Goal: Task Accomplishment & Management: Manage account settings

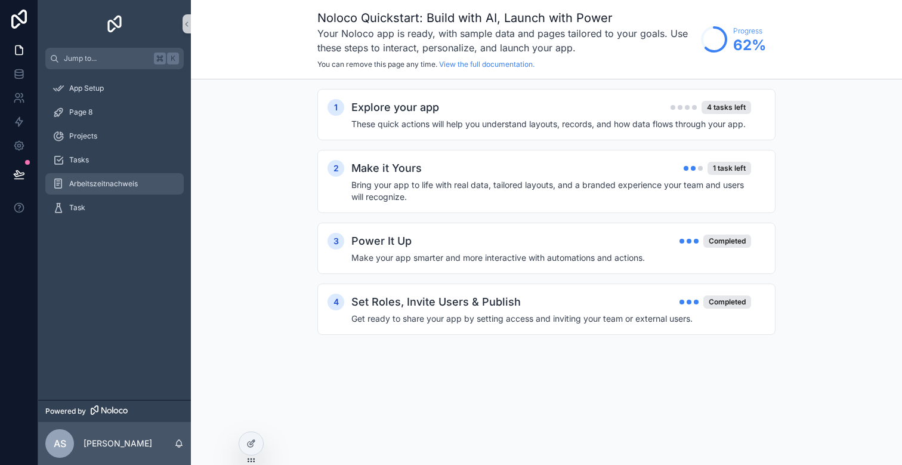
click at [132, 187] on span "Arbeitszeitnachweis" at bounding box center [103, 184] width 69 height 10
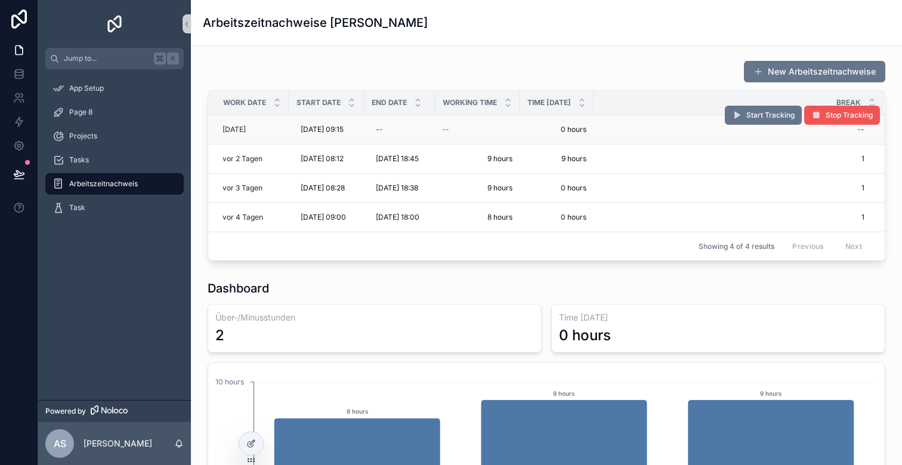
click at [836, 116] on span "Stop Tracking" at bounding box center [849, 115] width 47 height 10
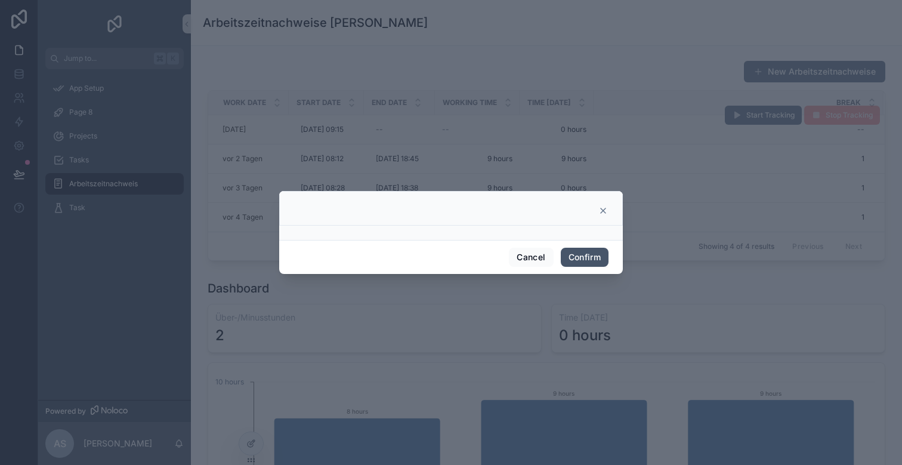
click at [584, 260] on button "Confirm" at bounding box center [585, 257] width 48 height 19
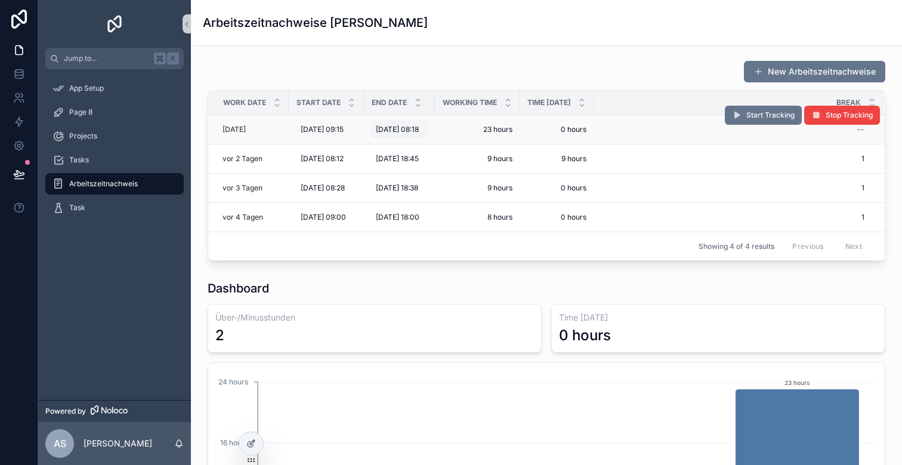
click at [414, 128] on span "28.8.2025 08:18" at bounding box center [397, 130] width 43 height 10
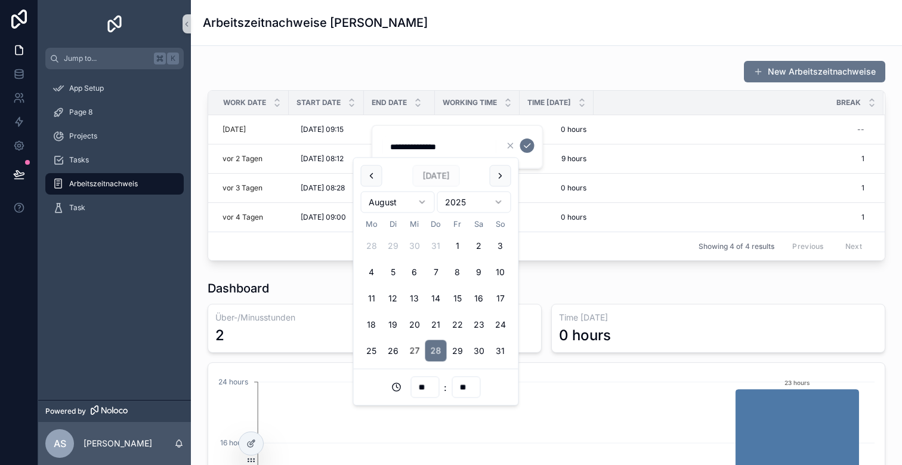
click at [410, 354] on button "27" at bounding box center [414, 350] width 21 height 21
click at [428, 382] on input "**" at bounding box center [424, 387] width 27 height 17
click at [418, 316] on div "19" at bounding box center [425, 316] width 54 height 19
type input "**********"
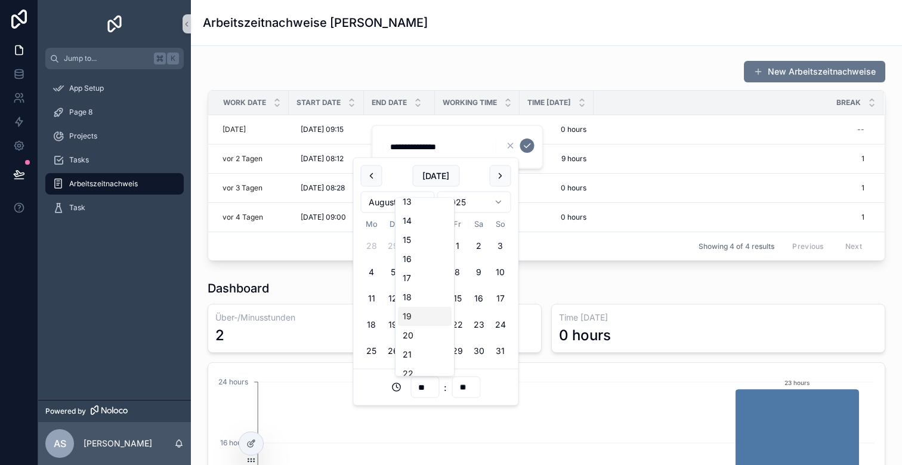
type input "**"
click at [525, 147] on icon "scrollable content" at bounding box center [528, 146] width 10 height 10
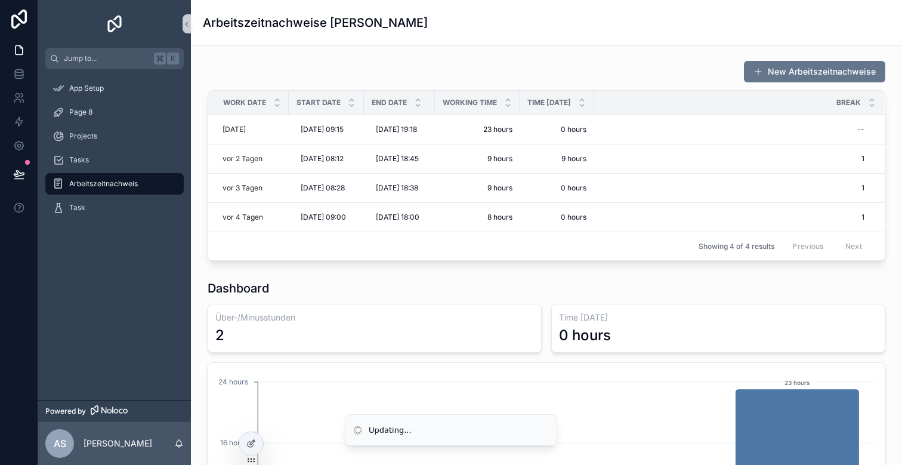
click at [548, 70] on div "New Arbeitszeitnachweise" at bounding box center [547, 71] width 678 height 23
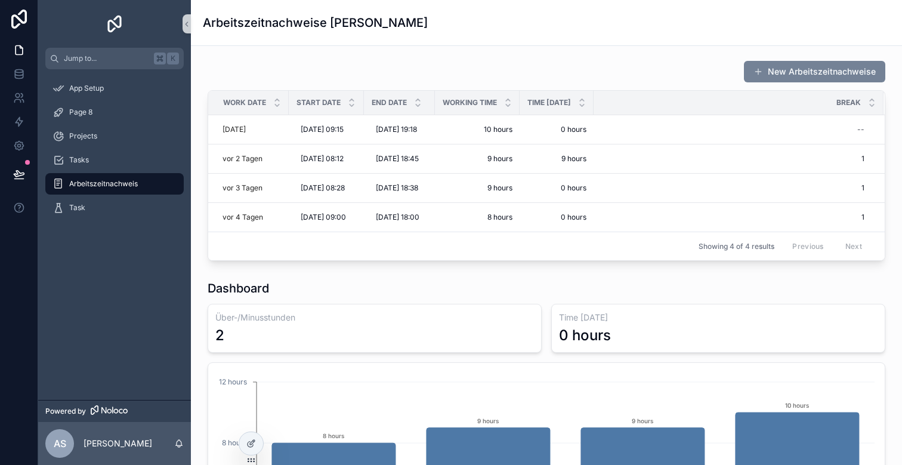
click at [777, 64] on button "New Arbeitszeitnachweise" at bounding box center [814, 71] width 141 height 21
click at [251, 443] on icon at bounding box center [251, 444] width 10 height 10
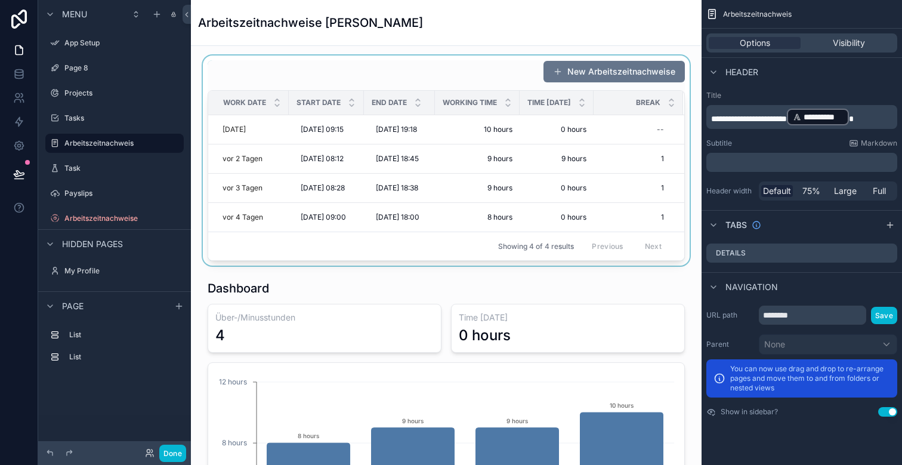
click at [593, 70] on div "scrollable content" at bounding box center [447, 161] width 492 height 210
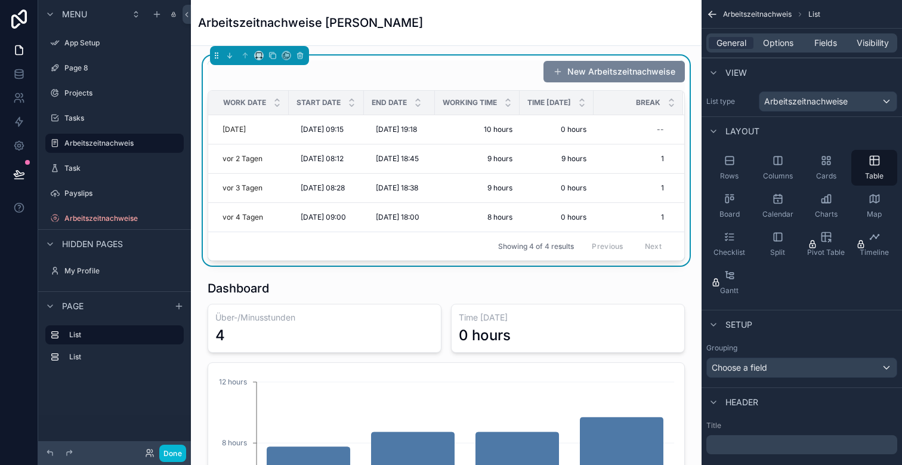
click at [615, 70] on button "New Arbeitszeitnachweise" at bounding box center [614, 71] width 141 height 21
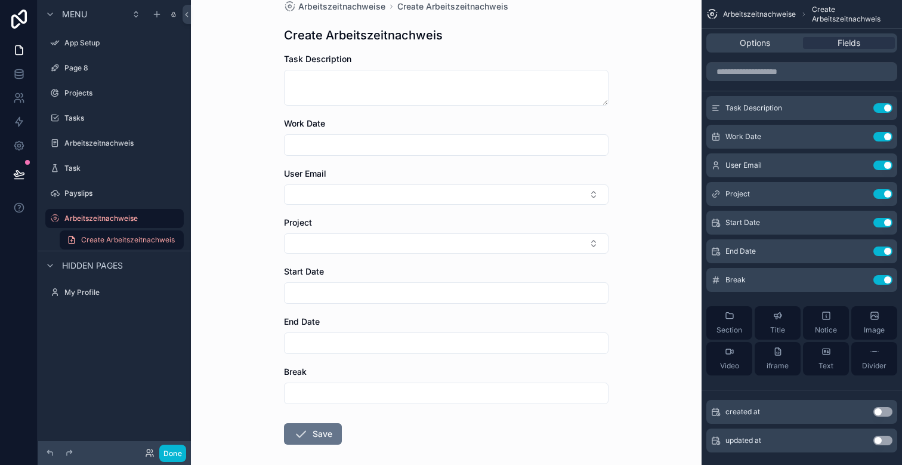
scroll to position [44, 0]
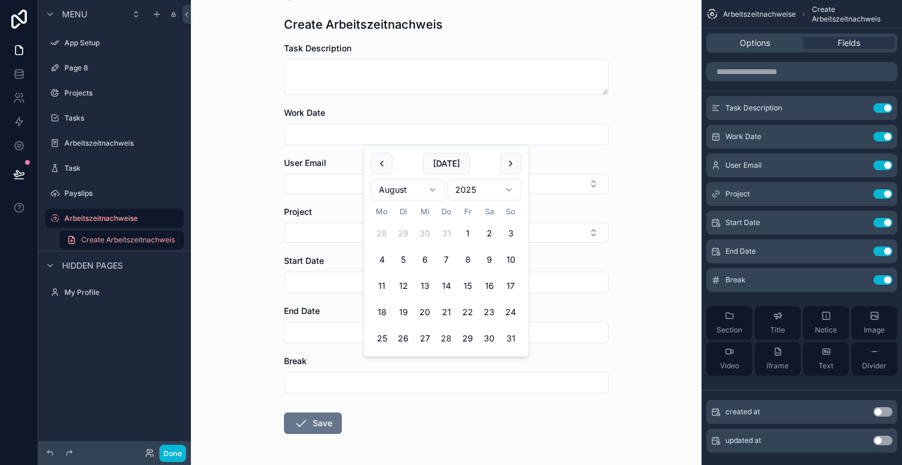
click at [337, 133] on input "scrollable content" at bounding box center [446, 134] width 323 height 17
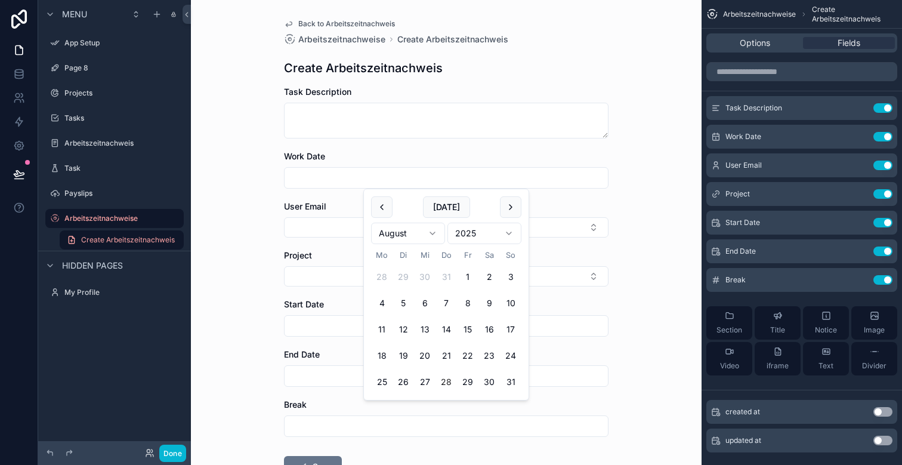
click at [325, 180] on input "scrollable content" at bounding box center [446, 177] width 323 height 17
click at [861, 133] on icon "scrollable content" at bounding box center [860, 137] width 10 height 10
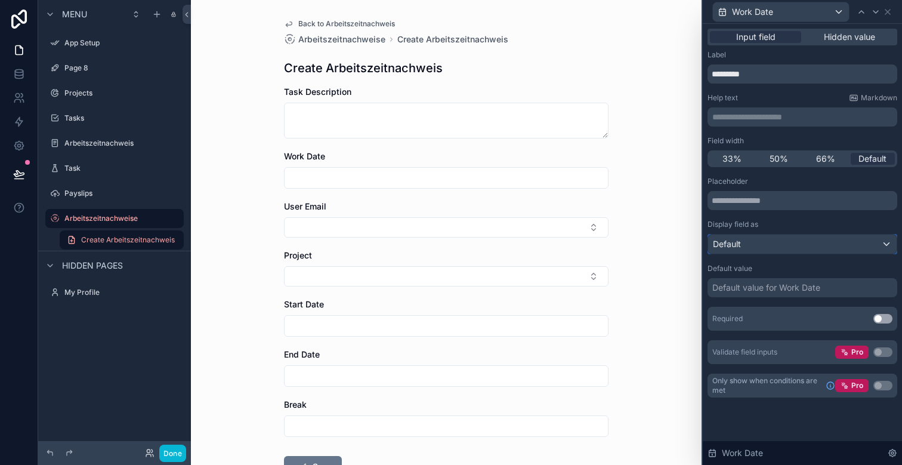
click at [785, 245] on div "Default" at bounding box center [802, 244] width 189 height 19
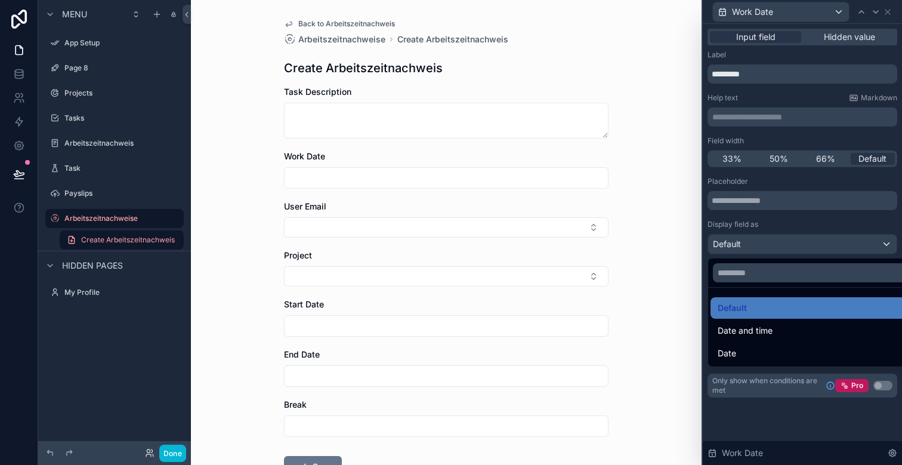
click at [769, 245] on div at bounding box center [802, 232] width 199 height 465
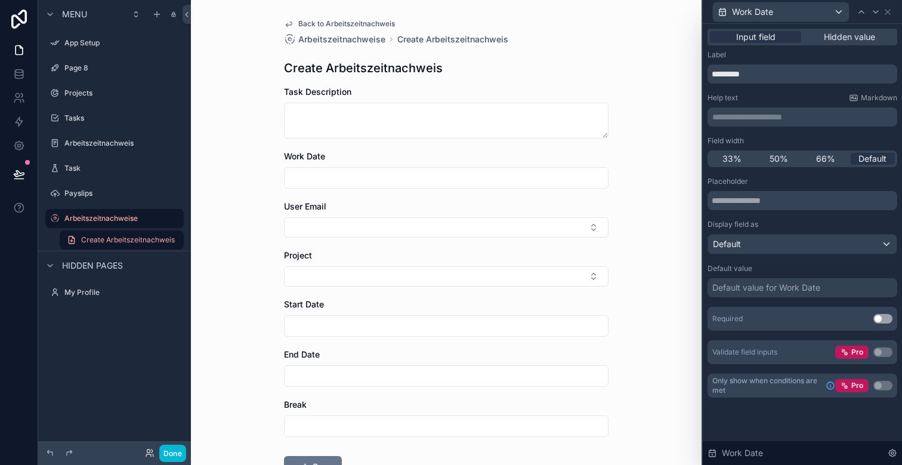
click at [744, 287] on div "Default value for Work Date" at bounding box center [767, 288] width 108 height 12
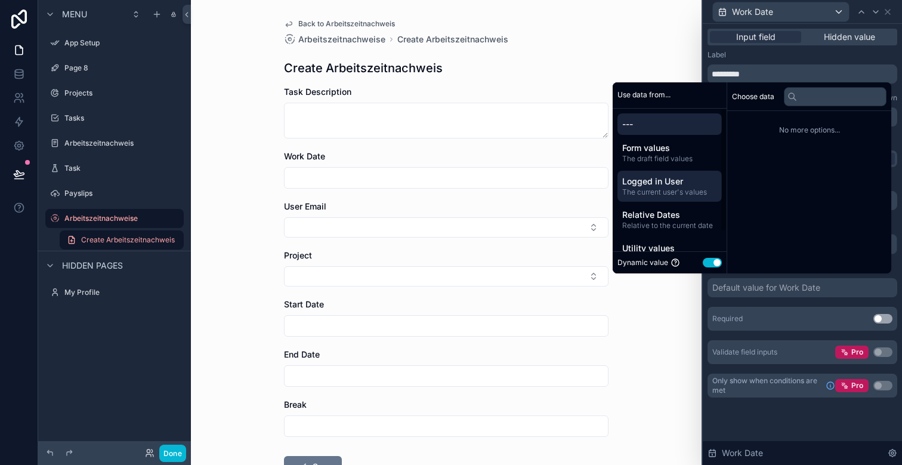
click at [661, 182] on span "Logged in User" at bounding box center [669, 181] width 95 height 12
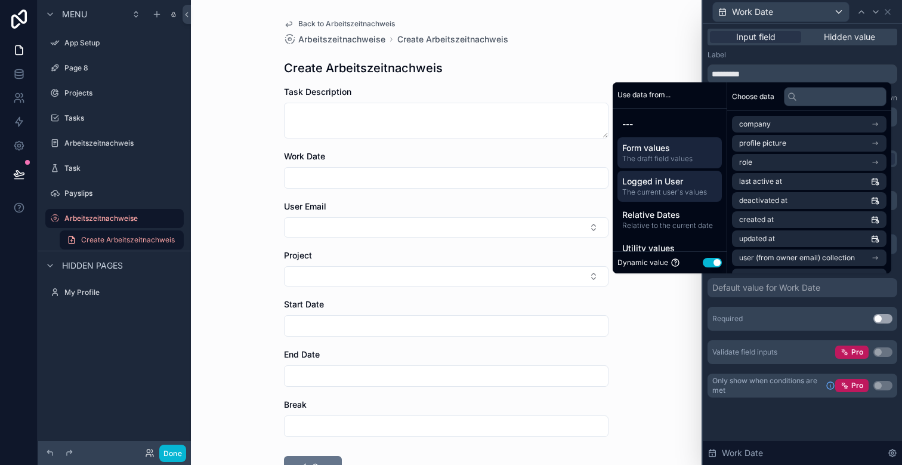
click at [657, 150] on span "Form values" at bounding box center [669, 148] width 95 height 12
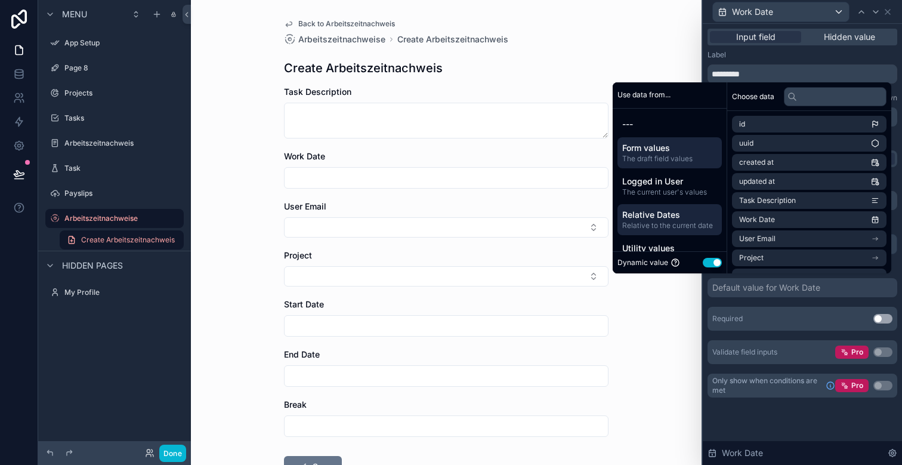
click at [656, 217] on span "Relative Dates" at bounding box center [669, 215] width 95 height 12
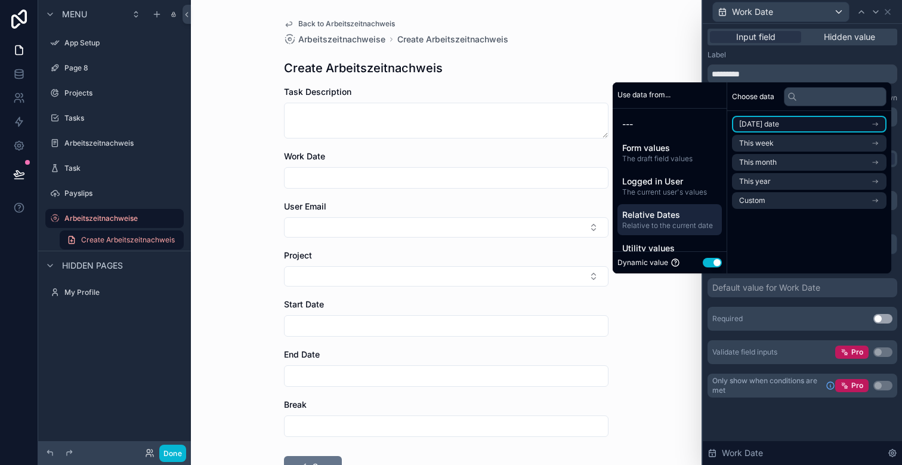
click at [759, 118] on li "[DATE] date" at bounding box center [809, 124] width 155 height 17
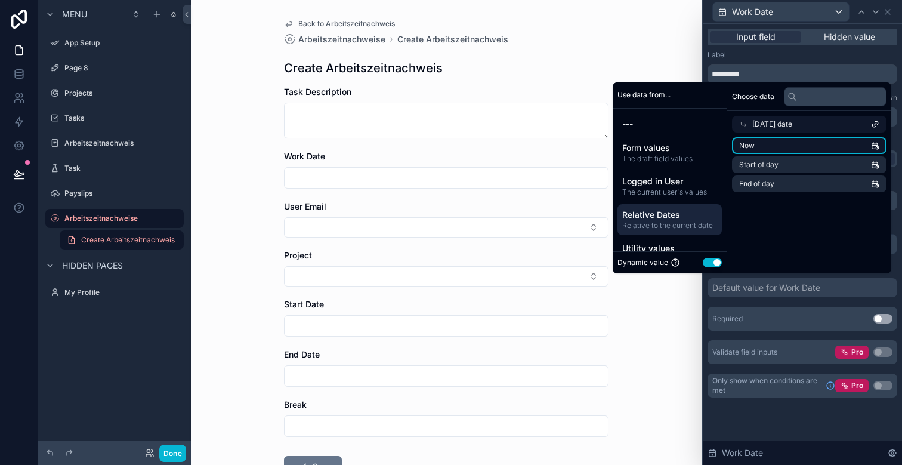
click at [757, 146] on li "Now" at bounding box center [809, 145] width 155 height 17
click at [679, 301] on div "Back to Arbeitszeitnachweis Arbeitszeitnachweise Create Arbeitszeitnachweis Cre…" at bounding box center [446, 232] width 511 height 465
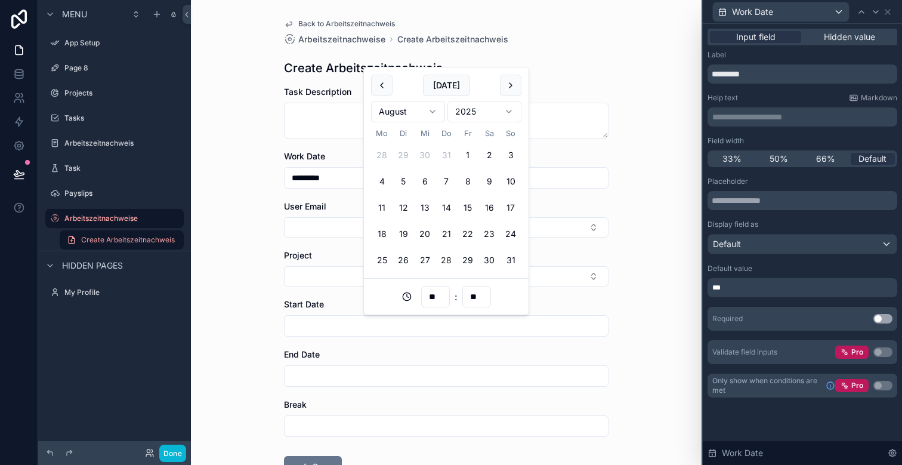
click at [343, 325] on input "scrollable content" at bounding box center [446, 326] width 323 height 17
click at [768, 191] on input "text" at bounding box center [803, 200] width 190 height 19
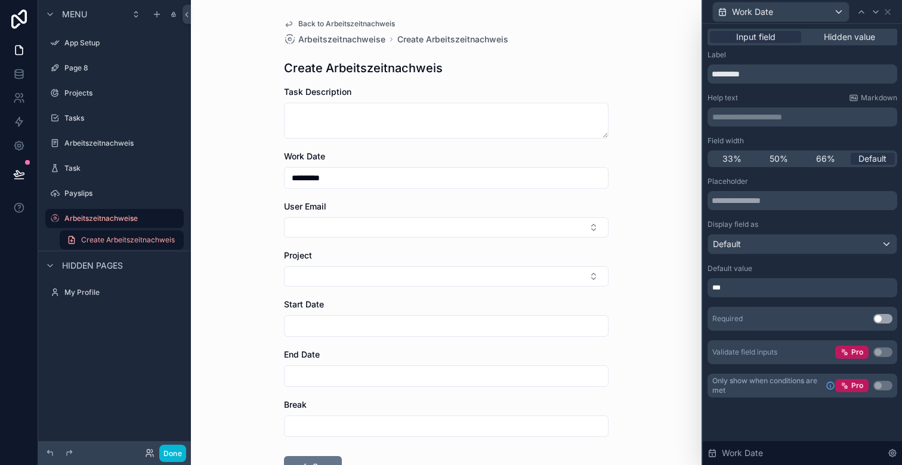
click at [779, 181] on div "Placeholder" at bounding box center [803, 182] width 190 height 10
click at [442, 326] on input "scrollable content" at bounding box center [446, 326] width 323 height 17
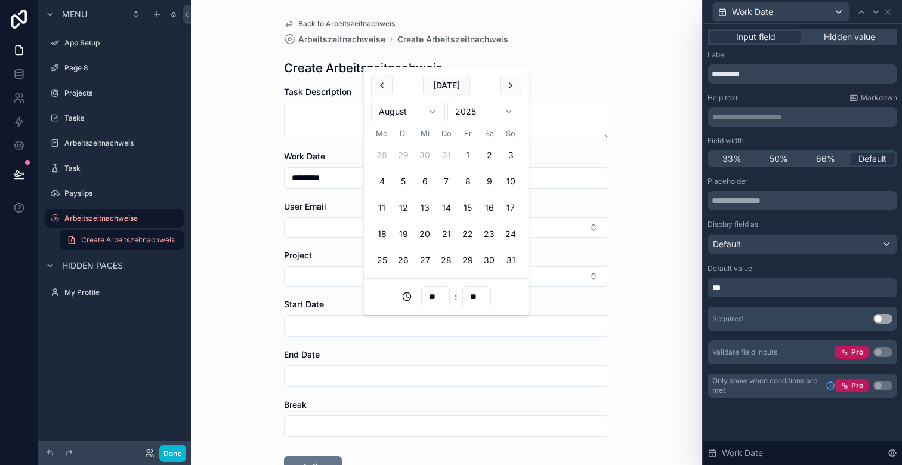
click at [654, 322] on div "Back to Arbeitszeitnachweis Arbeitszeitnachweise Create Arbeitszeitnachweis Cre…" at bounding box center [446, 232] width 511 height 465
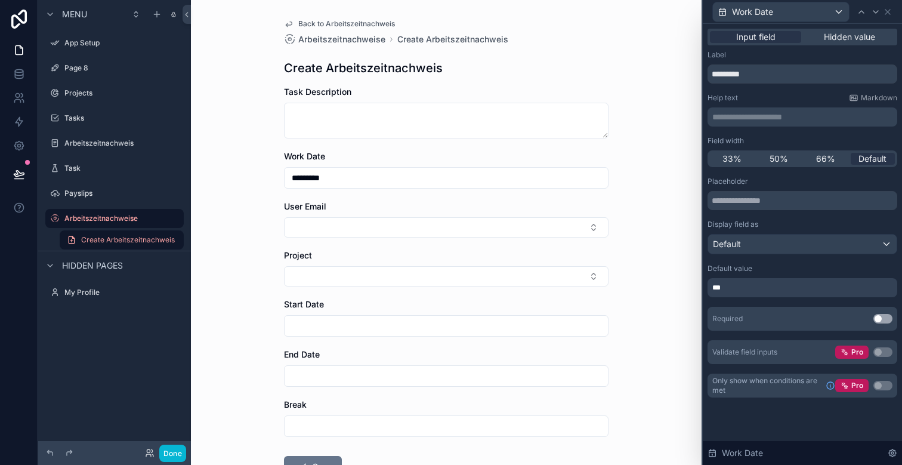
click at [538, 323] on input "scrollable content" at bounding box center [446, 326] width 323 height 17
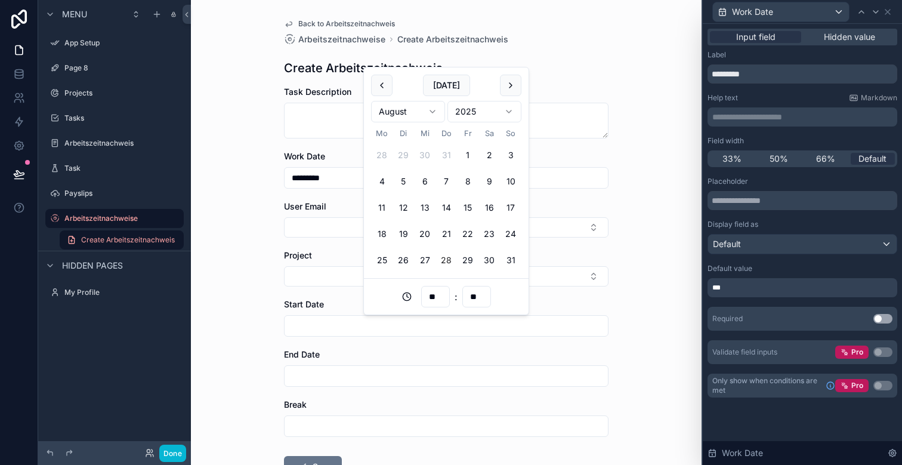
click at [731, 284] on div "***" at bounding box center [803, 287] width 190 height 19
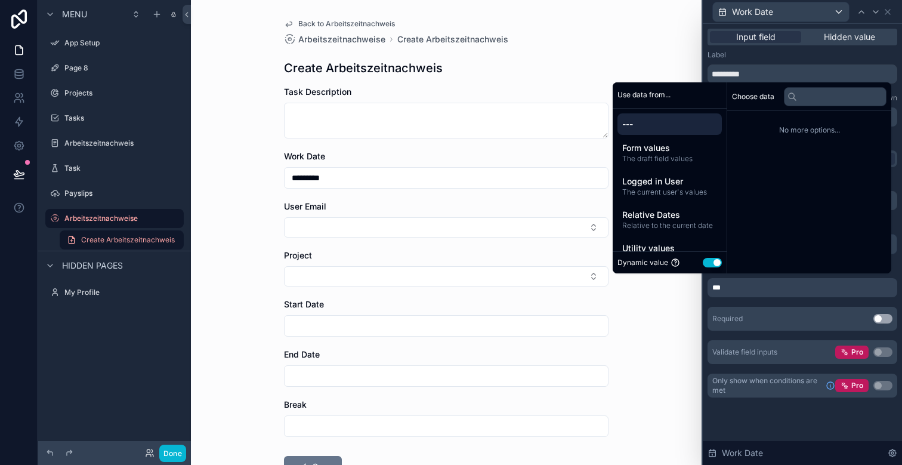
click at [735, 306] on div "Placeholder Display field as Default Default value *** Required Use setting Val…" at bounding box center [803, 270] width 190 height 187
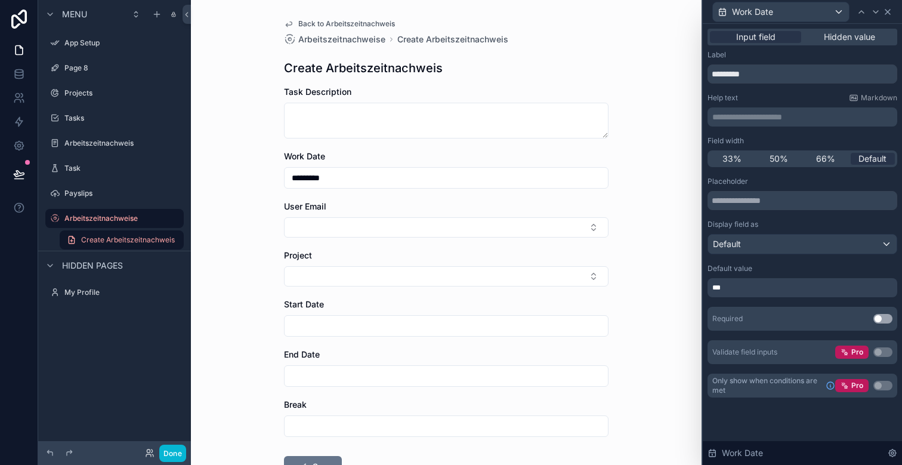
click at [886, 14] on icon at bounding box center [888, 12] width 10 height 10
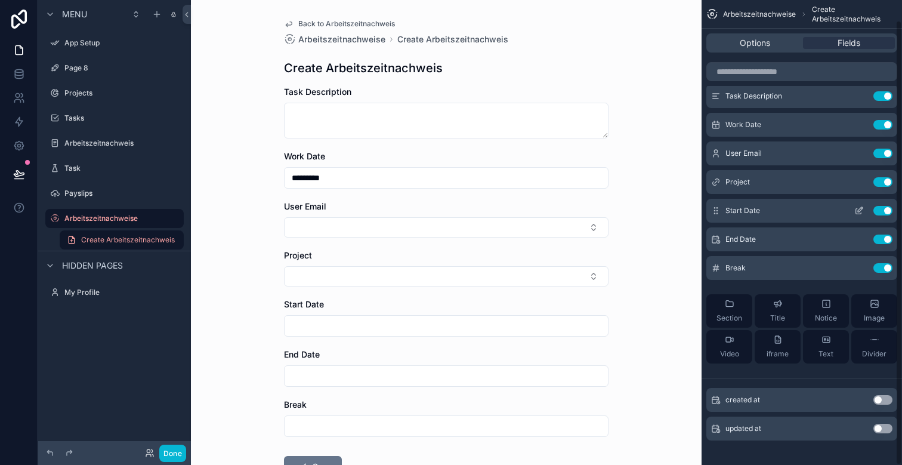
scroll to position [21, 0]
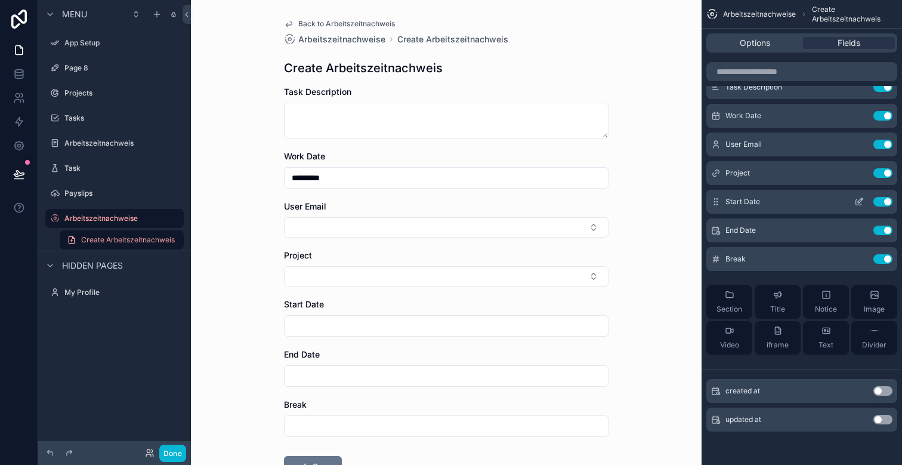
click at [858, 201] on icon "scrollable content" at bounding box center [860, 202] width 10 height 10
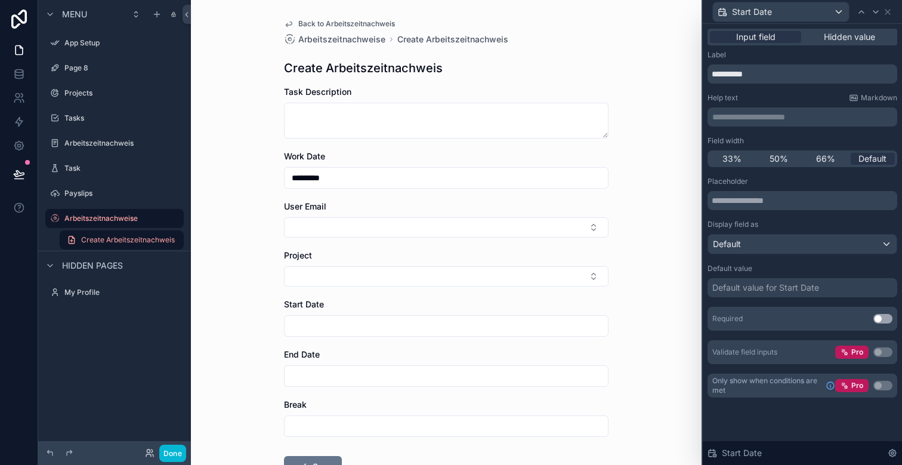
click at [754, 291] on div "Default value for Start Date" at bounding box center [766, 288] width 107 height 12
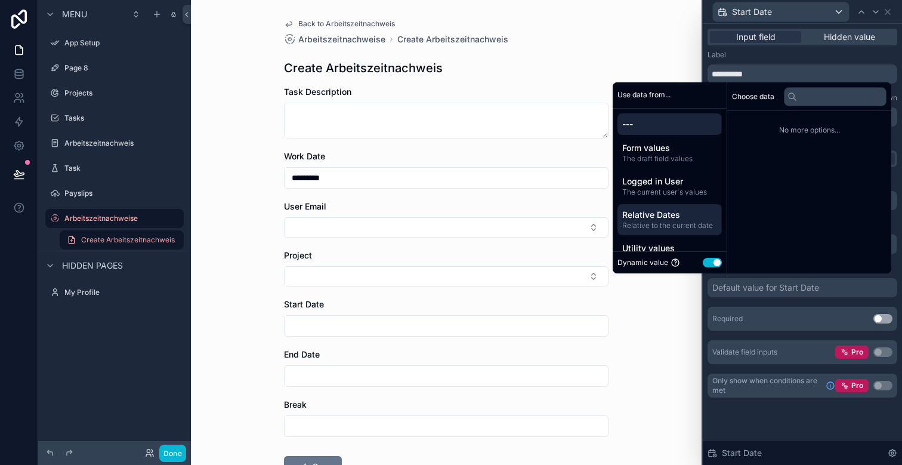
click at [668, 212] on span "Relative Dates" at bounding box center [669, 215] width 95 height 12
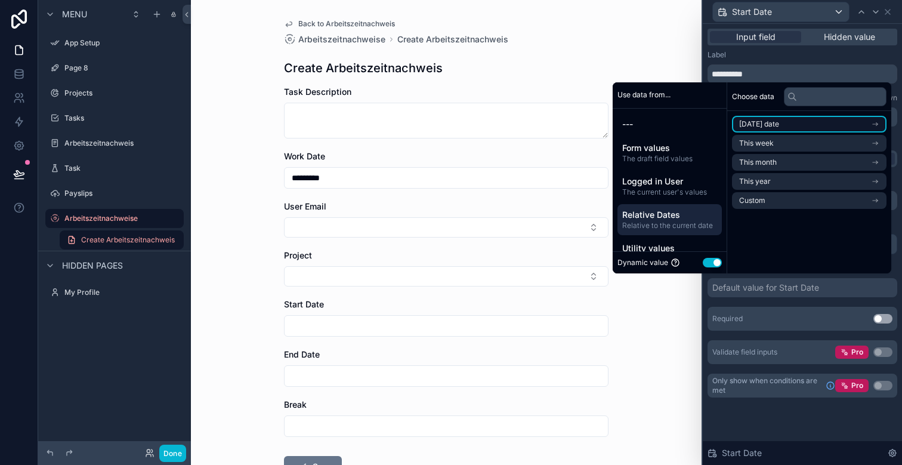
click at [754, 127] on span "[DATE] date" at bounding box center [759, 124] width 40 height 10
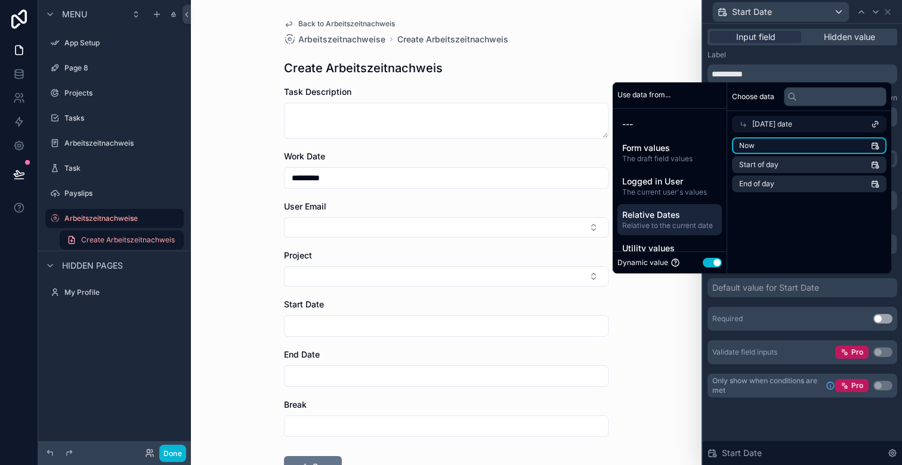
click at [770, 143] on li "Now" at bounding box center [809, 145] width 155 height 17
click at [672, 315] on div "**********" at bounding box center [446, 232] width 511 height 465
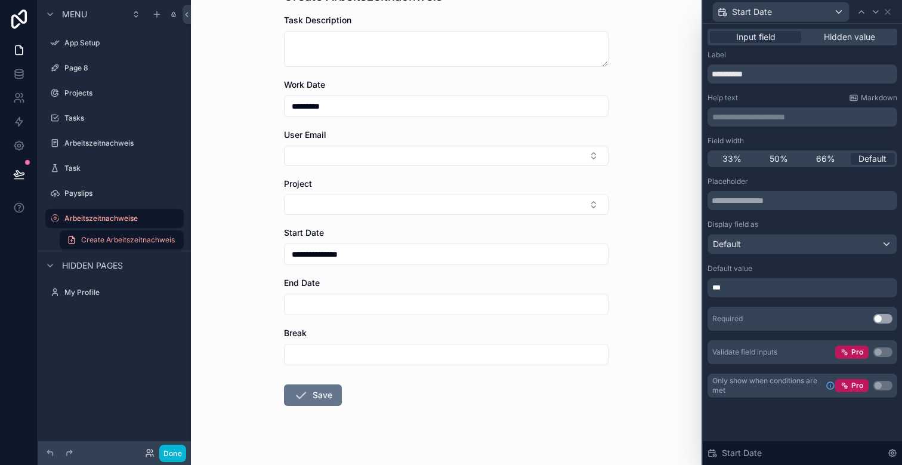
scroll to position [89, 0]
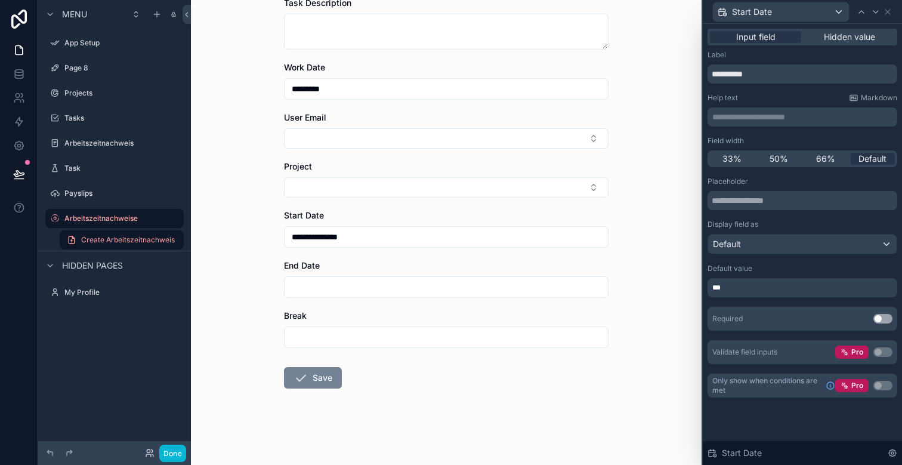
click at [293, 380] on button "Save" at bounding box center [313, 377] width 58 height 21
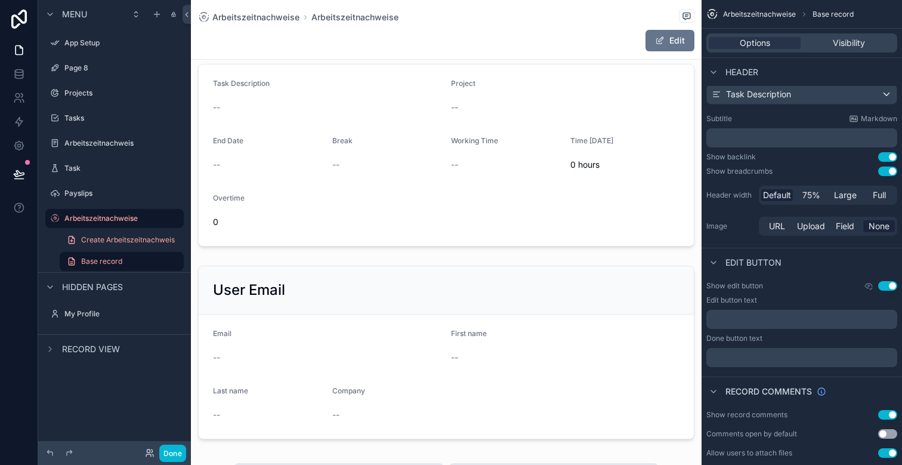
scroll to position [214, 0]
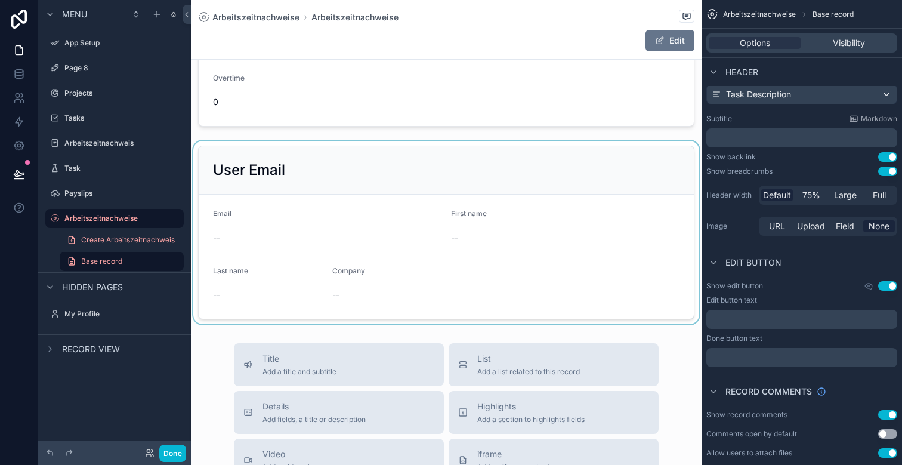
click at [440, 175] on div "scrollable content" at bounding box center [446, 232] width 511 height 183
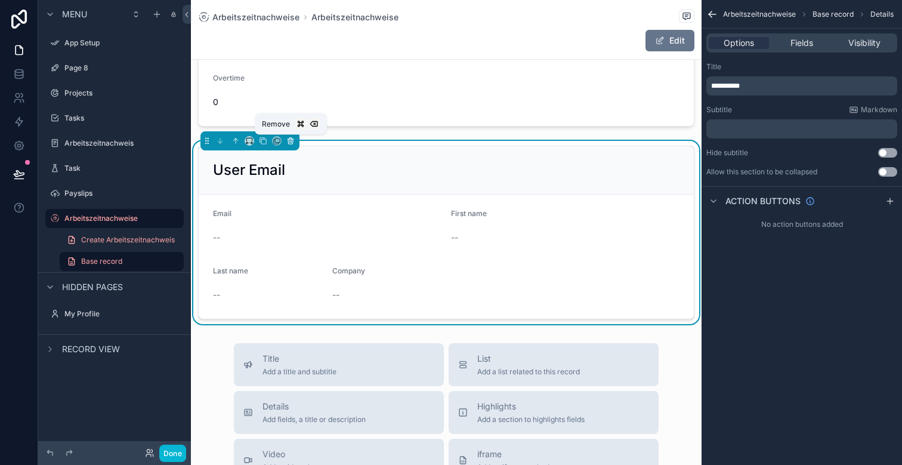
click at [292, 142] on icon "scrollable content" at bounding box center [290, 141] width 5 height 5
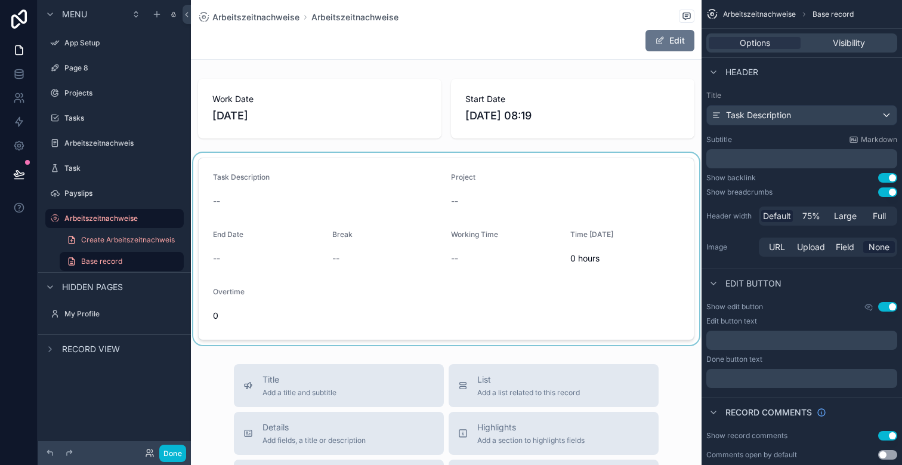
click at [413, 268] on div "scrollable content" at bounding box center [446, 249] width 511 height 192
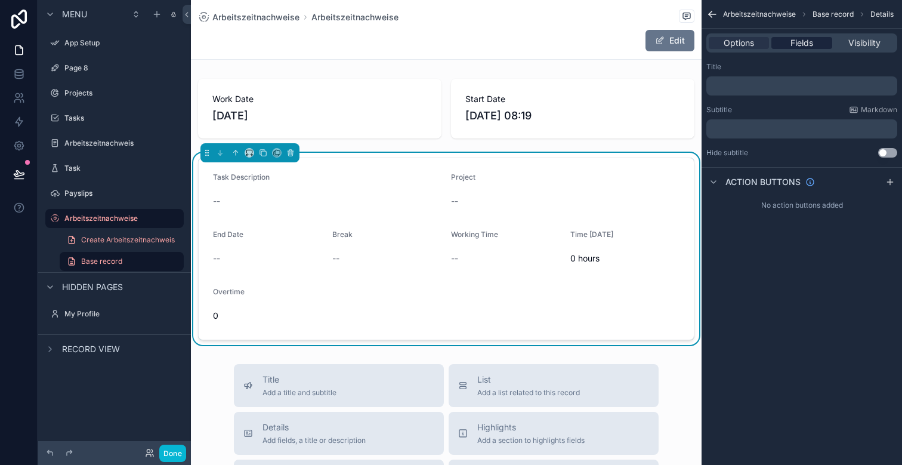
click at [804, 42] on span "Fields" at bounding box center [802, 43] width 23 height 12
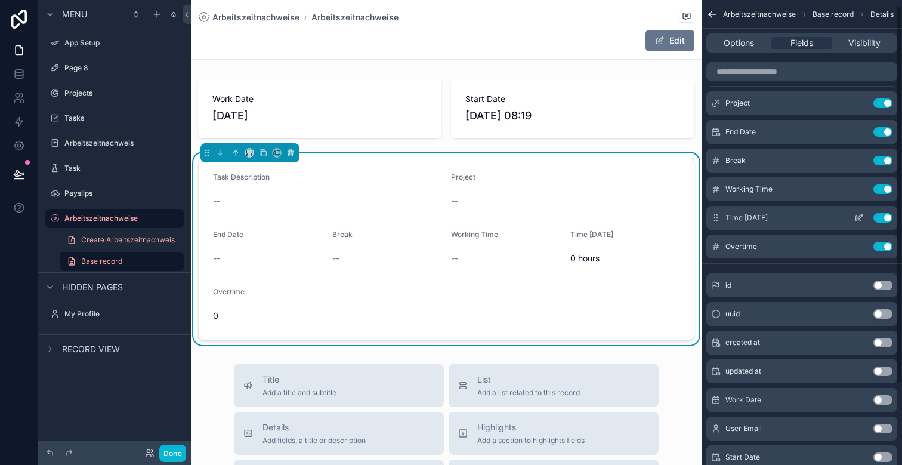
scroll to position [106, 0]
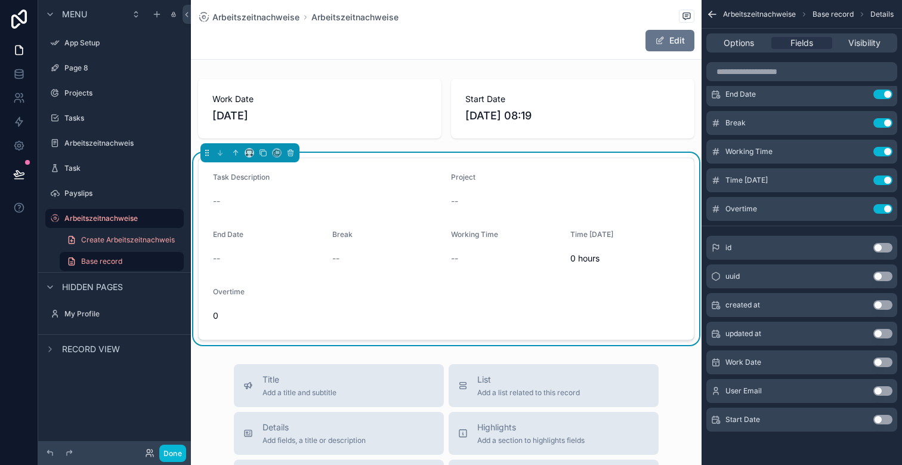
click at [882, 389] on button "Use setting" at bounding box center [883, 391] width 19 height 10
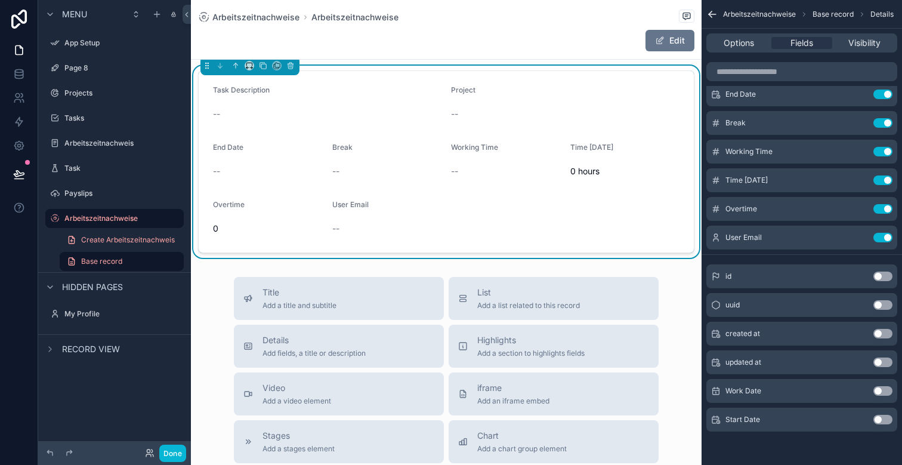
scroll to position [0, 0]
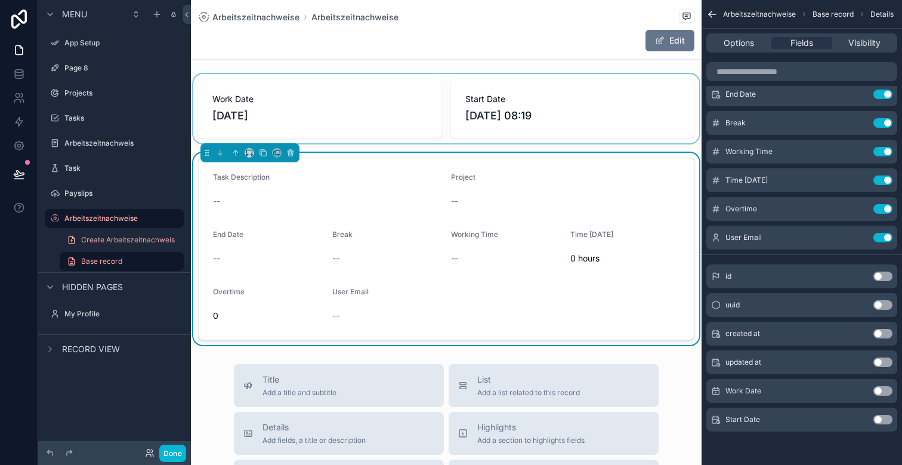
click at [329, 102] on div "scrollable content" at bounding box center [446, 108] width 511 height 69
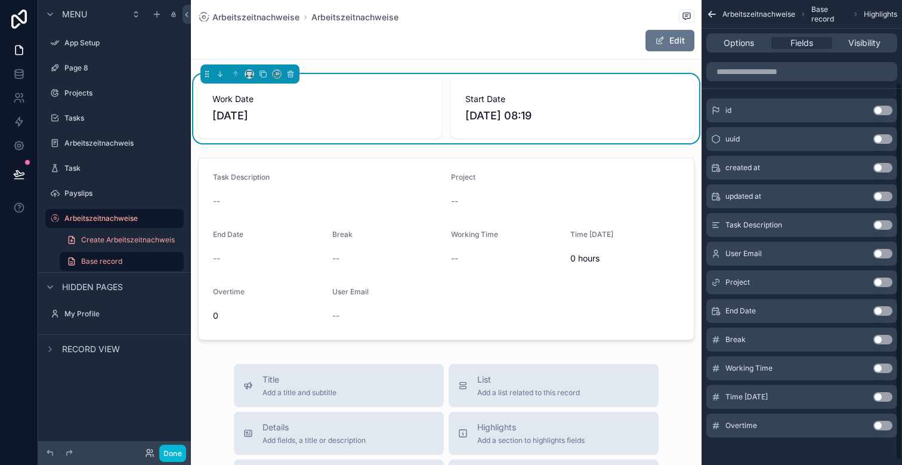
scroll to position [101, 0]
click at [884, 309] on button "Use setting" at bounding box center [883, 311] width 19 height 10
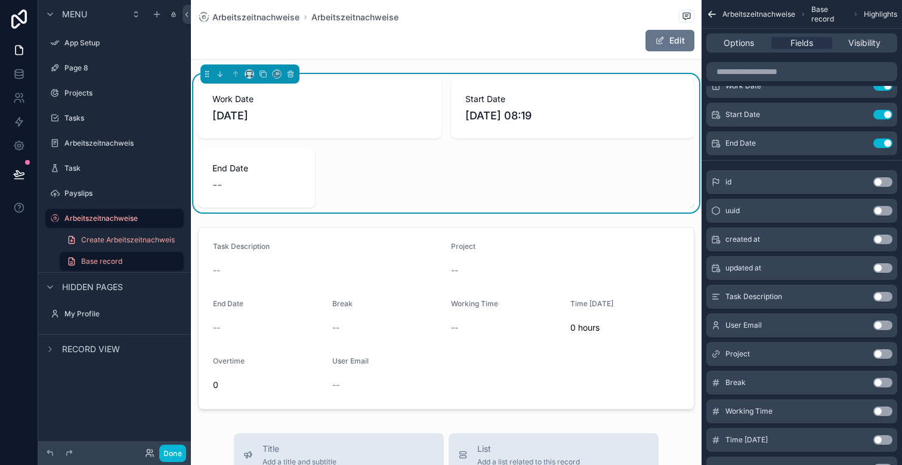
scroll to position [0, 0]
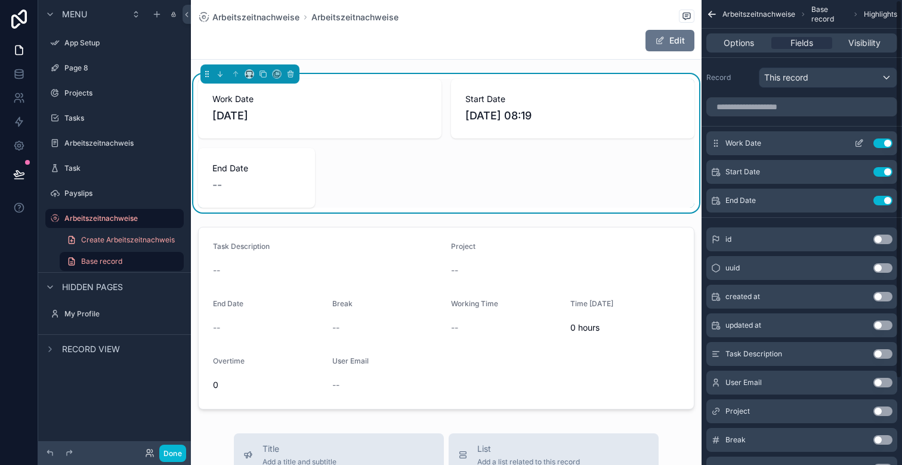
click at [881, 143] on button "Use setting" at bounding box center [883, 143] width 19 height 10
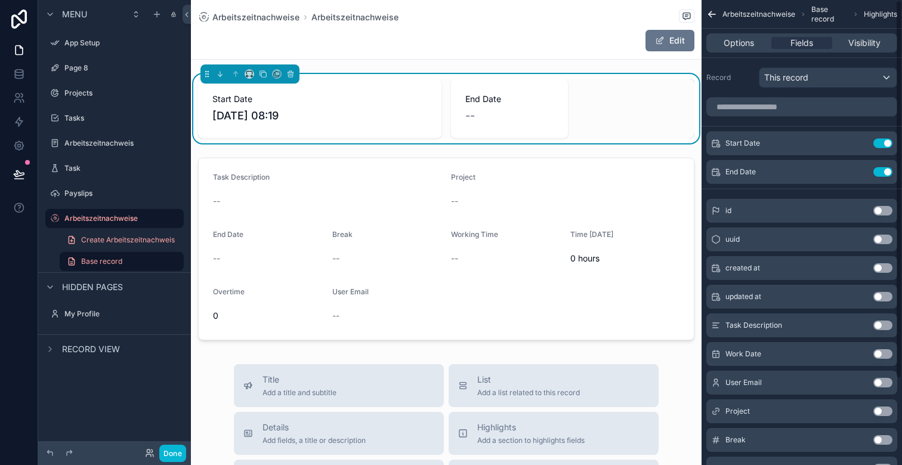
click at [532, 63] on div "Arbeitszeitnachweise Arbeitszeitnachweise Edit Start Date 28.8.2025 08:19 End D…" at bounding box center [446, 442] width 511 height 884
click at [177, 452] on button "Done" at bounding box center [172, 453] width 27 height 17
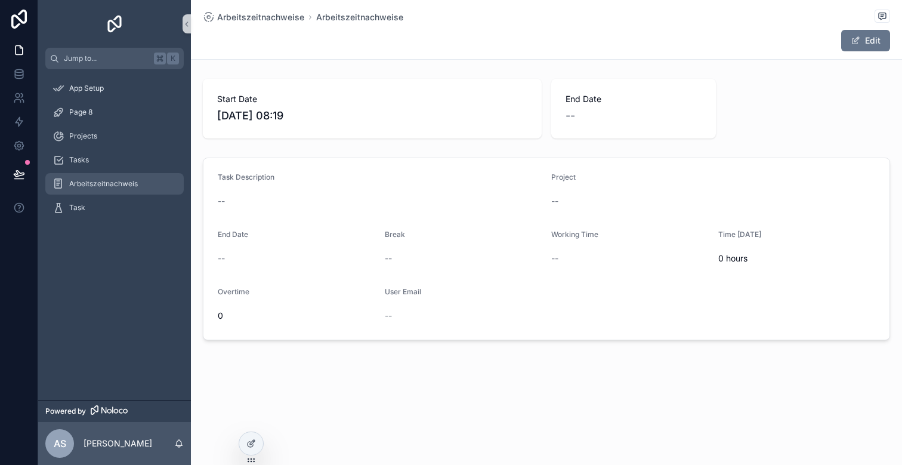
click at [106, 177] on div "Arbeitszeitnachweis" at bounding box center [115, 183] width 124 height 19
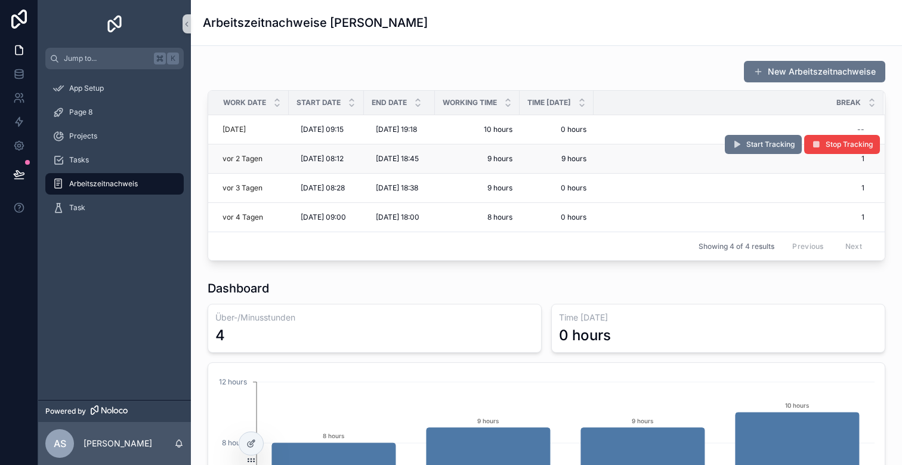
click at [582, 156] on span "9 hours" at bounding box center [557, 159] width 60 height 10
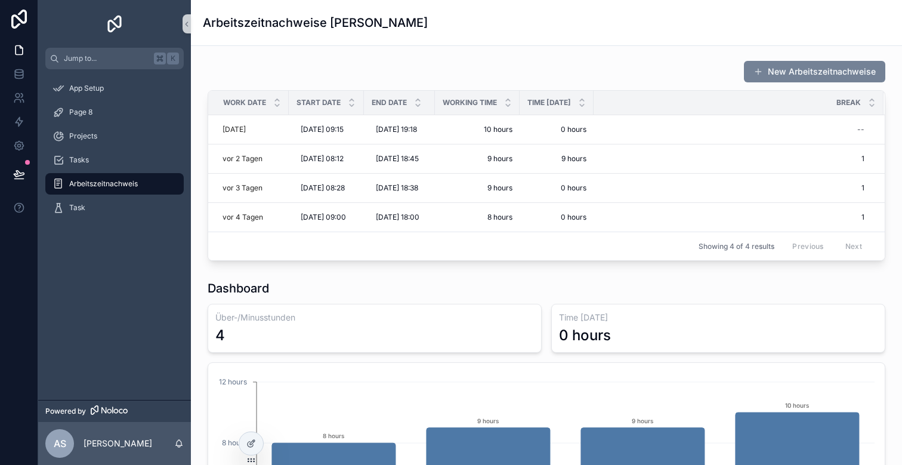
click at [783, 73] on button "New Arbeitszeitnachweise" at bounding box center [814, 71] width 141 height 21
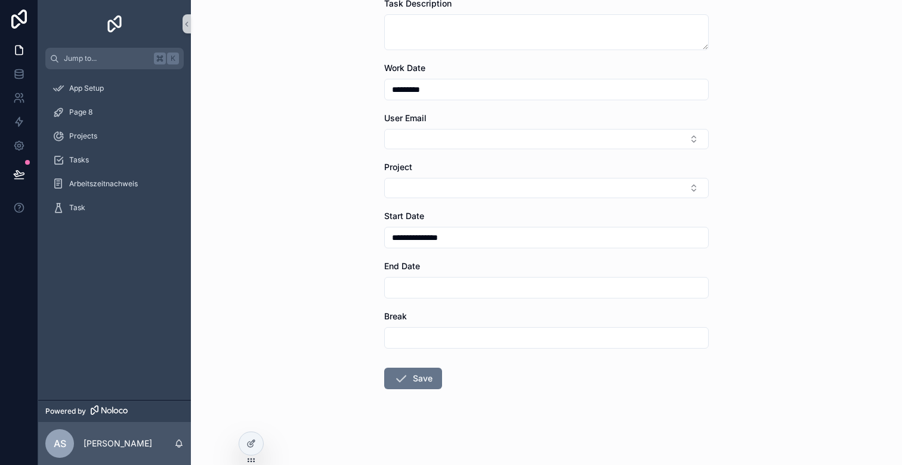
scroll to position [89, 0]
click at [411, 382] on button "Save" at bounding box center [413, 377] width 58 height 21
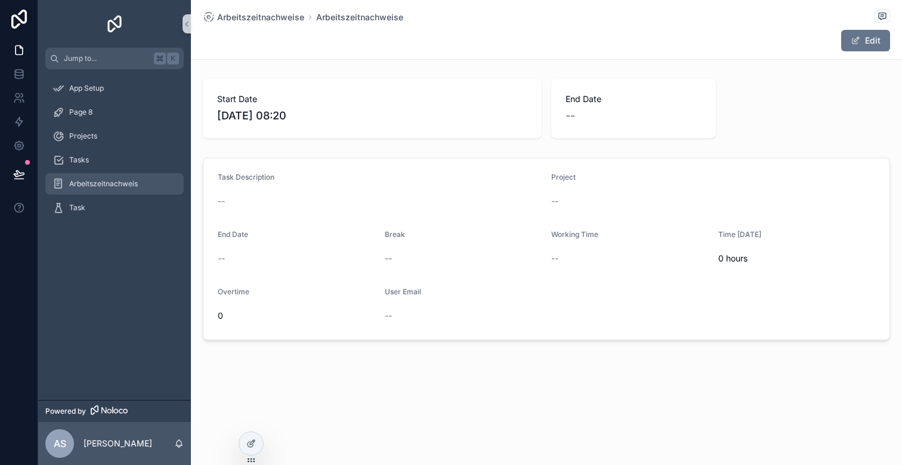
click at [114, 181] on span "Arbeitszeitnachweis" at bounding box center [103, 184] width 69 height 10
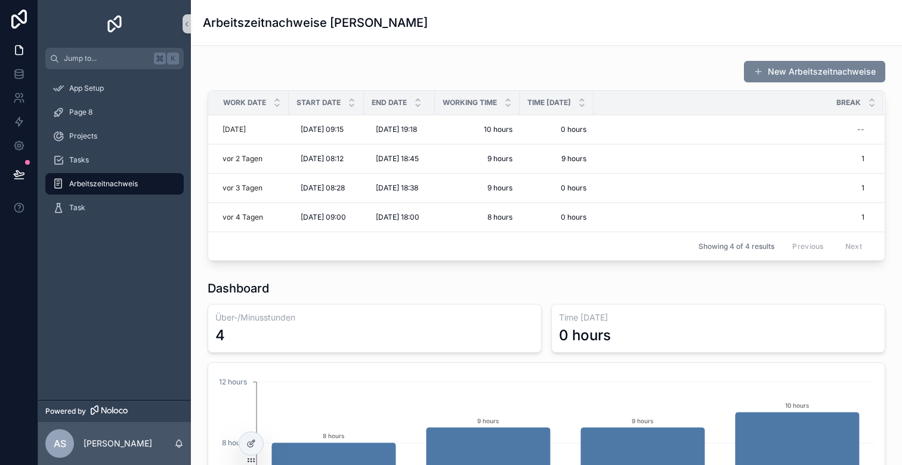
click at [777, 66] on button "New Arbeitszeitnachweise" at bounding box center [814, 71] width 141 height 21
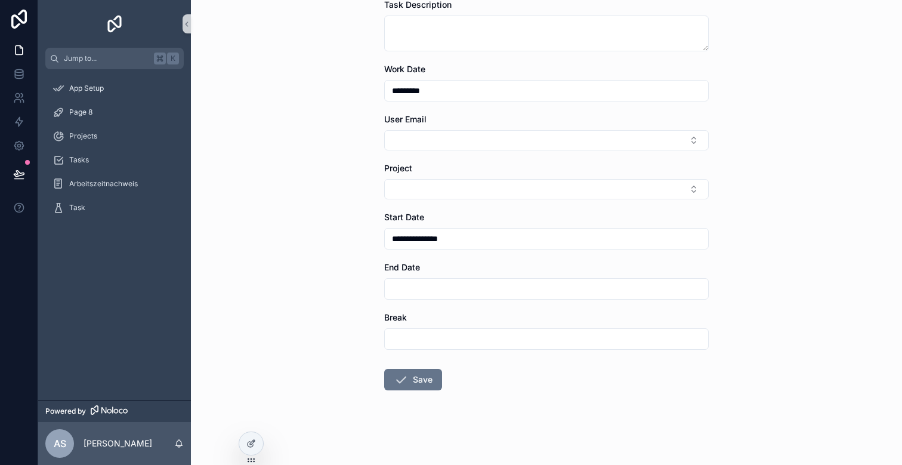
scroll to position [89, 0]
click at [409, 380] on button "Save" at bounding box center [413, 377] width 58 height 21
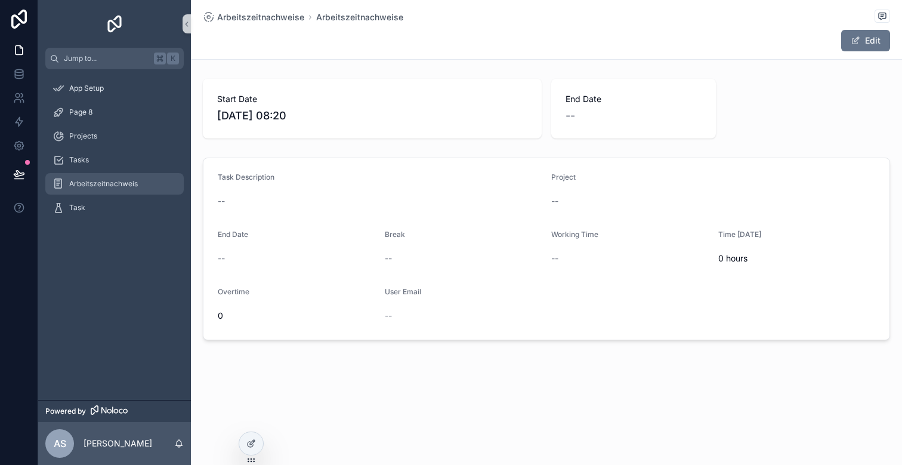
click at [114, 188] on span "Arbeitszeitnachweis" at bounding box center [103, 184] width 69 height 10
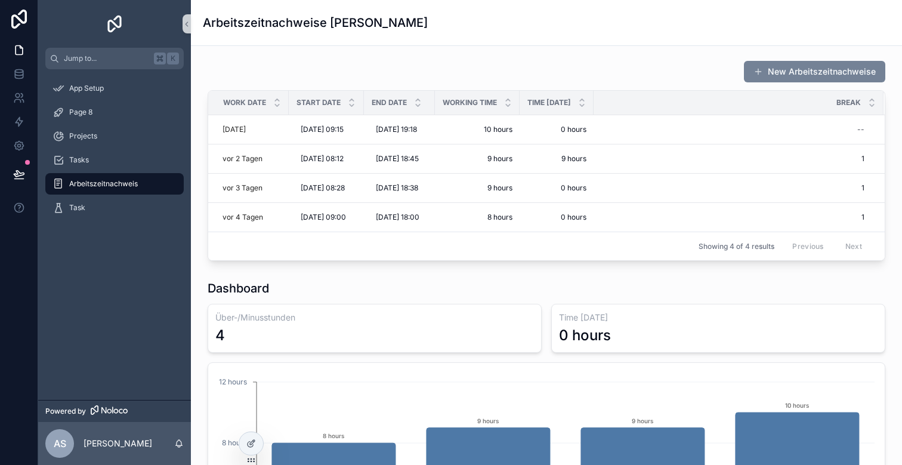
click at [783, 69] on button "New Arbeitszeitnachweise" at bounding box center [814, 71] width 141 height 21
click at [255, 447] on icon at bounding box center [251, 444] width 10 height 10
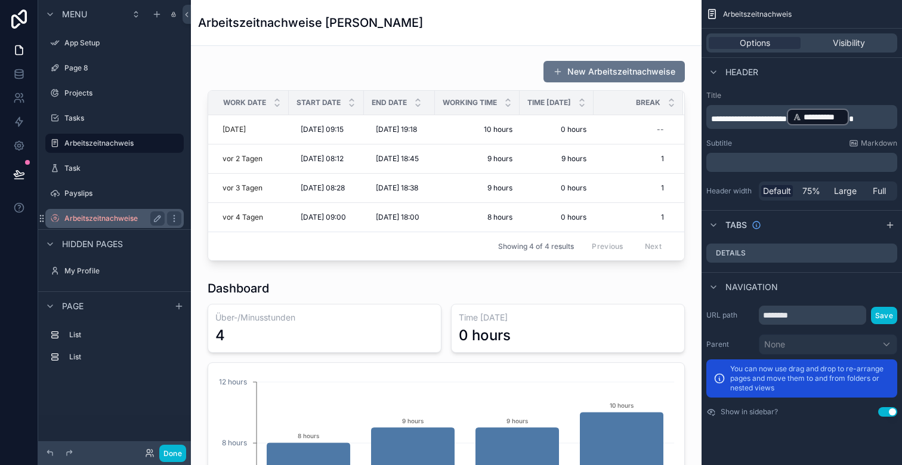
click at [103, 214] on label "Arbeitszeitnachweise" at bounding box center [111, 219] width 95 height 10
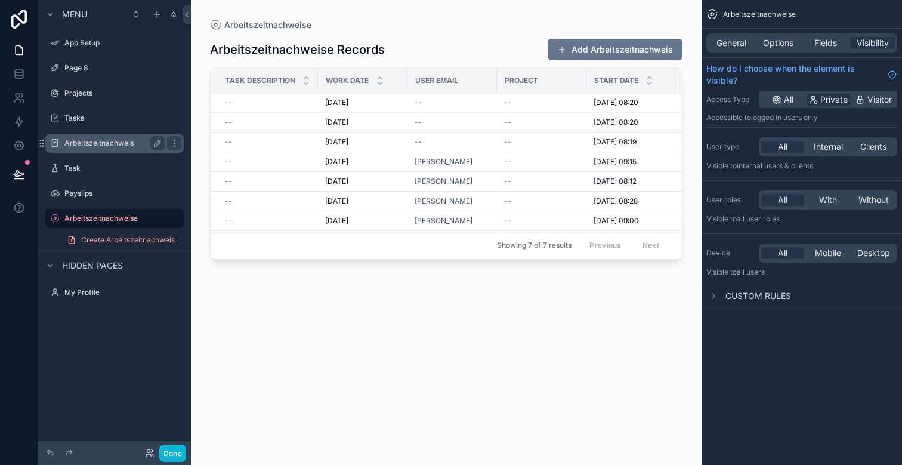
click at [106, 141] on label "Arbeitszeitnachweis" at bounding box center [111, 143] width 95 height 10
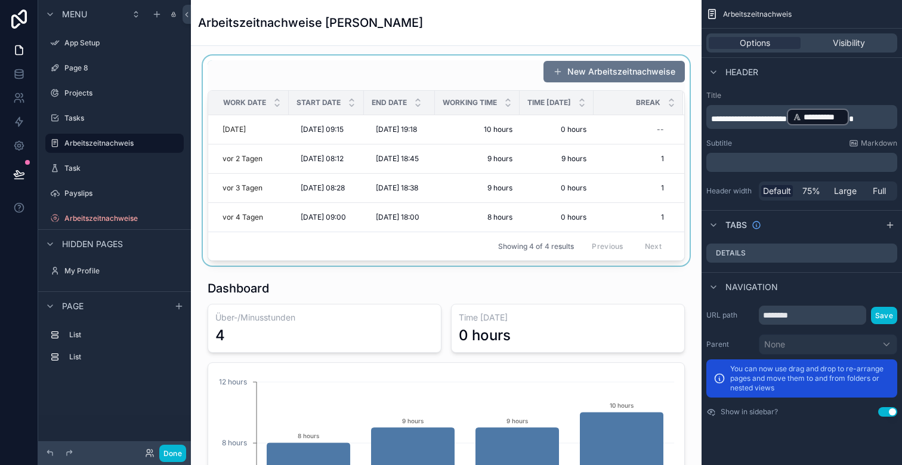
click at [599, 75] on div "scrollable content" at bounding box center [447, 161] width 492 height 210
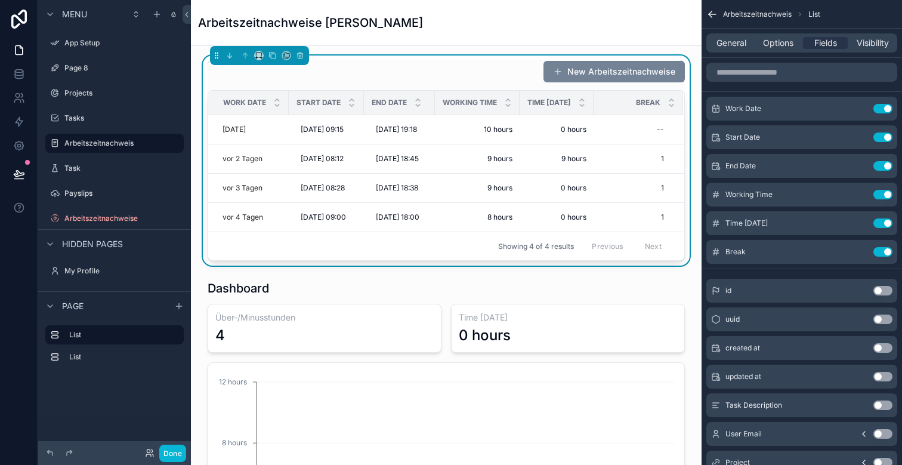
click at [592, 75] on button "New Arbeitszeitnachweise" at bounding box center [614, 71] width 141 height 21
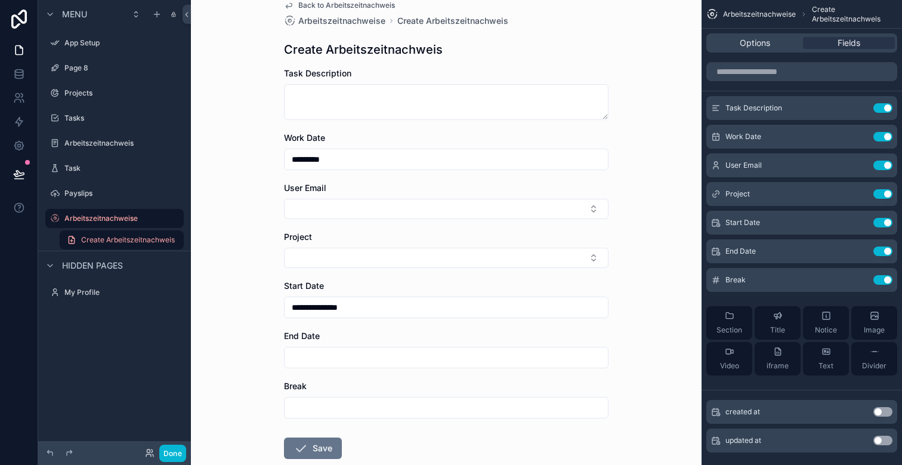
scroll to position [28, 0]
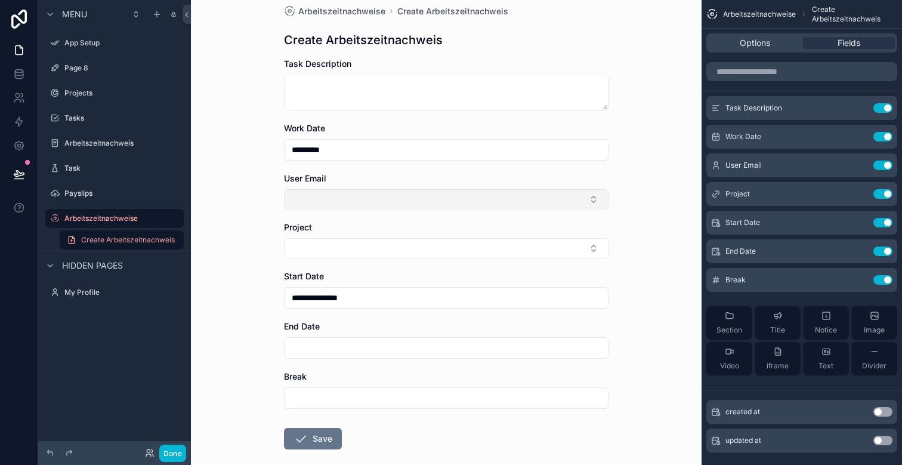
click at [405, 199] on button "Select Button" at bounding box center [446, 199] width 325 height 20
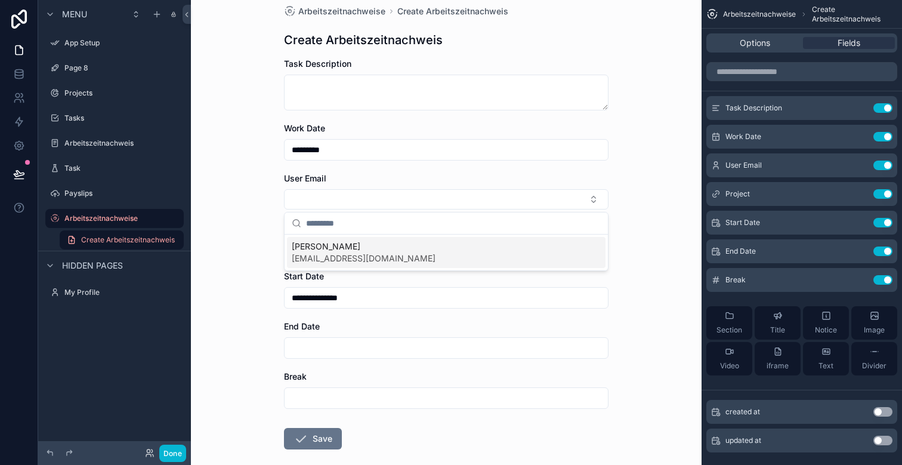
click at [649, 196] on div "**********" at bounding box center [446, 204] width 511 height 465
click at [859, 165] on icon "scrollable content" at bounding box center [860, 166] width 10 height 10
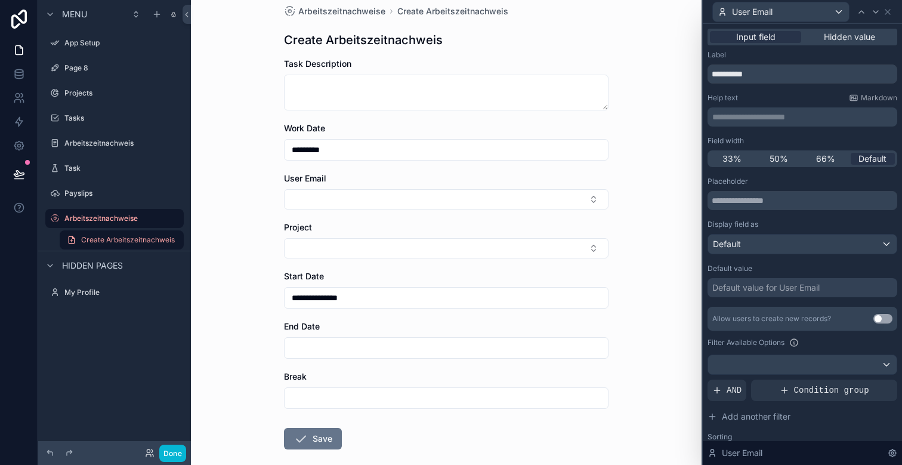
click at [758, 291] on div "Default value for User Email" at bounding box center [766, 288] width 107 height 12
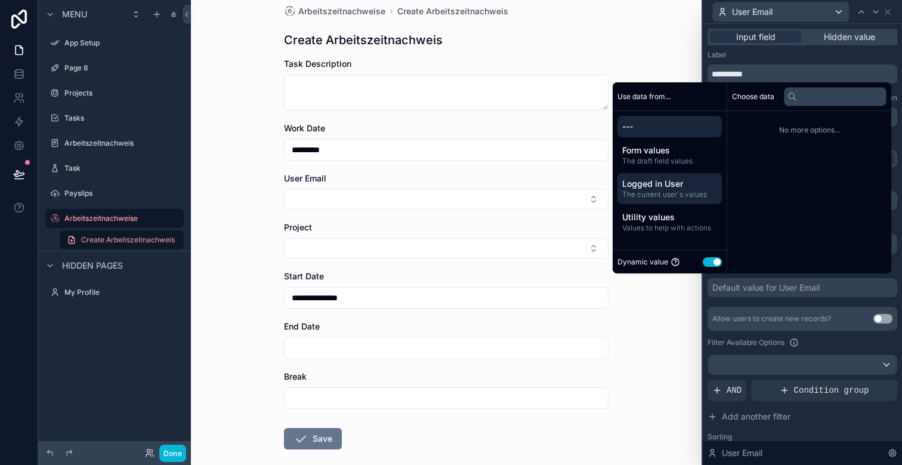
click at [652, 196] on span "The current user's values" at bounding box center [669, 195] width 95 height 10
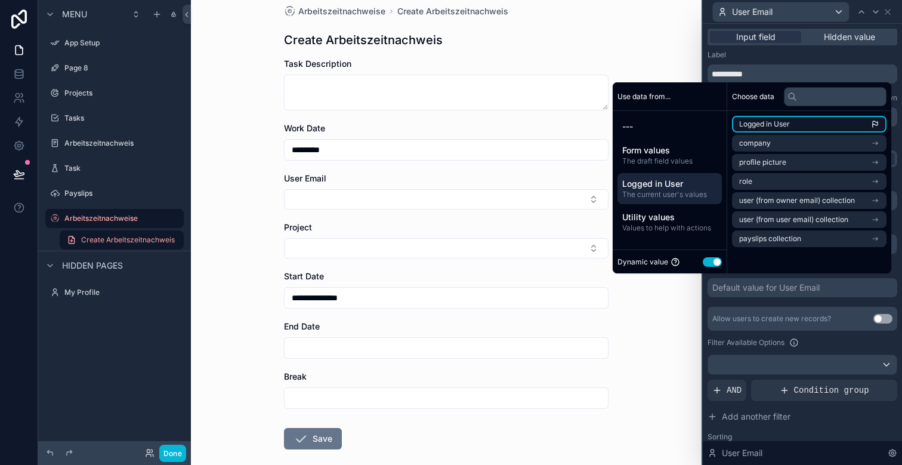
click at [766, 126] on span "Logged in User" at bounding box center [764, 124] width 51 height 10
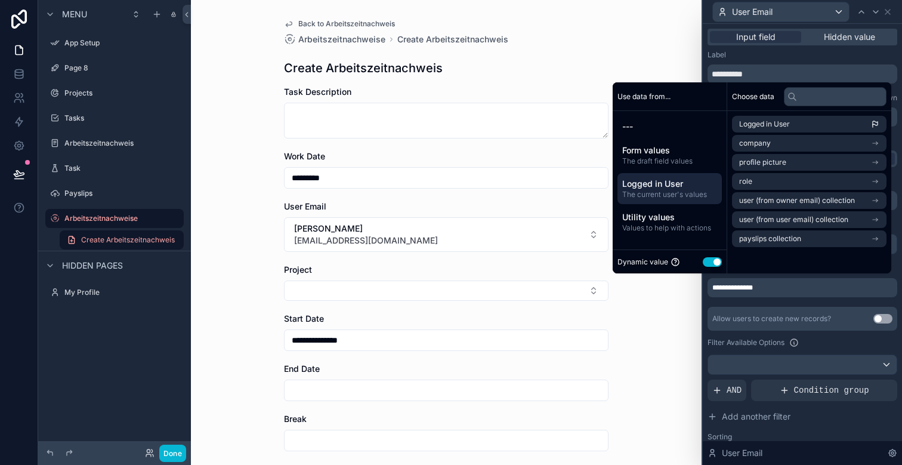
click at [670, 60] on div "**********" at bounding box center [446, 232] width 511 height 465
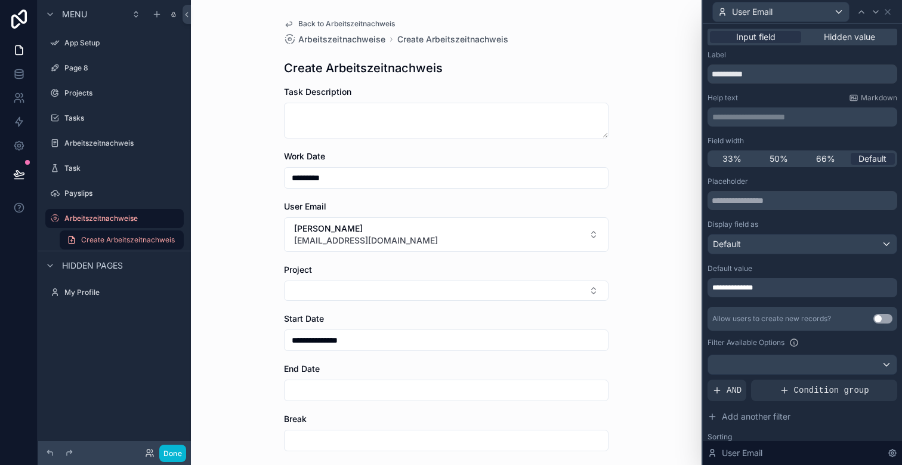
scroll to position [103, 0]
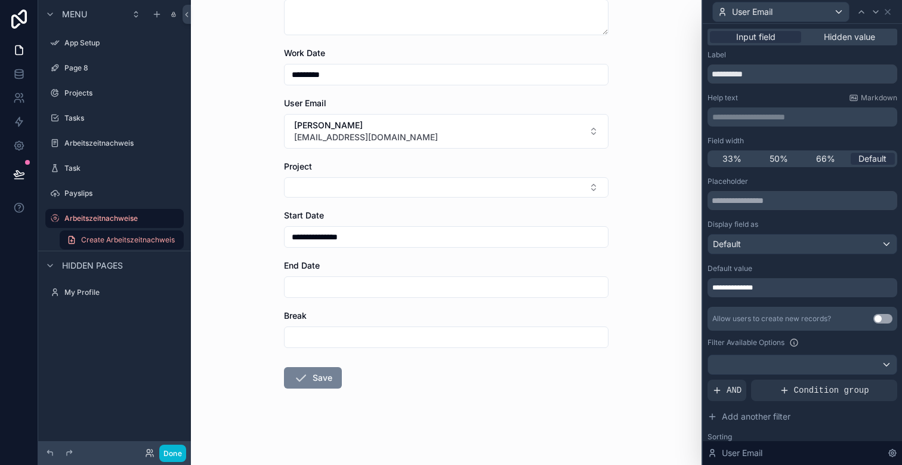
click at [304, 380] on icon "scrollable content" at bounding box center [301, 378] width 14 height 14
click at [312, 377] on button "Save" at bounding box center [313, 377] width 58 height 21
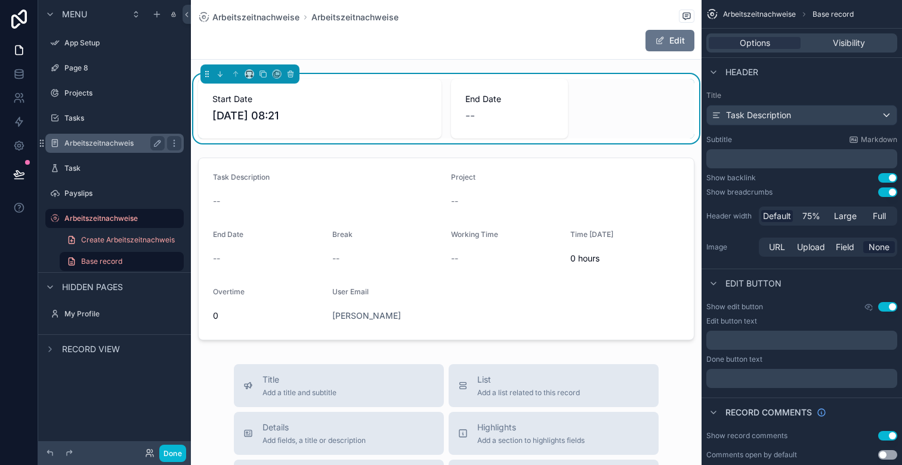
click at [109, 144] on label "Arbeitszeitnachweis" at bounding box center [111, 143] width 95 height 10
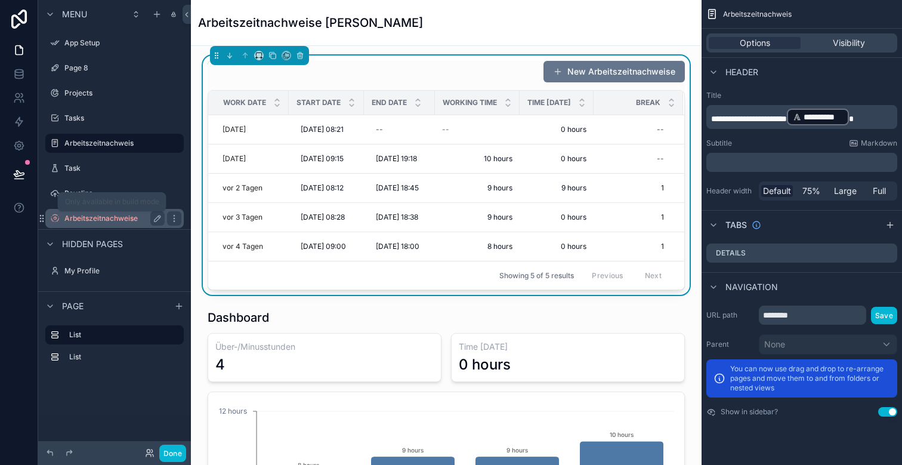
click at [113, 215] on label "Arbeitszeitnachweise" at bounding box center [111, 219] width 95 height 10
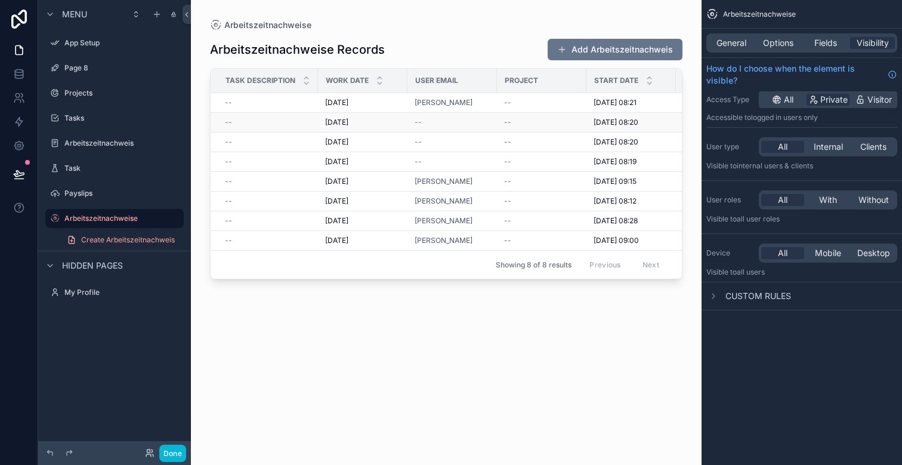
click at [467, 122] on div "--" at bounding box center [452, 123] width 75 height 10
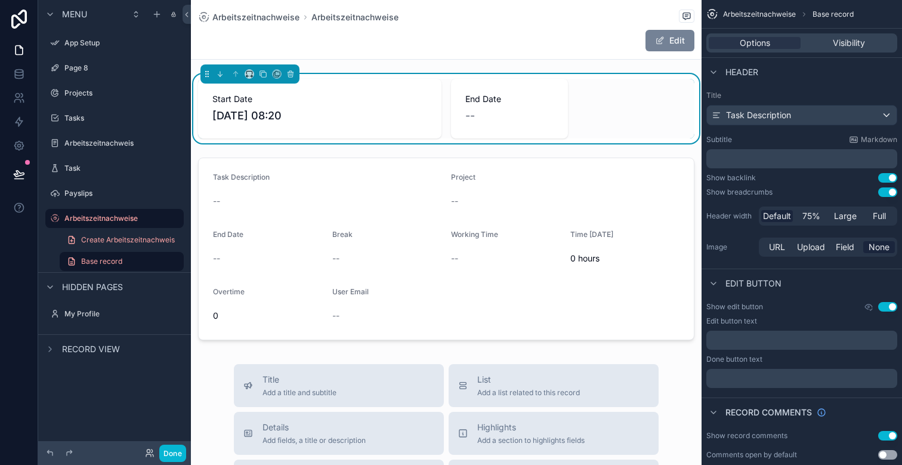
click at [670, 40] on button "Edit" at bounding box center [670, 40] width 49 height 21
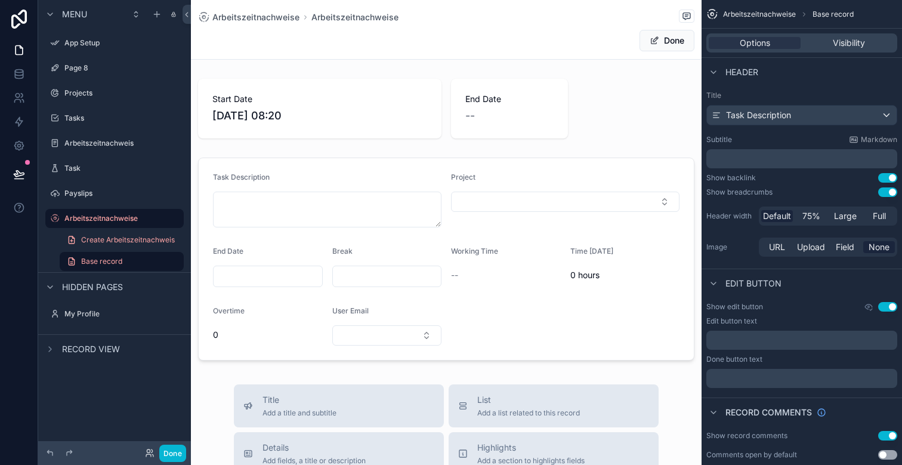
click at [606, 38] on div "Done" at bounding box center [650, 40] width 90 height 23
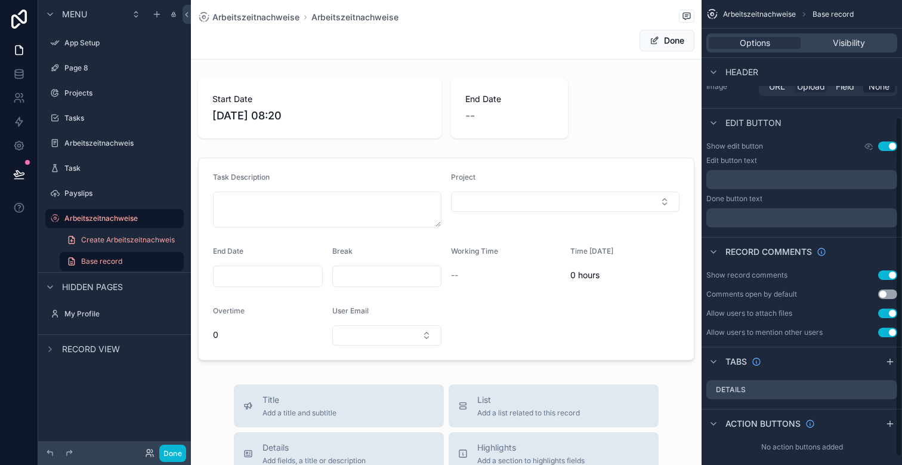
scroll to position [171, 0]
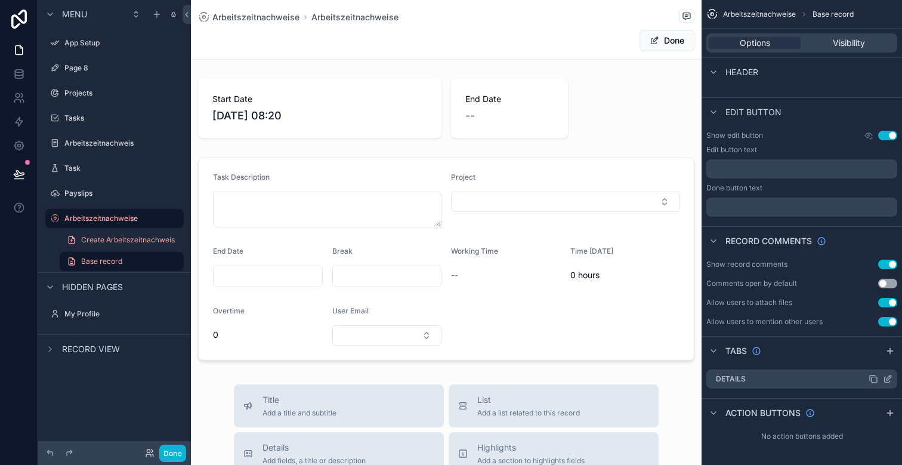
click at [890, 378] on icon "scrollable content" at bounding box center [889, 377] width 5 height 5
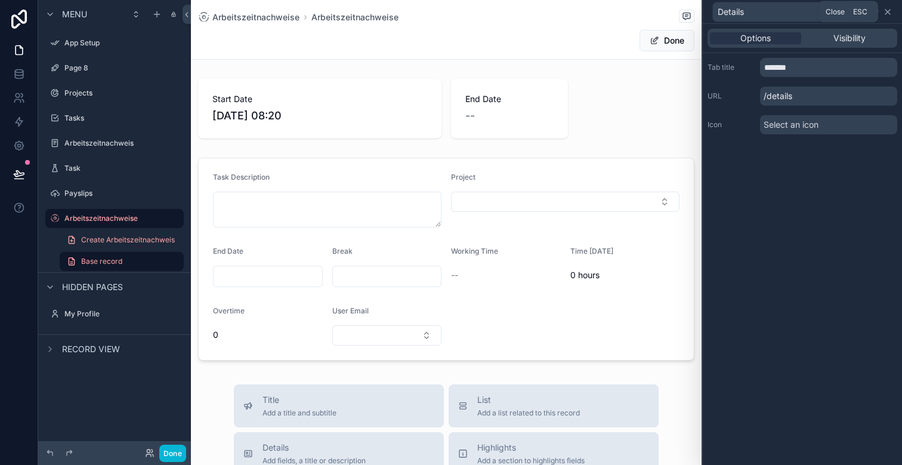
click at [888, 10] on icon at bounding box center [888, 12] width 10 height 10
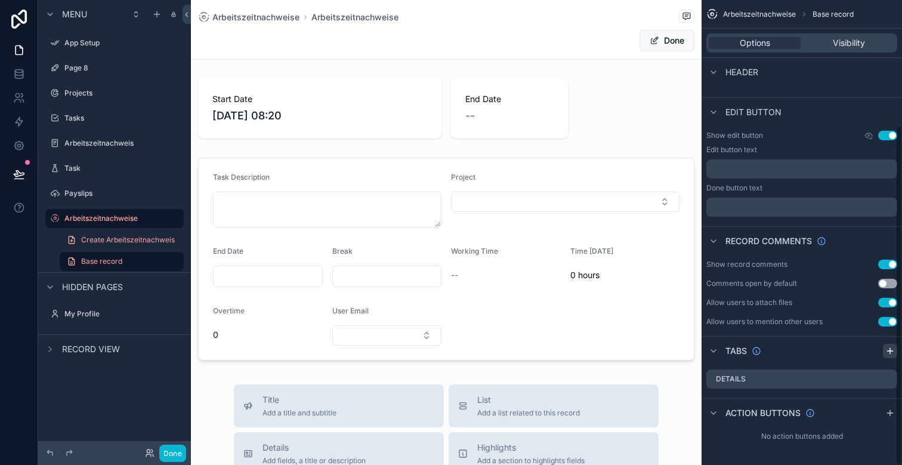
click at [891, 353] on icon "scrollable content" at bounding box center [891, 351] width 10 height 10
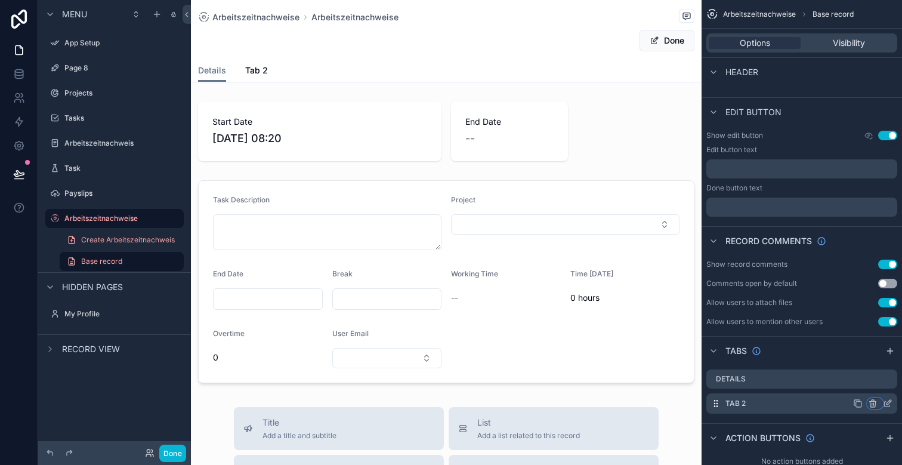
click at [874, 403] on icon "scrollable content" at bounding box center [874, 404] width 0 height 2
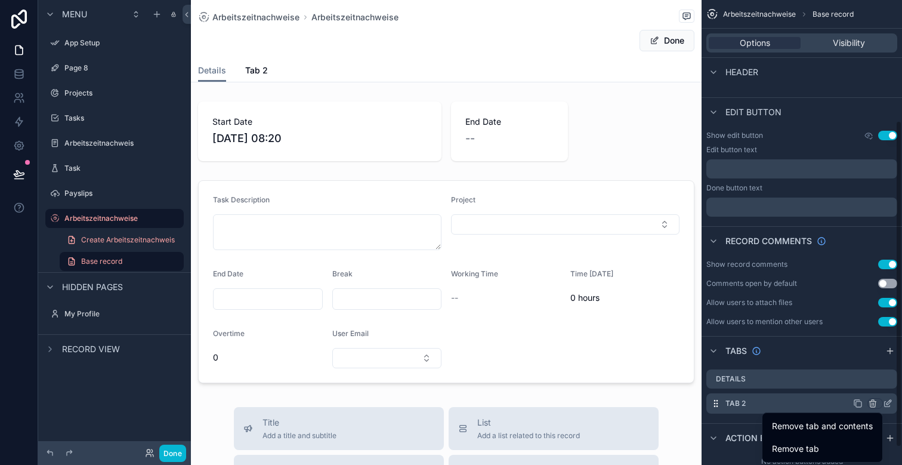
click at [838, 363] on div "scrollable content" at bounding box center [451, 232] width 902 height 465
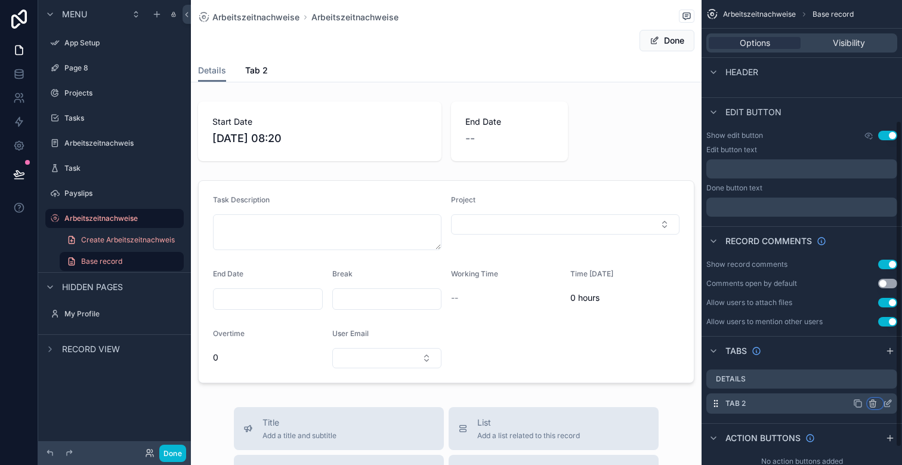
click at [873, 402] on icon "scrollable content" at bounding box center [873, 404] width 10 height 10
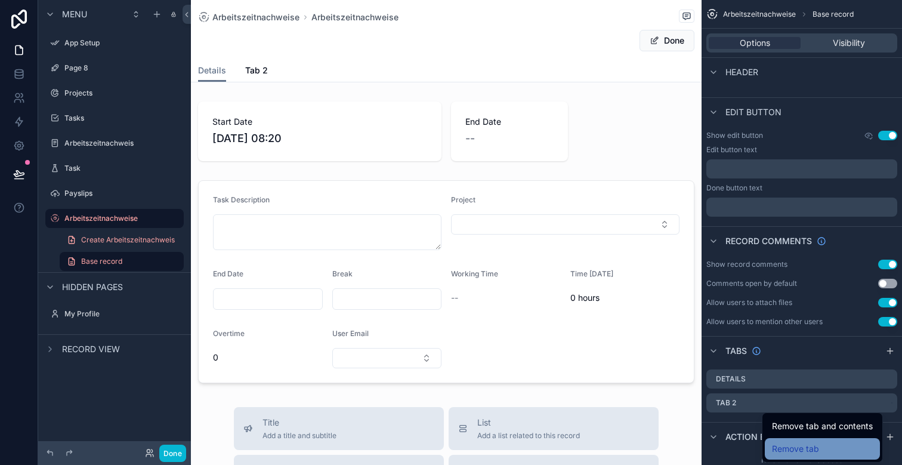
click at [820, 446] on div "Remove tab" at bounding box center [822, 449] width 101 height 14
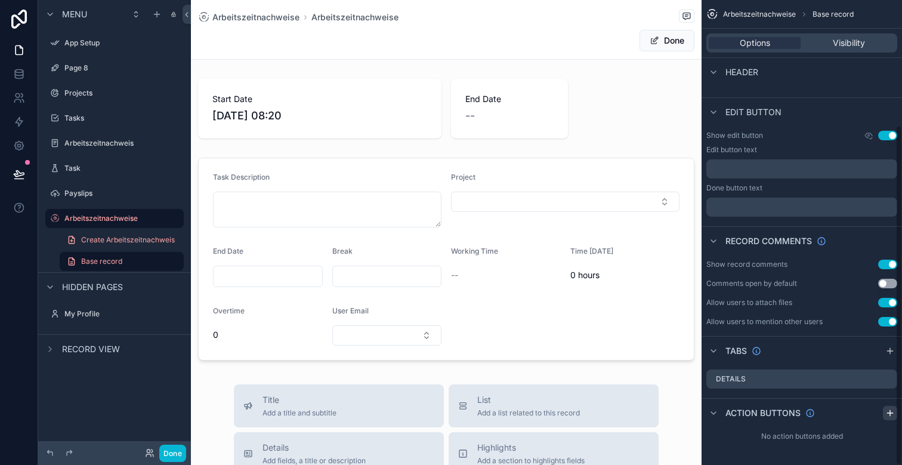
click at [893, 412] on icon "scrollable content" at bounding box center [891, 413] width 10 height 10
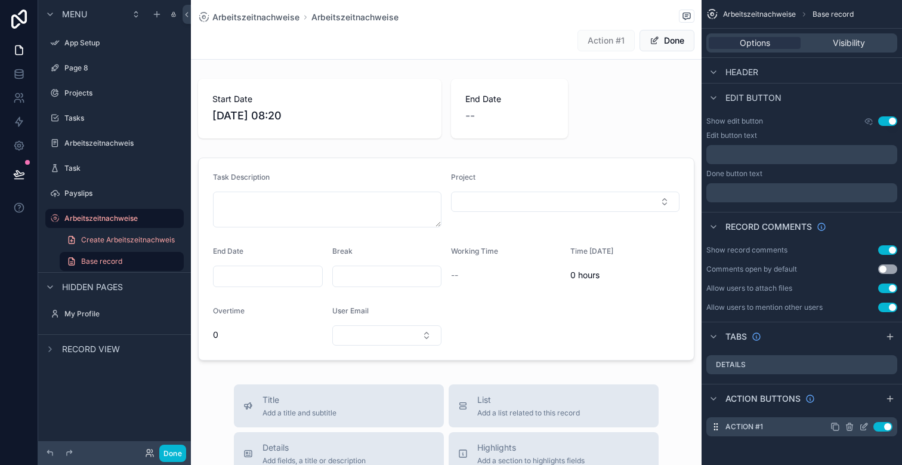
click at [860, 427] on icon "scrollable content" at bounding box center [864, 427] width 10 height 10
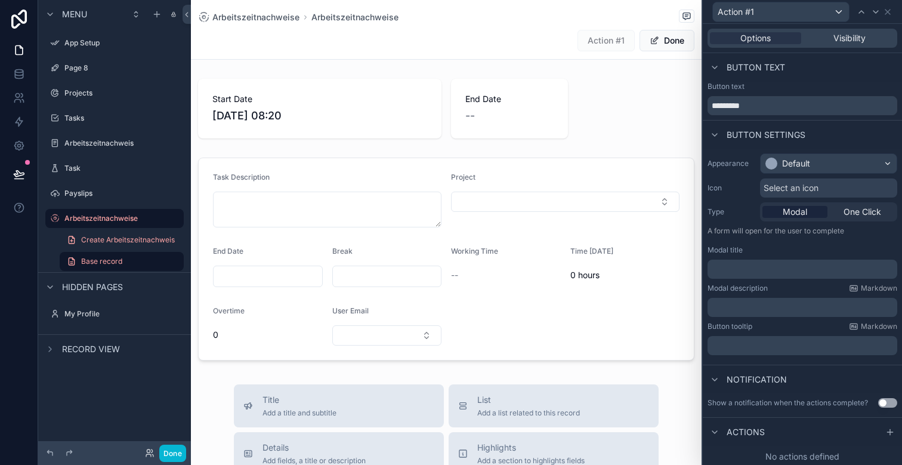
click at [797, 184] on span "Select an icon" at bounding box center [791, 188] width 55 height 12
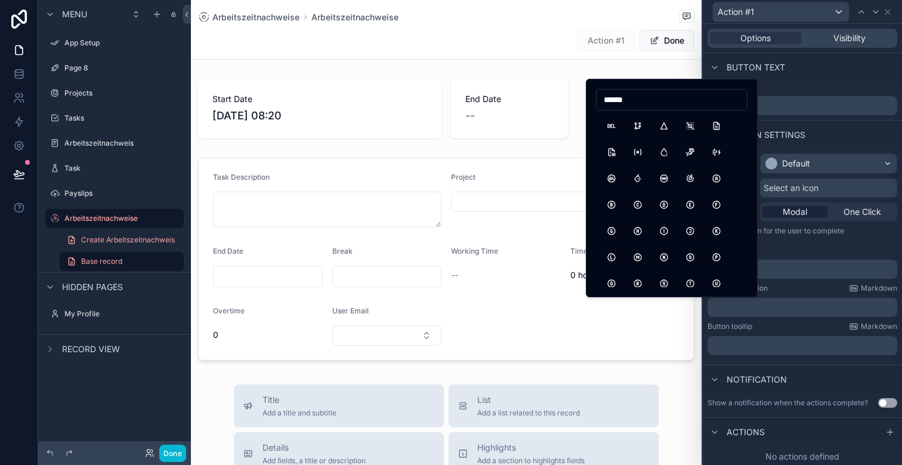
type input "******"
click at [677, 58] on div "Arbeitszeitnachweise Arbeitszeitnachweise Action #1 Done" at bounding box center [446, 29] width 497 height 59
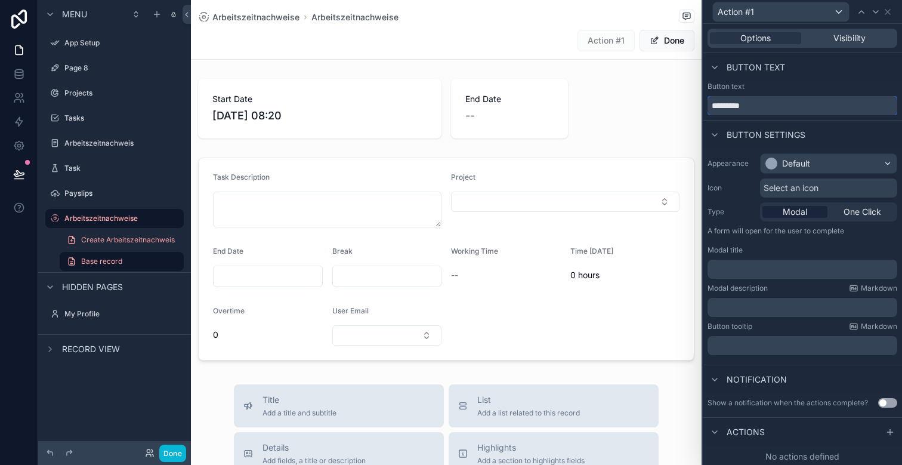
click at [753, 106] on input "*********" at bounding box center [803, 105] width 190 height 19
type input "******"
click at [729, 135] on span "Button settings" at bounding box center [766, 135] width 79 height 12
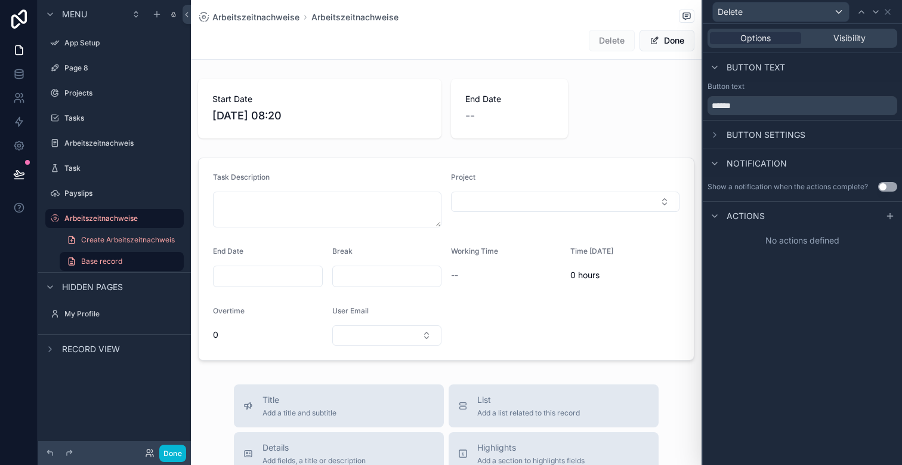
click at [729, 134] on span "Button settings" at bounding box center [766, 135] width 79 height 12
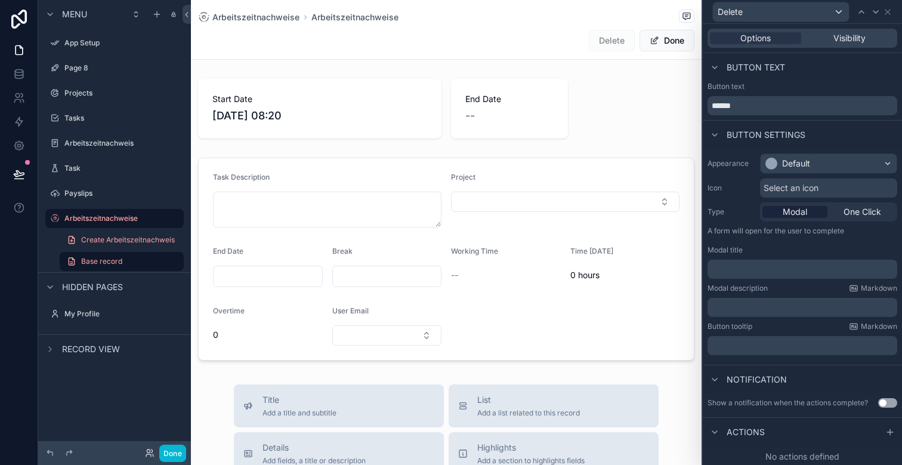
scroll to position [2, 0]
click at [798, 162] on div "Default" at bounding box center [796, 161] width 28 height 12
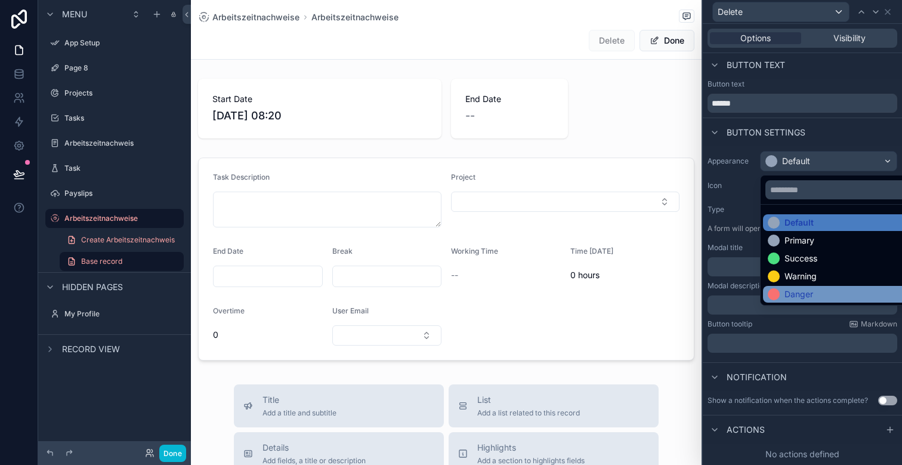
click at [798, 289] on div "Danger" at bounding box center [799, 294] width 29 height 12
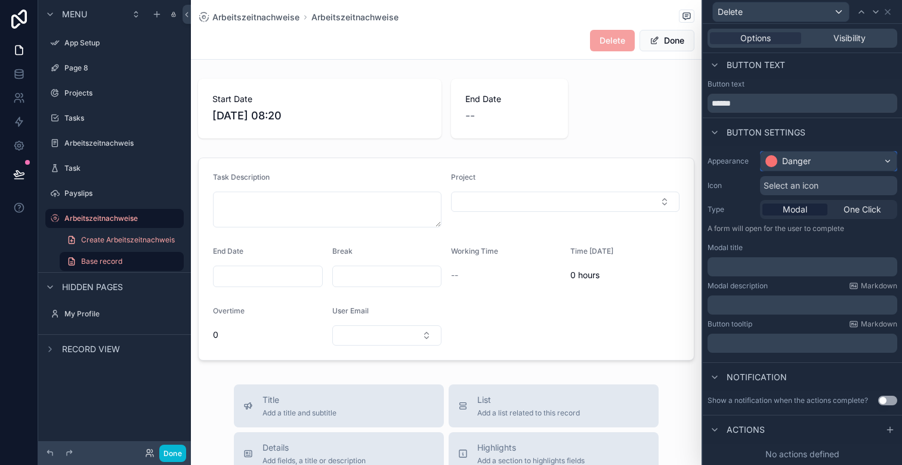
click at [791, 162] on div "Danger" at bounding box center [796, 161] width 29 height 12
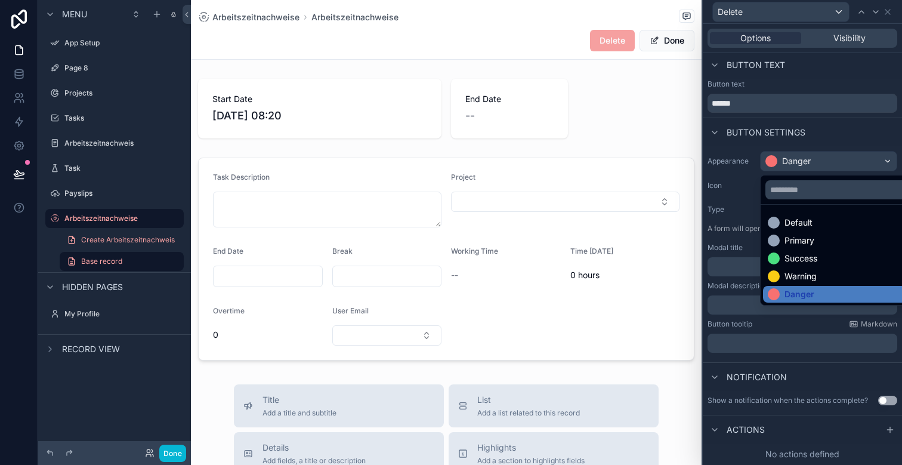
click at [790, 161] on div at bounding box center [802, 232] width 199 height 465
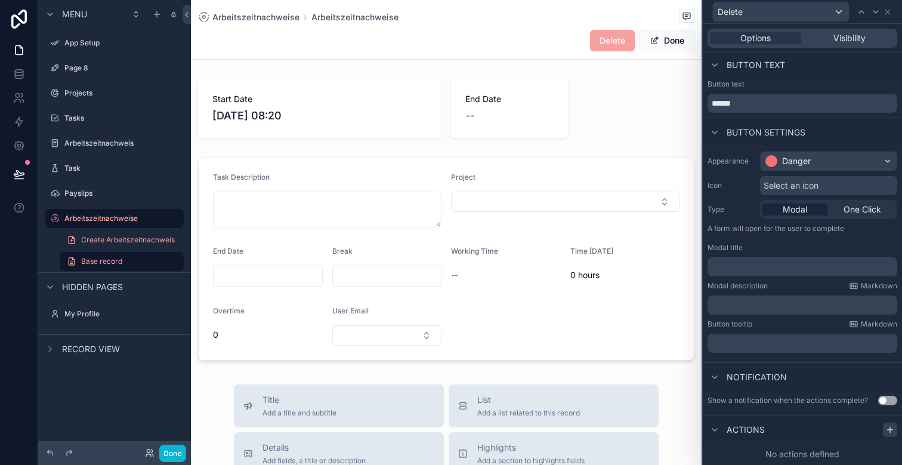
click at [887, 431] on icon at bounding box center [891, 430] width 10 height 10
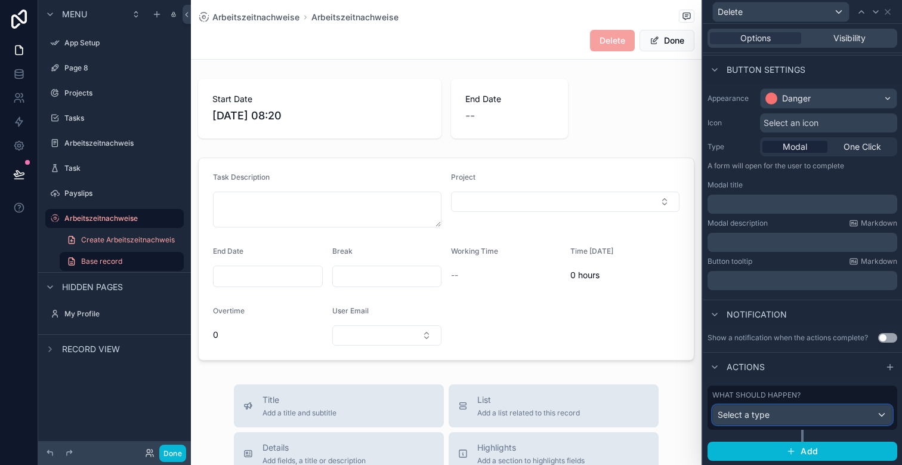
click at [757, 411] on span "Select a type" at bounding box center [744, 414] width 52 height 10
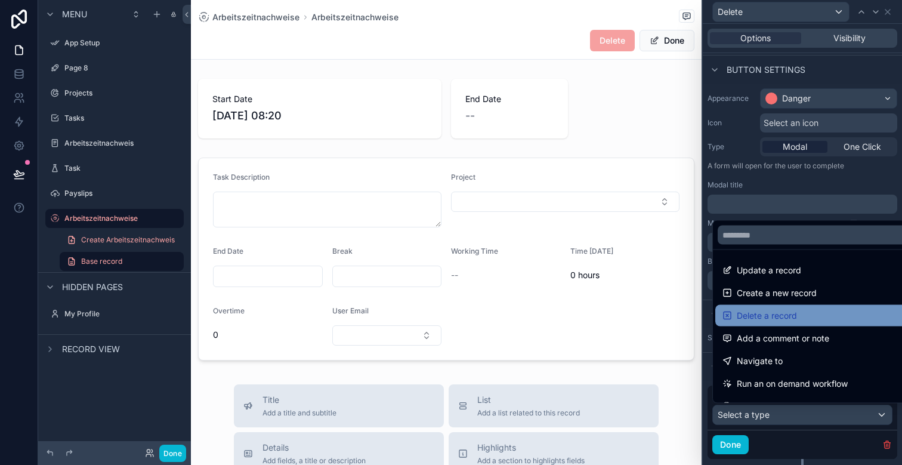
click at [767, 309] on span "Delete a record" at bounding box center [767, 316] width 60 height 14
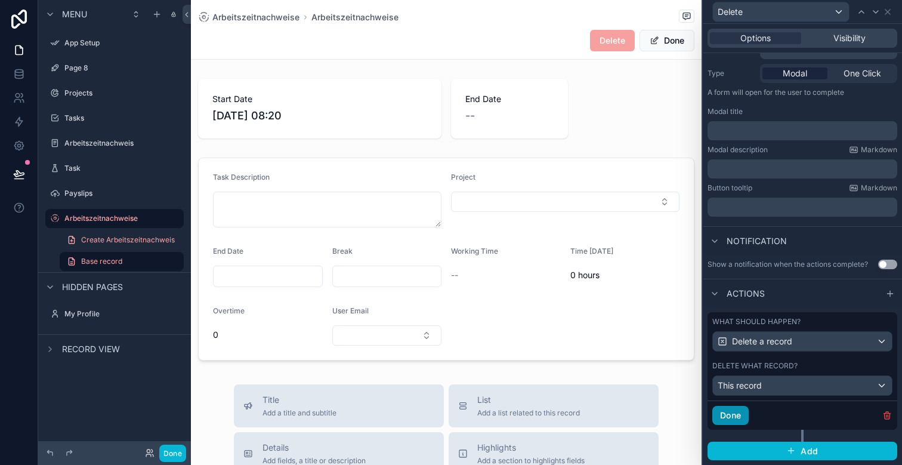
click at [739, 417] on button "Done" at bounding box center [731, 415] width 36 height 19
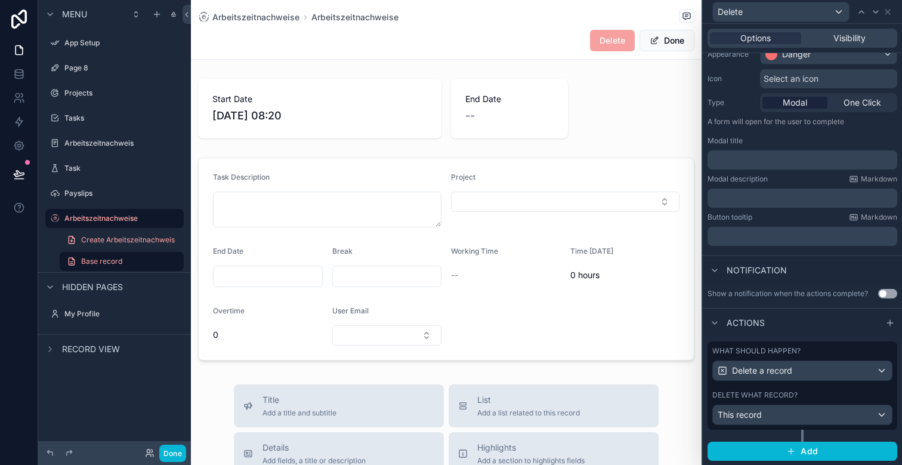
scroll to position [0, 0]
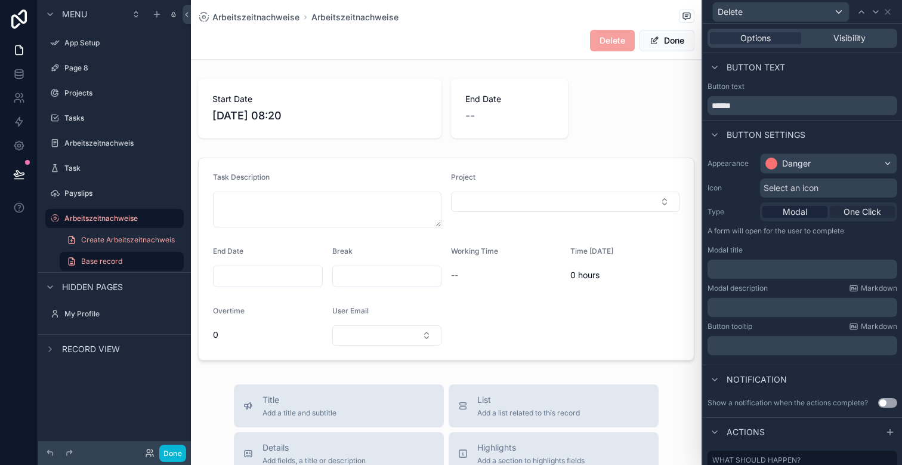
click at [864, 212] on span "One Click" at bounding box center [863, 212] width 38 height 12
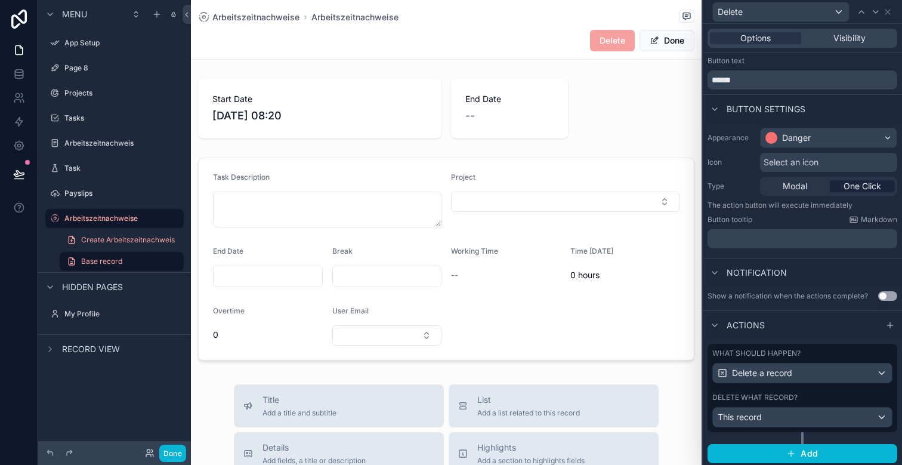
scroll to position [28, 0]
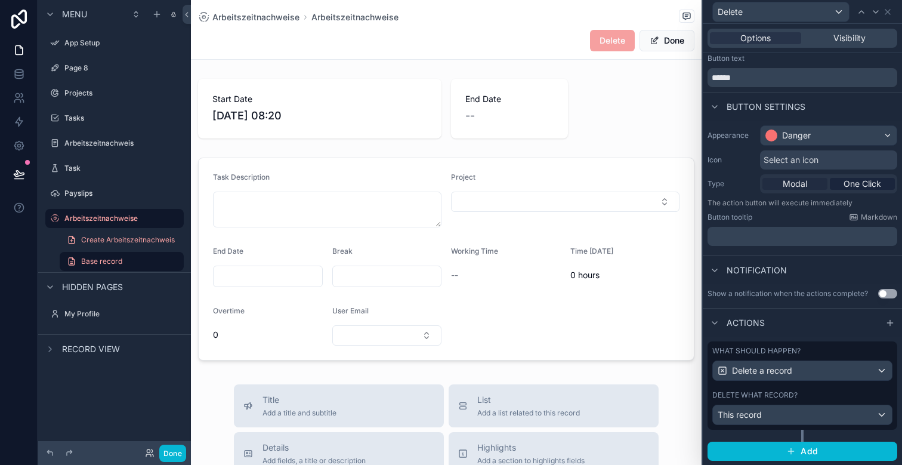
click at [807, 185] on div "Modal" at bounding box center [795, 184] width 65 height 12
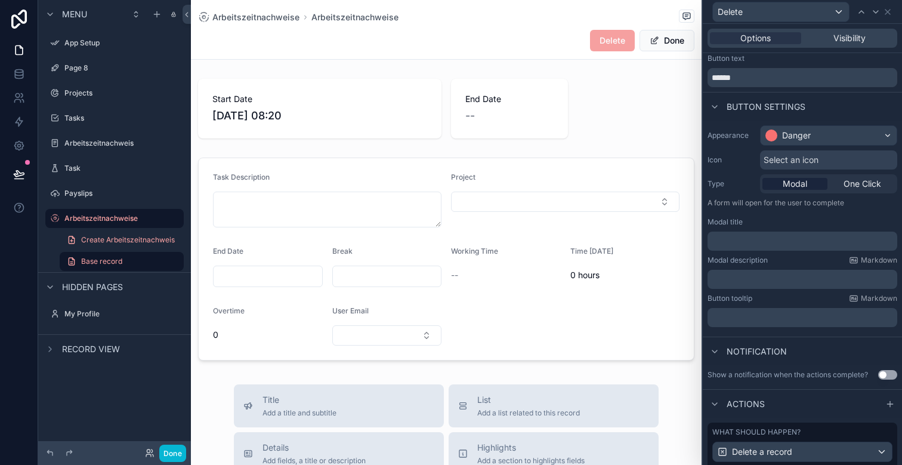
click at [778, 239] on p "﻿" at bounding box center [804, 241] width 183 height 12
click at [788, 258] on div "Modal description Markdown" at bounding box center [803, 260] width 190 height 10
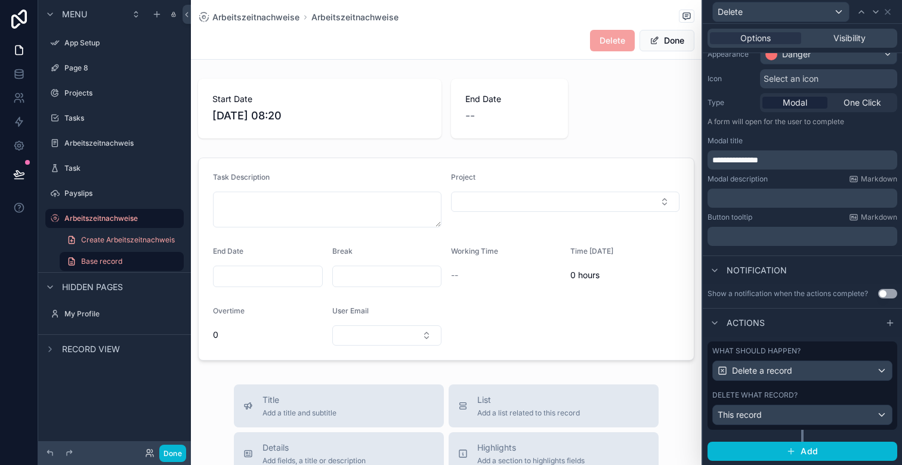
scroll to position [0, 0]
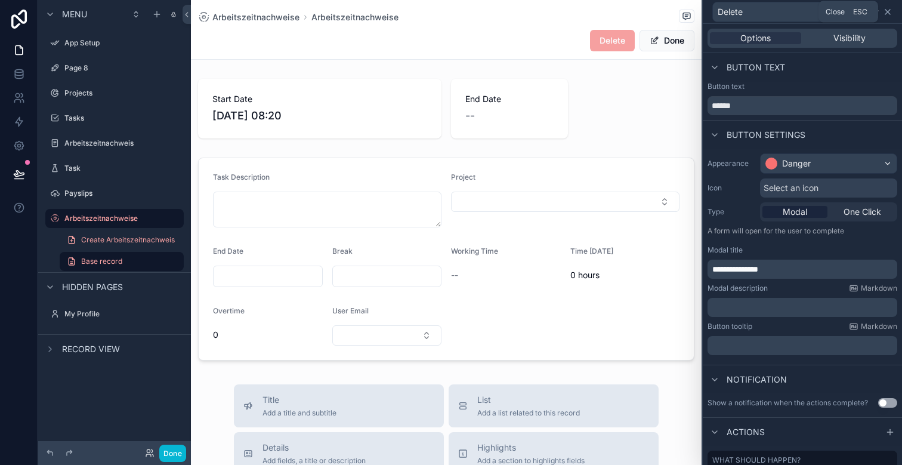
click at [891, 11] on icon at bounding box center [888, 12] width 10 height 10
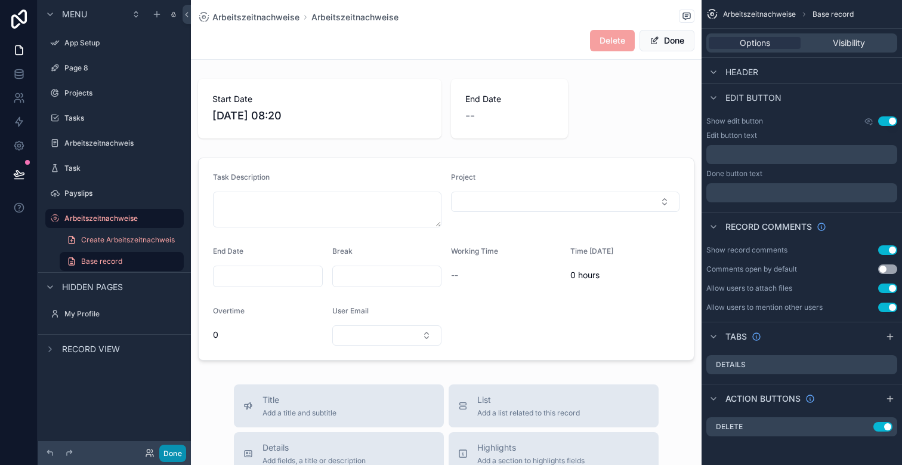
click at [178, 454] on button "Done" at bounding box center [172, 453] width 27 height 17
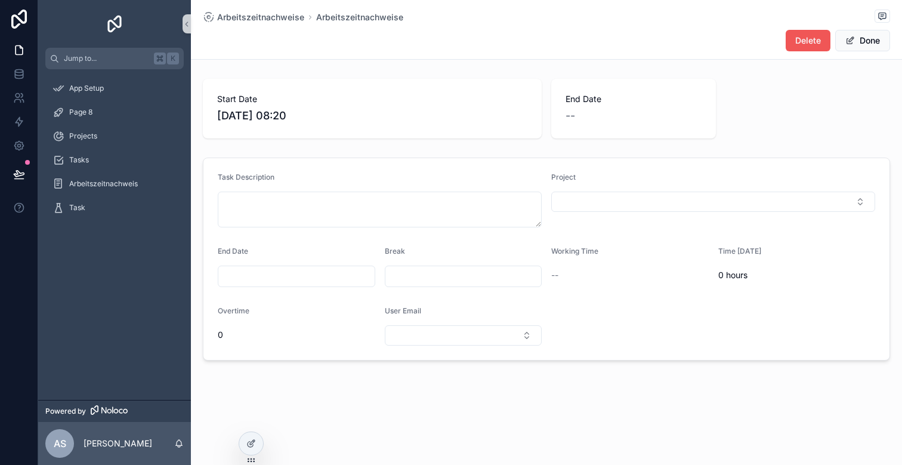
click at [802, 42] on span "Delete" at bounding box center [809, 41] width 26 height 12
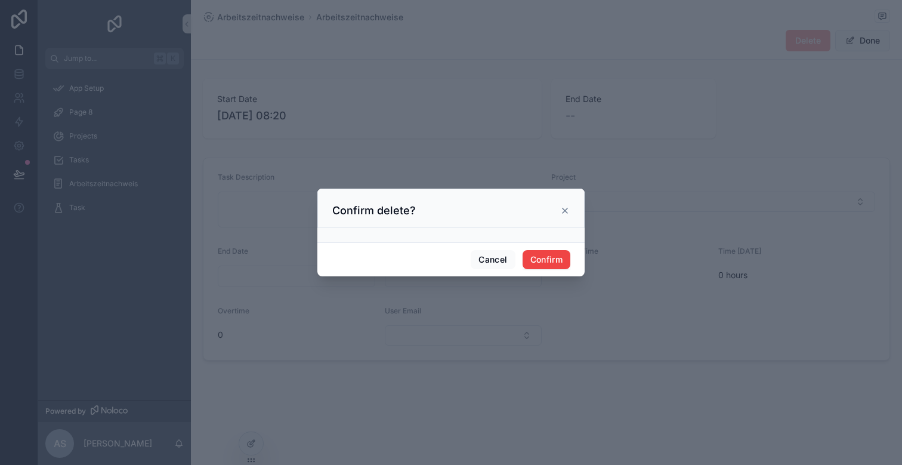
click at [562, 212] on icon at bounding box center [565, 211] width 10 height 10
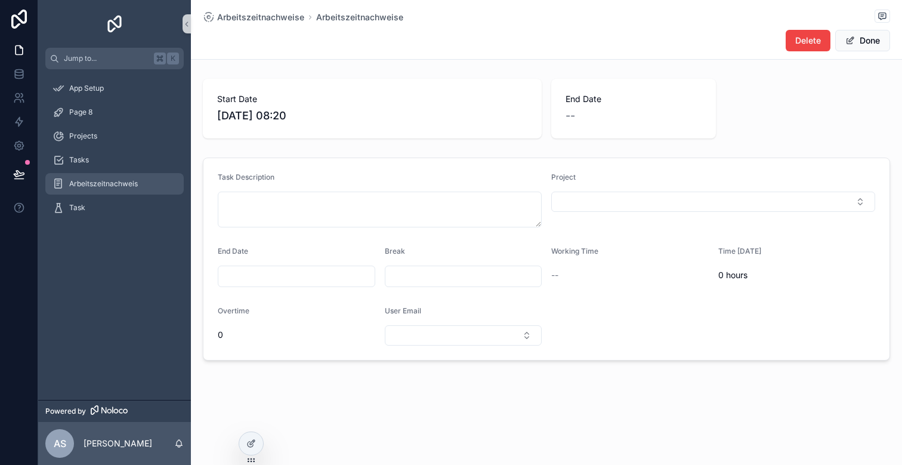
click at [101, 180] on span "Arbeitszeitnachweis" at bounding box center [103, 184] width 69 height 10
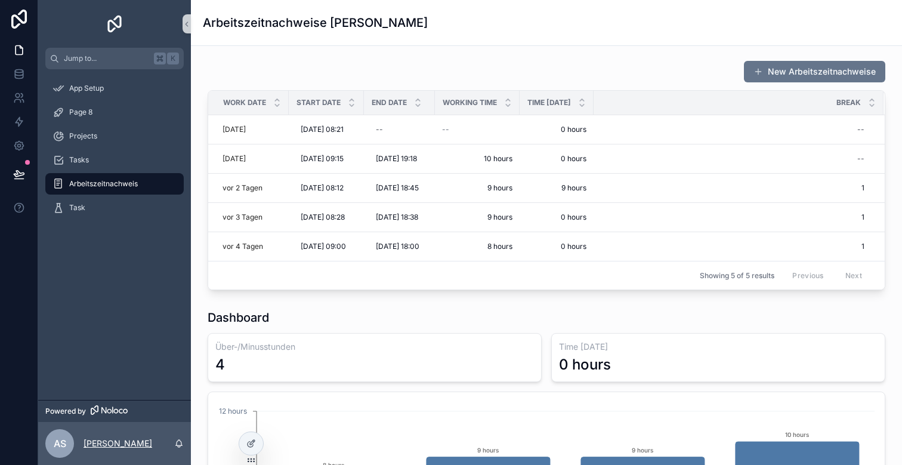
click at [136, 443] on p "[PERSON_NAME]" at bounding box center [118, 443] width 69 height 12
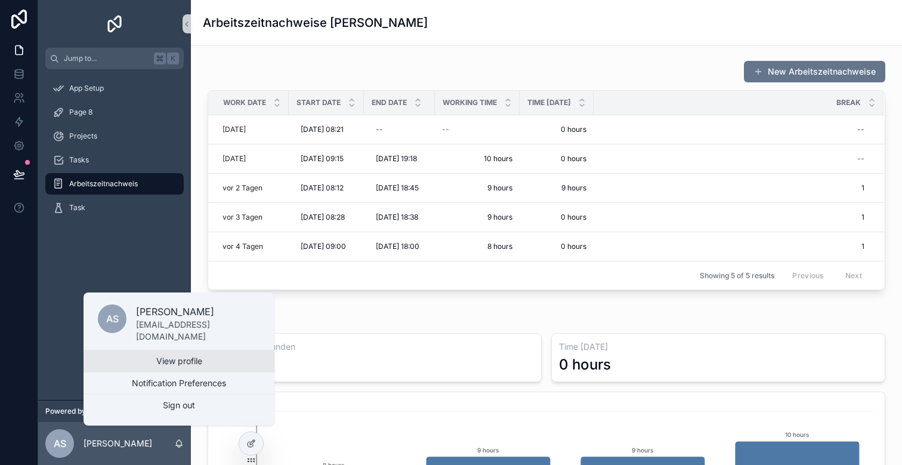
click at [155, 357] on link "View profile" at bounding box center [179, 360] width 191 height 21
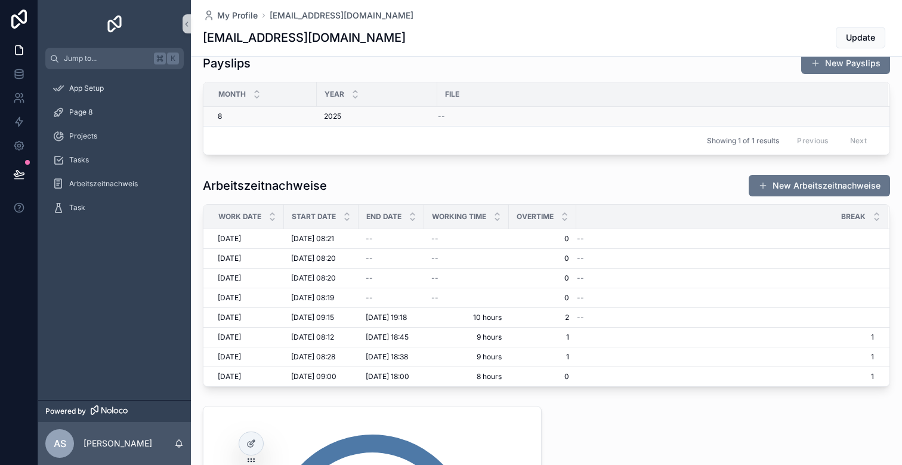
scroll to position [258, 0]
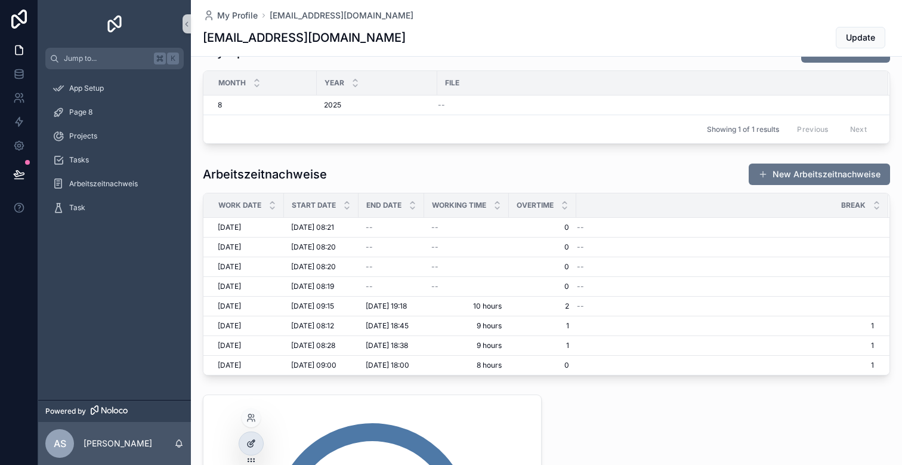
click at [249, 440] on icon at bounding box center [251, 444] width 10 height 10
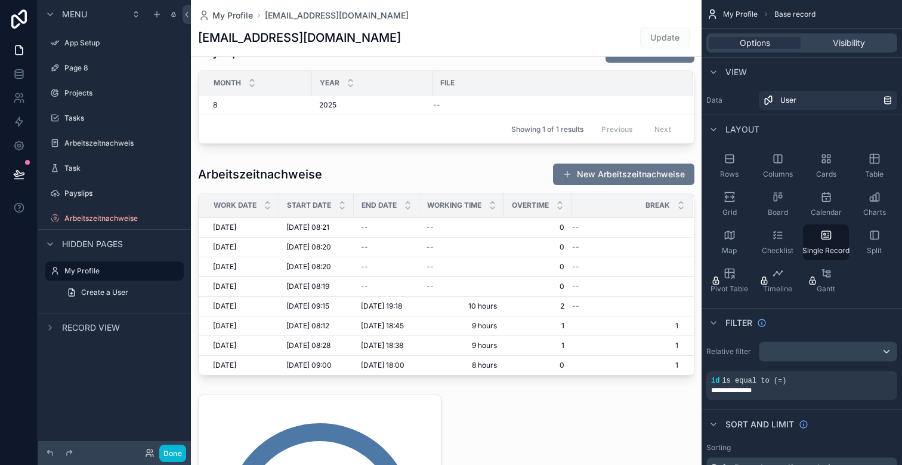
click at [431, 182] on div "scrollable content" at bounding box center [446, 462] width 511 height 1441
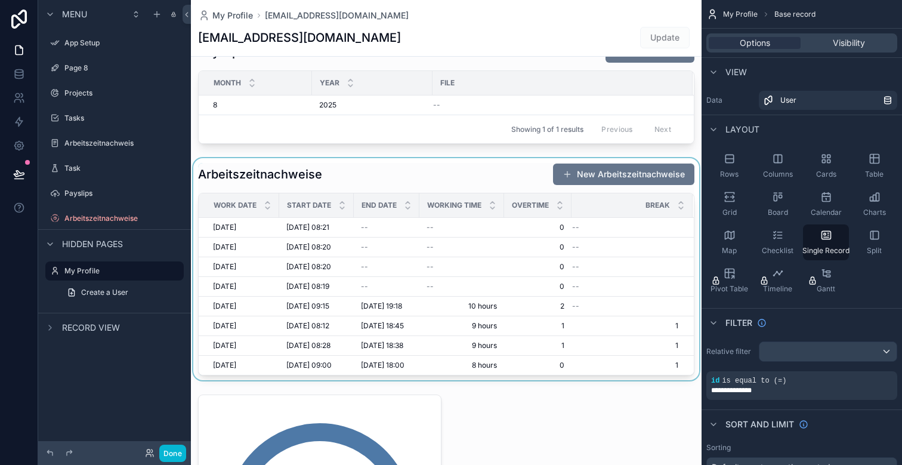
click at [434, 176] on div "scrollable content" at bounding box center [446, 269] width 511 height 222
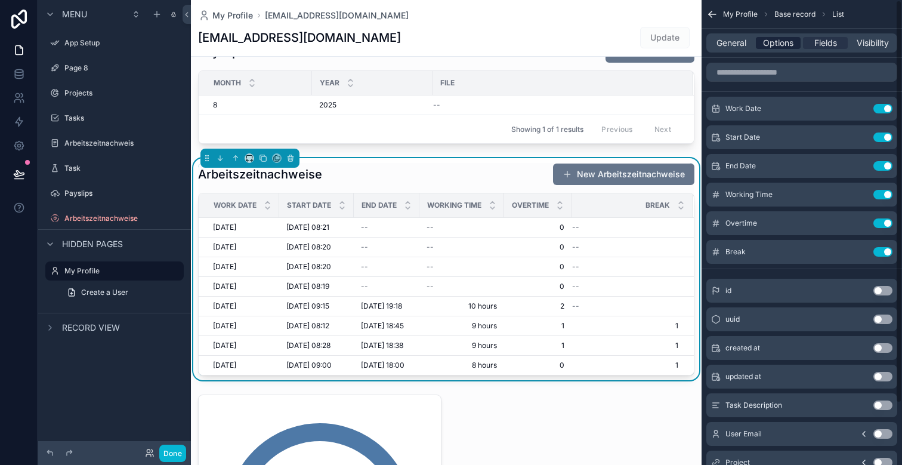
click at [776, 40] on span "Options" at bounding box center [778, 43] width 30 height 12
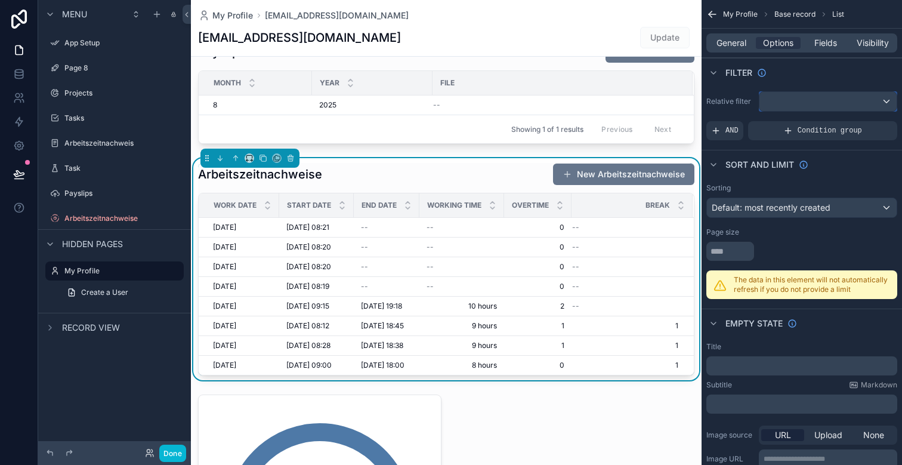
click at [805, 110] on div "scrollable content" at bounding box center [828, 101] width 137 height 19
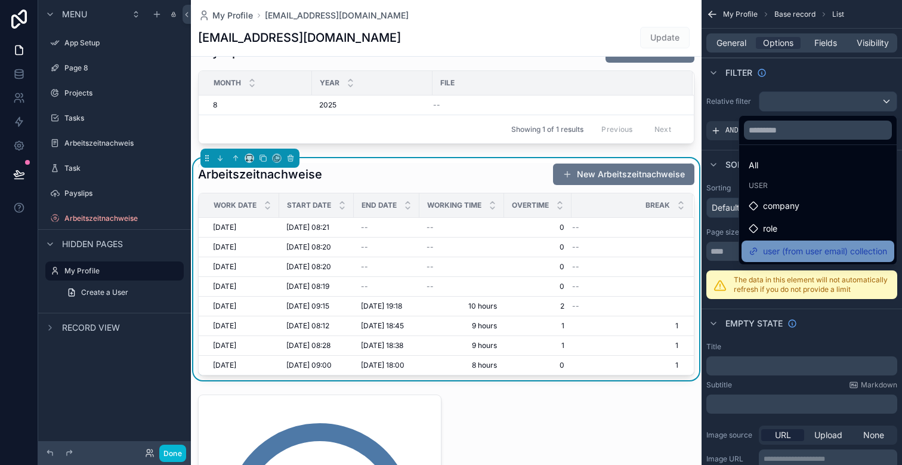
click at [793, 246] on span "user (from user email) collection" at bounding box center [825, 251] width 124 height 14
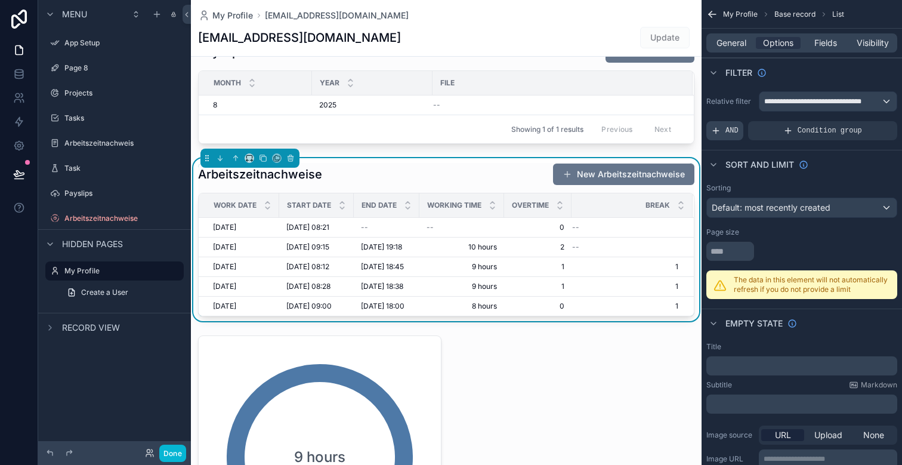
click at [731, 134] on span "AND" at bounding box center [732, 131] width 13 height 10
click at [833, 127] on div "Add a filter" at bounding box center [802, 130] width 191 height 19
click at [870, 121] on icon "scrollable content" at bounding box center [869, 121] width 4 height 4
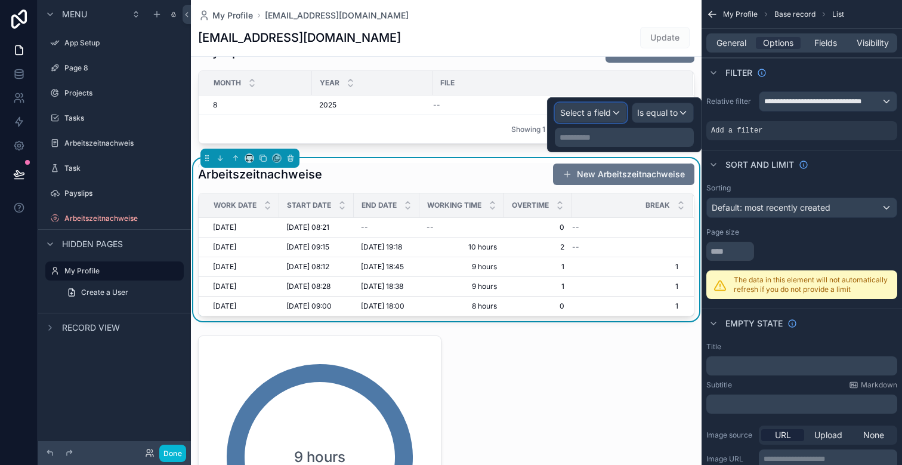
click at [616, 118] on div "Select a field" at bounding box center [591, 112] width 71 height 19
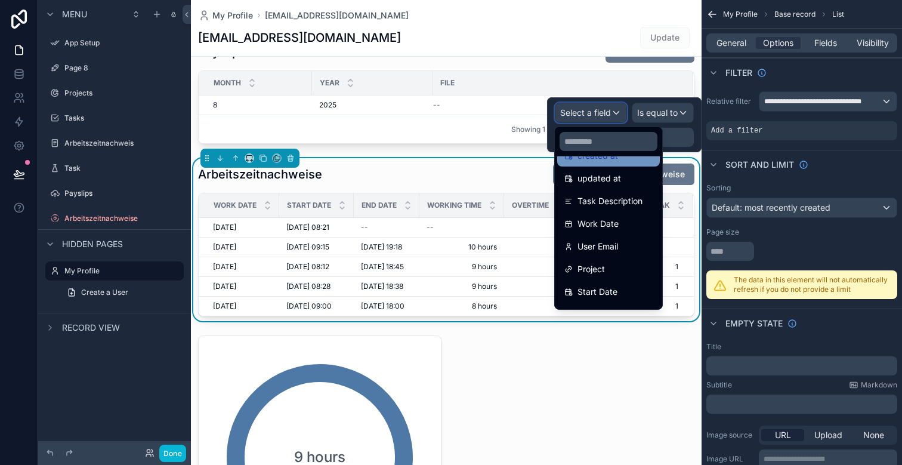
scroll to position [85, 0]
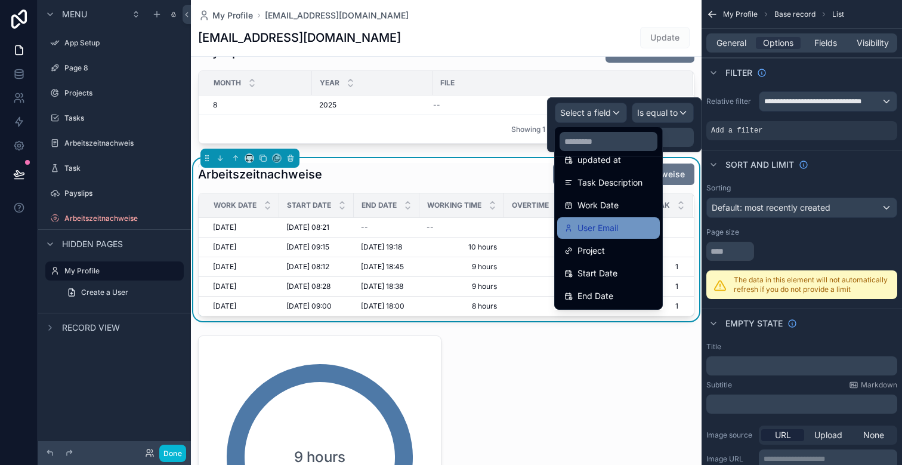
click at [621, 229] on div "User Email" at bounding box center [609, 228] width 88 height 14
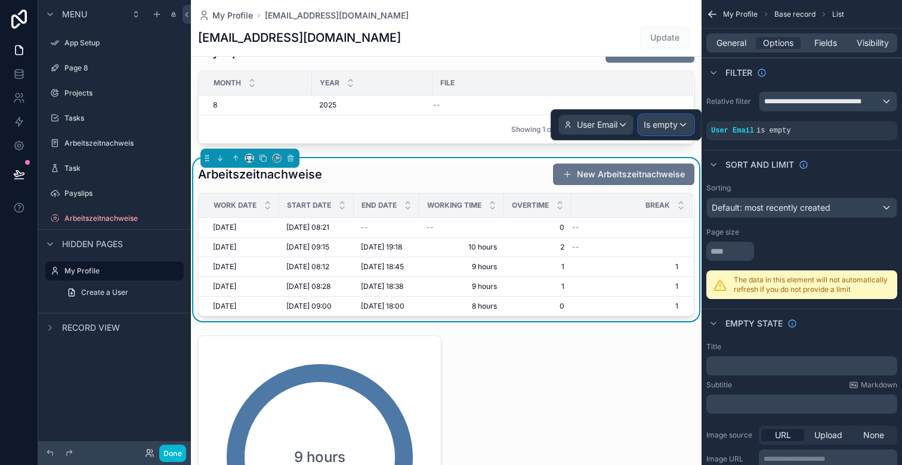
click at [657, 121] on span "Is empty" at bounding box center [661, 125] width 34 height 12
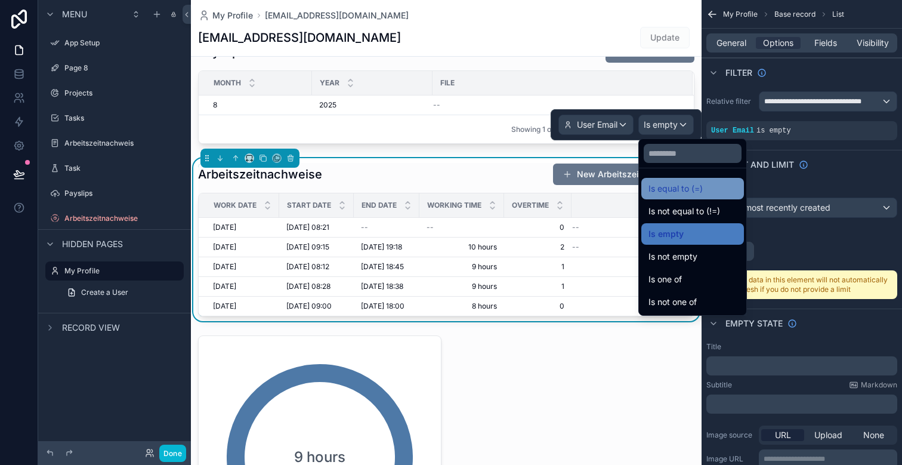
click at [678, 191] on span "Is equal to (=)" at bounding box center [676, 188] width 54 height 14
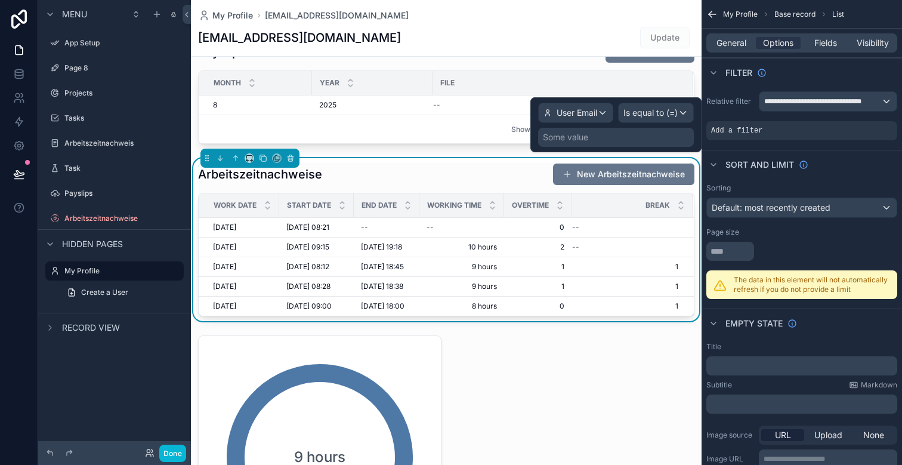
click at [601, 135] on div "Some value" at bounding box center [616, 137] width 156 height 19
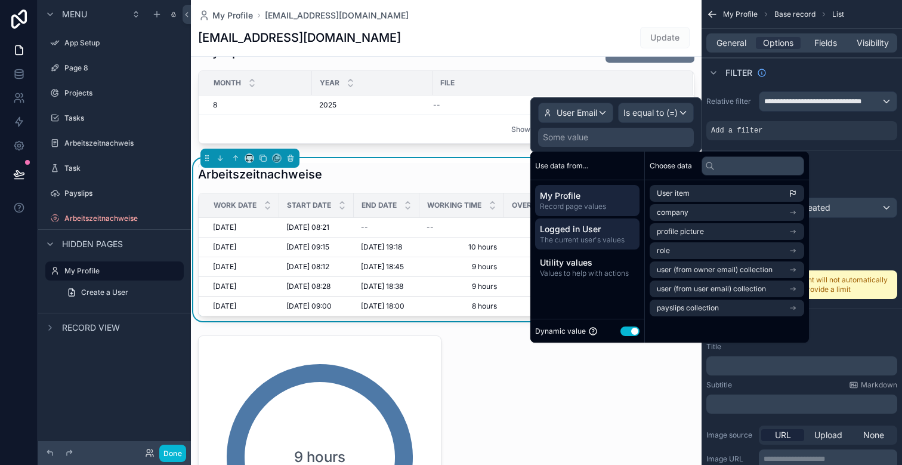
click at [595, 230] on span "Logged in User" at bounding box center [587, 229] width 95 height 12
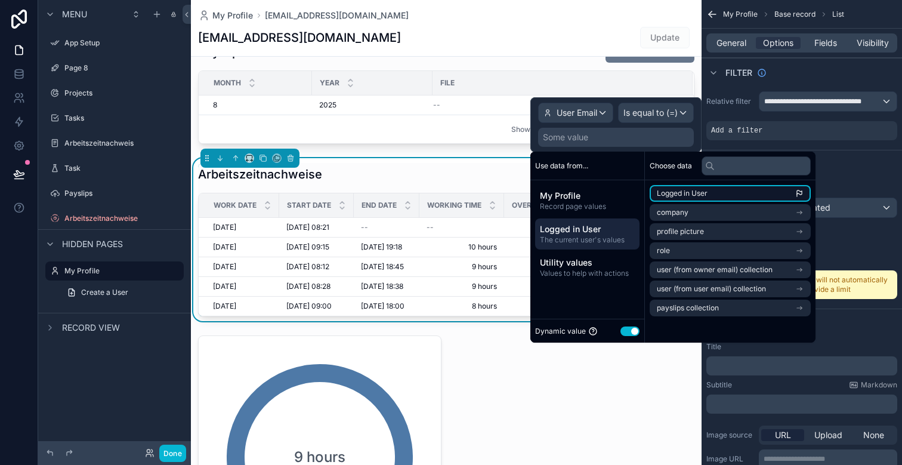
click at [702, 196] on span "Logged in User" at bounding box center [682, 194] width 51 height 10
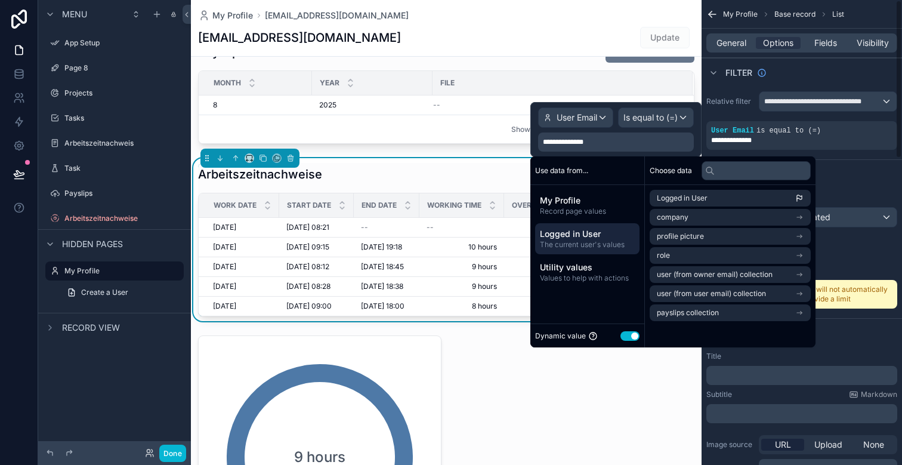
click at [853, 174] on div "Sort And Limit" at bounding box center [802, 173] width 201 height 29
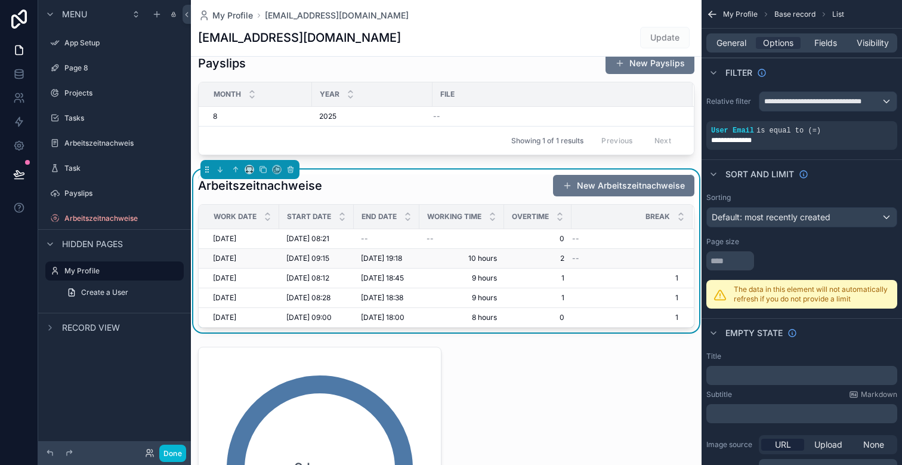
scroll to position [245, 0]
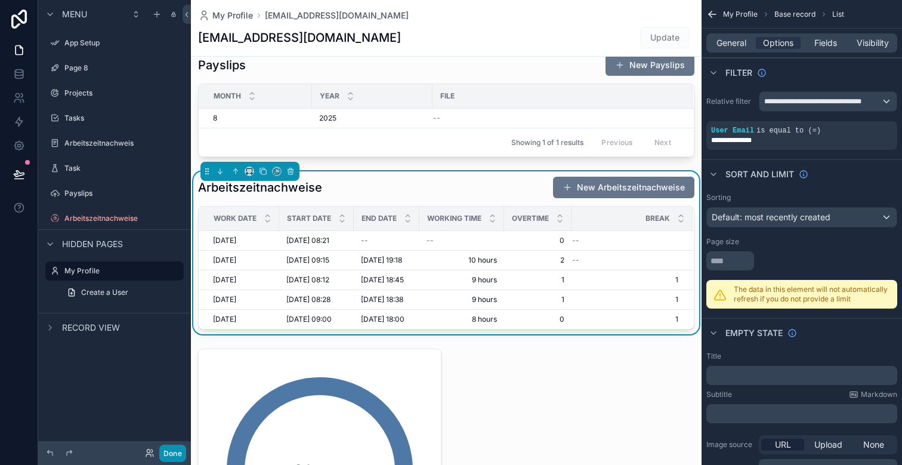
click at [173, 446] on button "Done" at bounding box center [172, 453] width 27 height 17
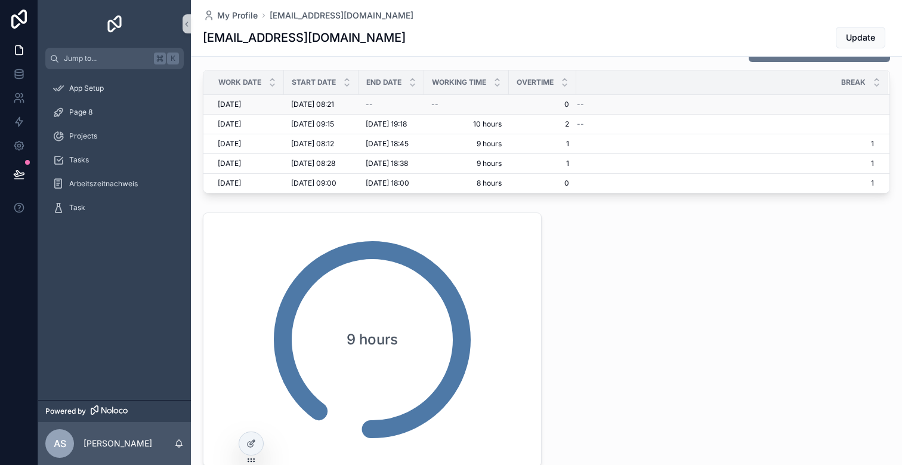
scroll to position [375, 0]
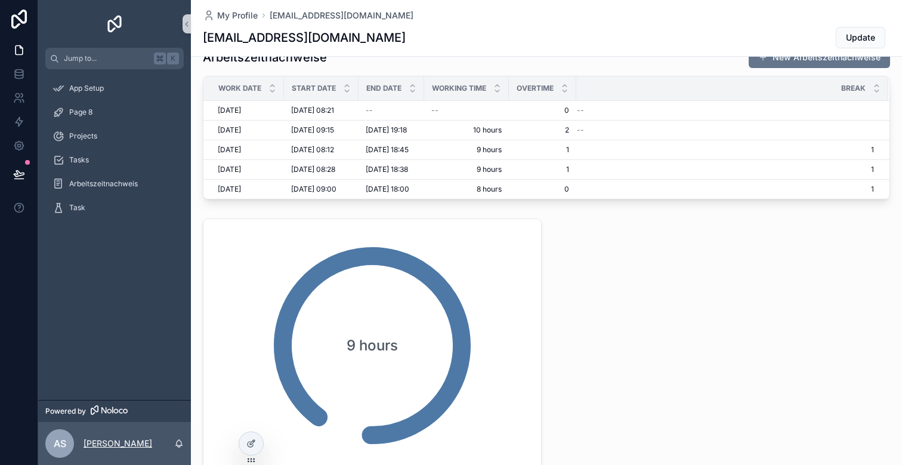
click at [137, 442] on p "[PERSON_NAME]" at bounding box center [118, 443] width 69 height 12
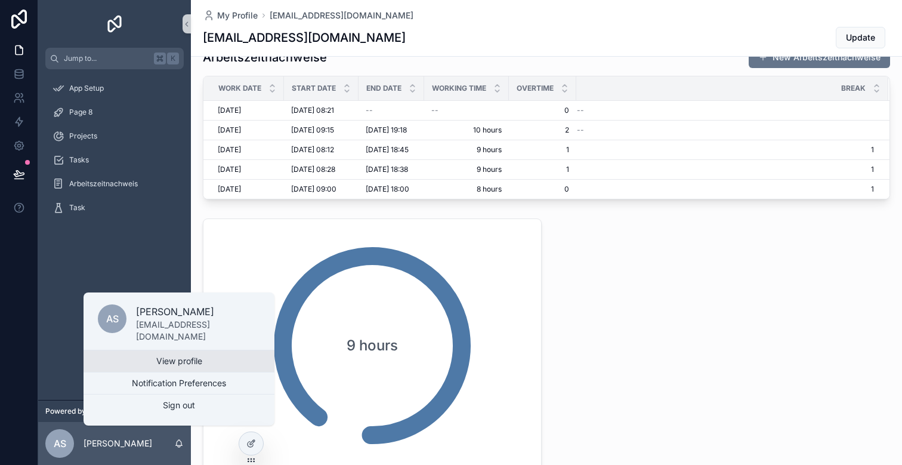
click at [158, 357] on link "View profile" at bounding box center [179, 360] width 191 height 21
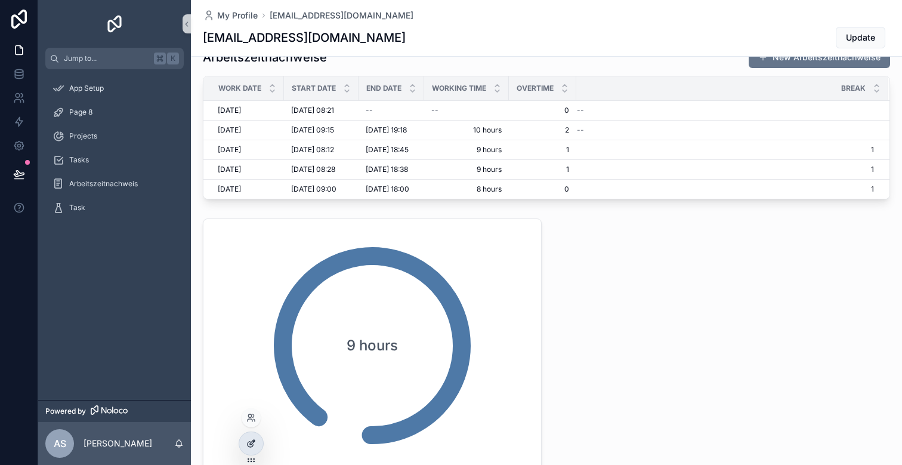
click at [250, 449] on div at bounding box center [251, 443] width 24 height 23
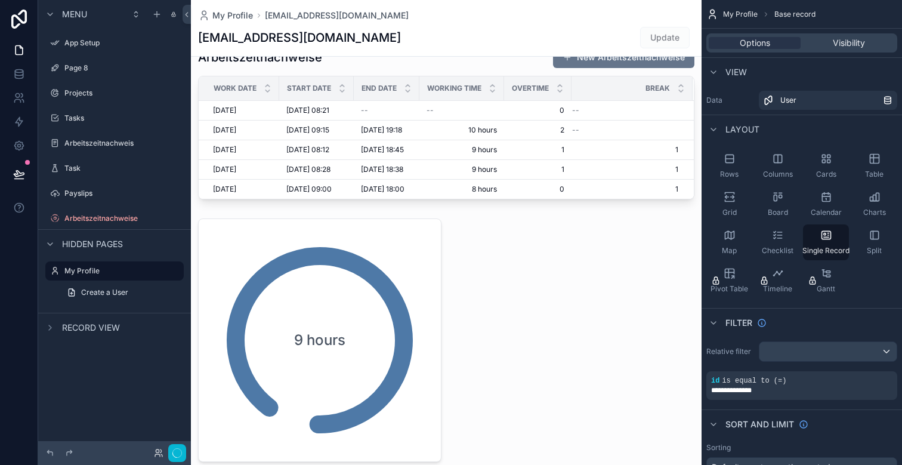
click at [319, 319] on div "scrollable content" at bounding box center [446, 316] width 511 height 1382
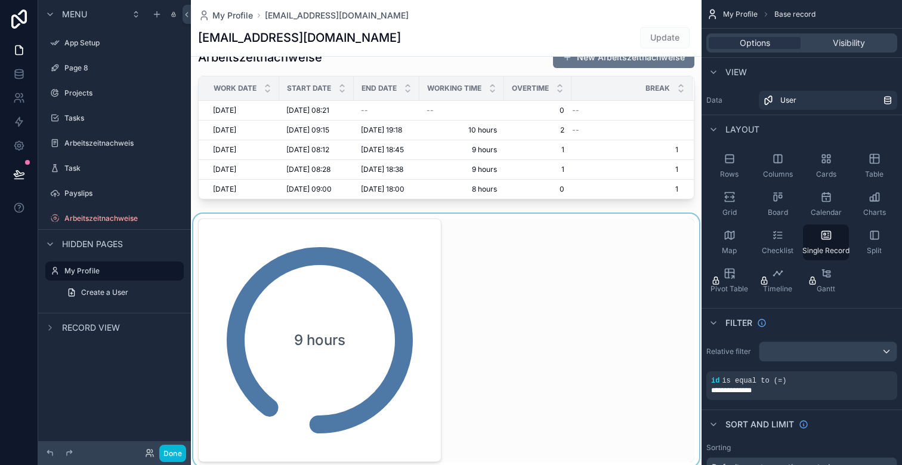
click at [347, 309] on div "scrollable content" at bounding box center [446, 340] width 511 height 253
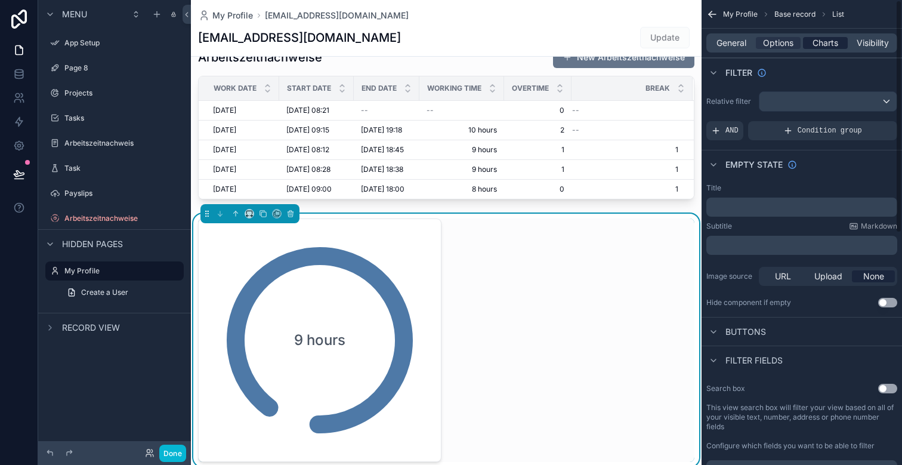
click at [816, 47] on span "Charts" at bounding box center [826, 43] width 26 height 12
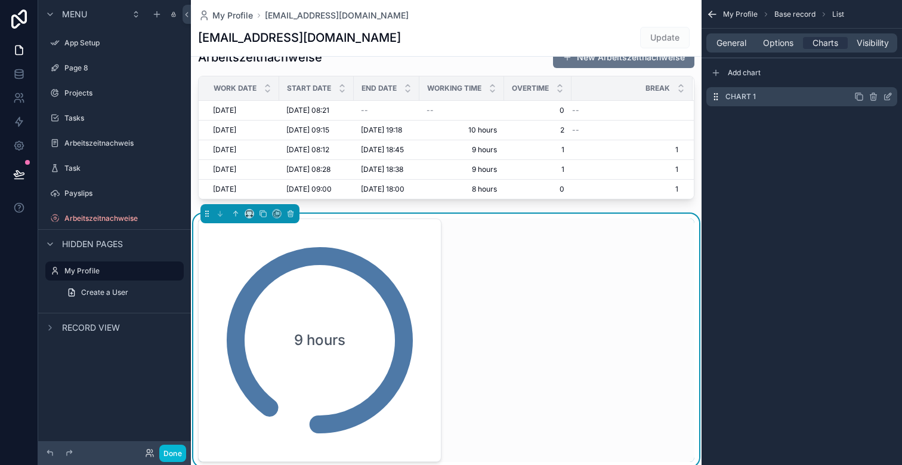
click at [889, 100] on icon "scrollable content" at bounding box center [888, 97] width 10 height 10
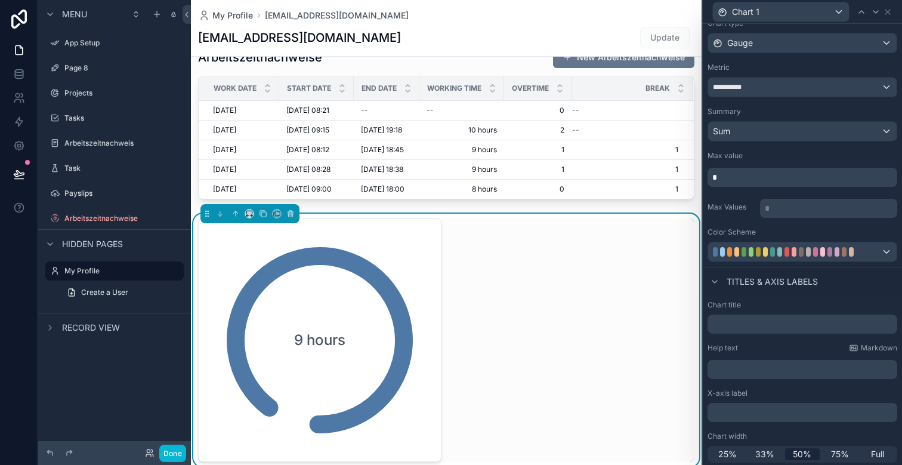
scroll to position [73, 0]
click at [794, 205] on p "* ﻿" at bounding box center [830, 206] width 130 height 12
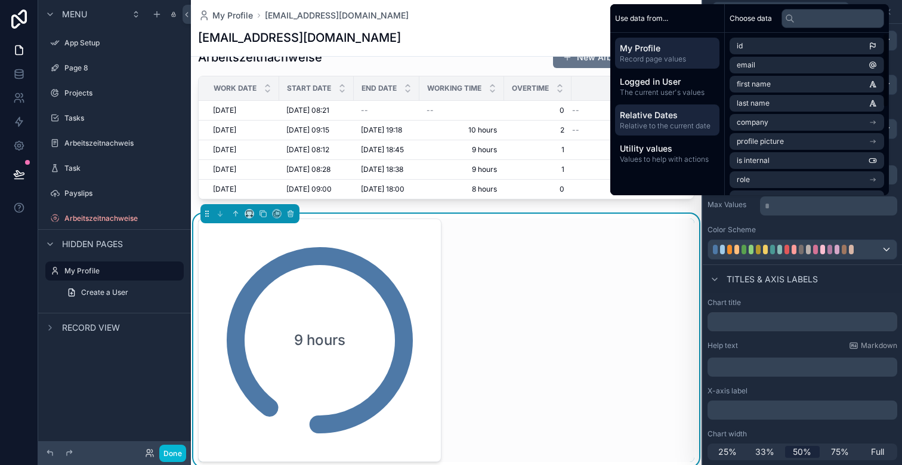
click at [671, 124] on span "Relative to the current date" at bounding box center [667, 126] width 95 height 10
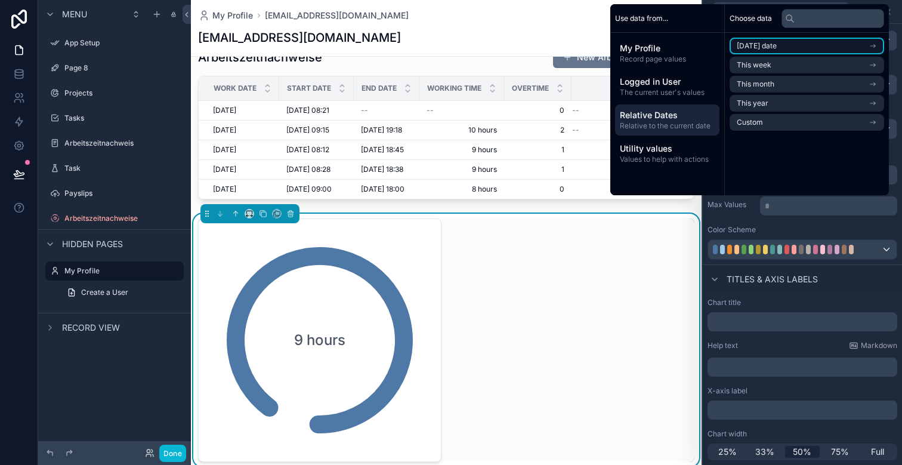
click at [762, 47] on span "[DATE] date" at bounding box center [757, 46] width 40 height 10
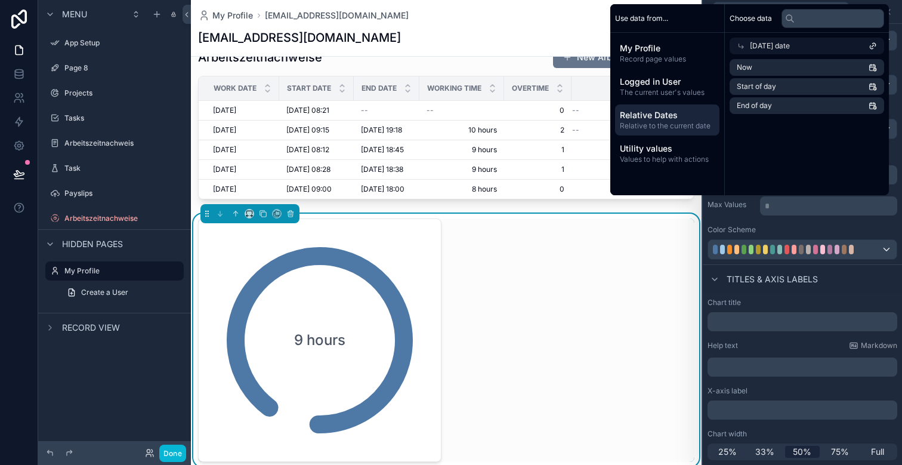
click at [778, 224] on div "**********" at bounding box center [802, 122] width 199 height 284
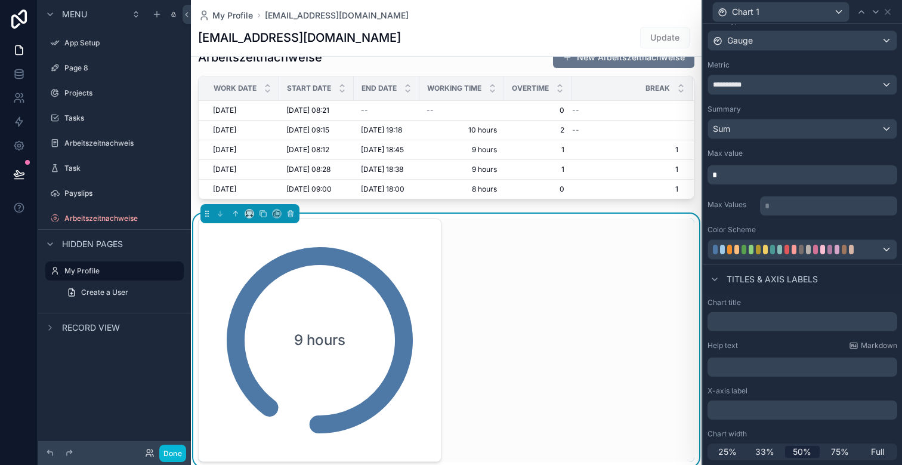
scroll to position [0, 0]
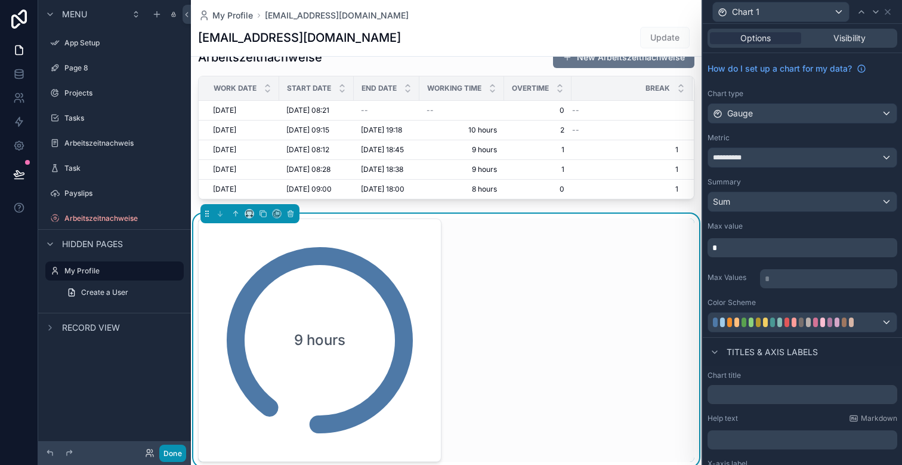
click at [171, 455] on button "Done" at bounding box center [172, 453] width 27 height 17
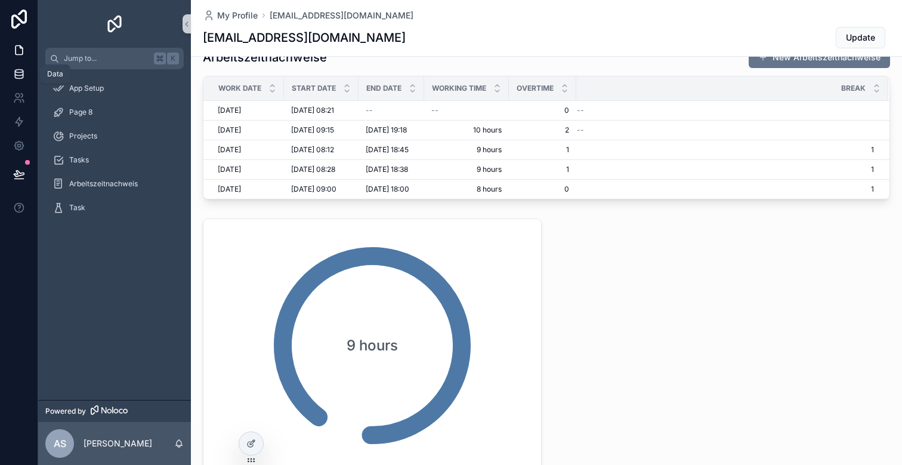
click at [19, 72] on icon at bounding box center [19, 71] width 8 height 3
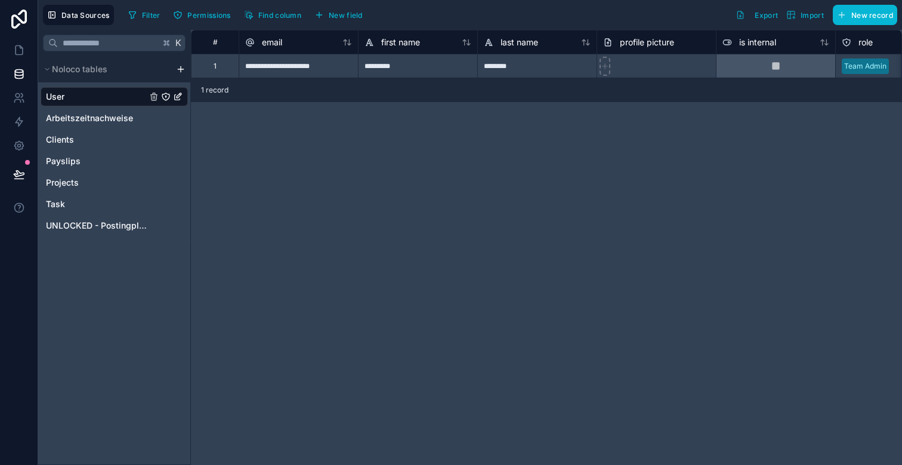
click at [117, 108] on div "User Arbeitszeitnachweise Clients Payslips Projects Task UNLOCKED - Postingplan" at bounding box center [114, 158] width 147 height 153
click at [117, 113] on span "Arbeitszeitnachweise" at bounding box center [89, 118] width 87 height 12
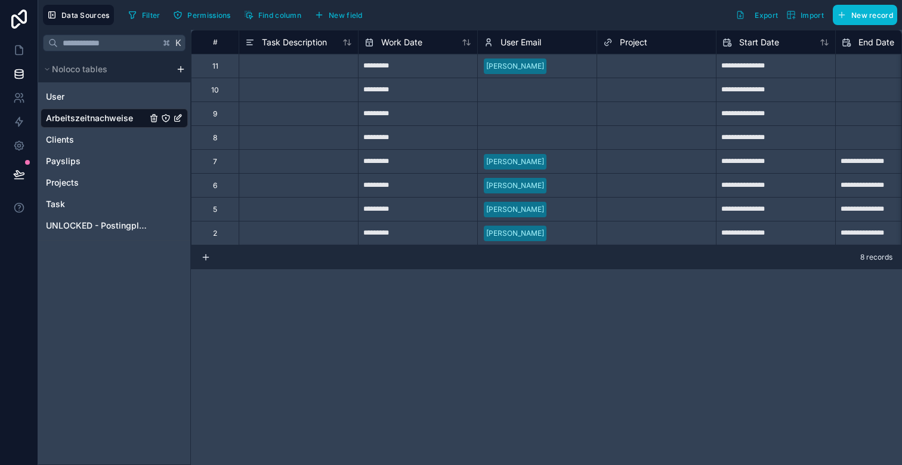
click at [222, 94] on div "10" at bounding box center [215, 90] width 48 height 24
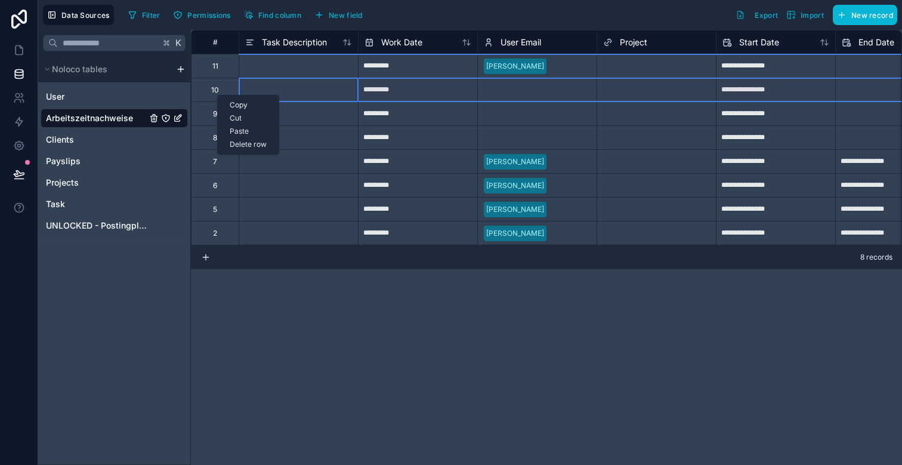
click at [251, 144] on div "Delete row" at bounding box center [248, 144] width 61 height 13
type input "**********"
type input "*********"
type input "**********"
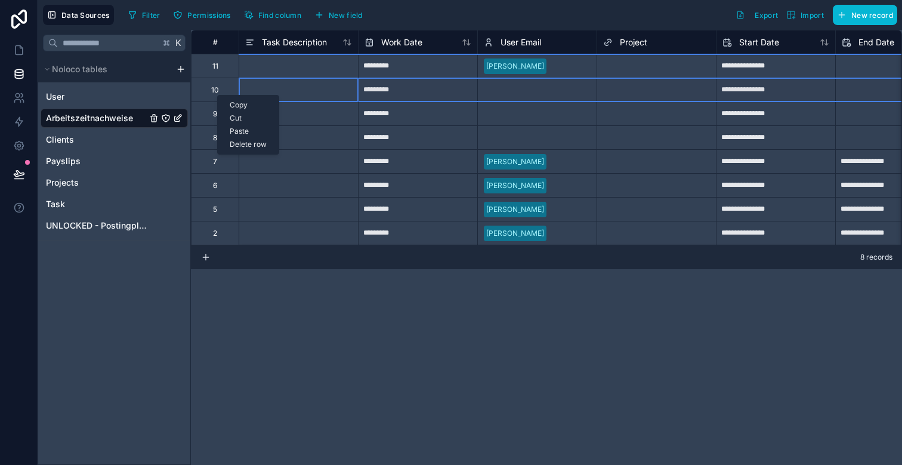
type input "*********"
type input "**********"
type input "*********"
type input "**********"
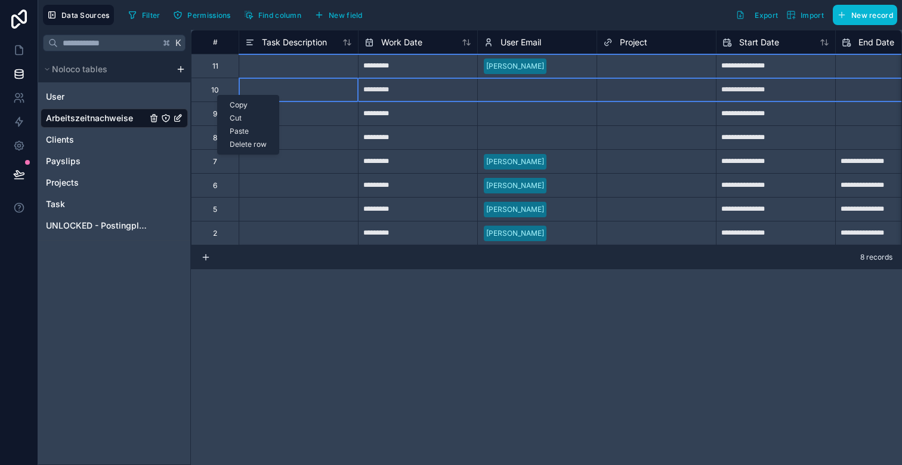
type input "**********"
type input "*********"
type input "**********"
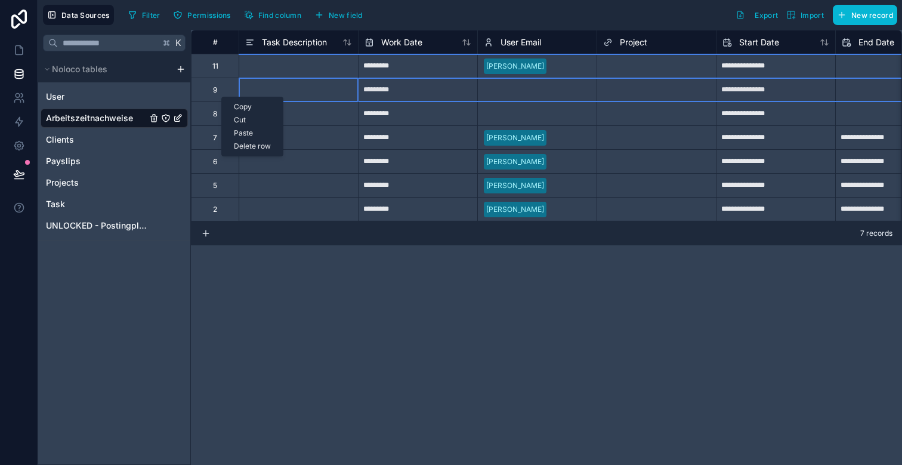
click at [241, 145] on div "Delete row" at bounding box center [252, 146] width 61 height 13
type input "**********"
type input "*********"
type input "**********"
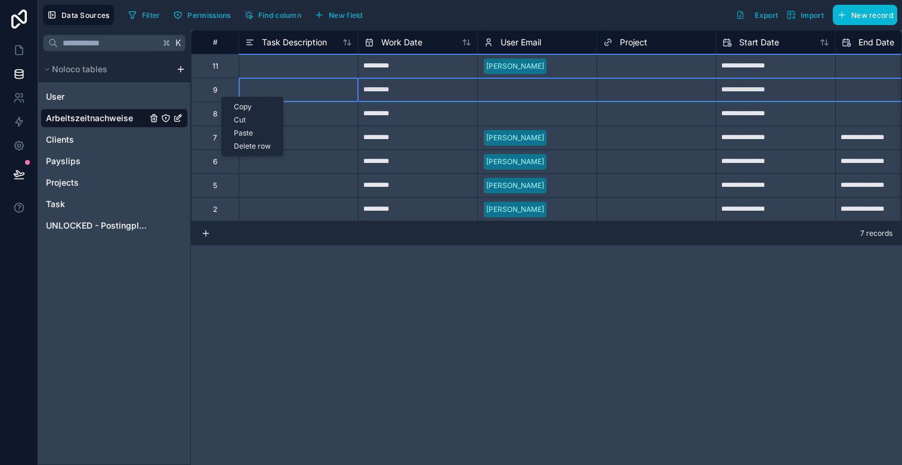
type input "*********"
type input "**********"
type input "*********"
type input "**********"
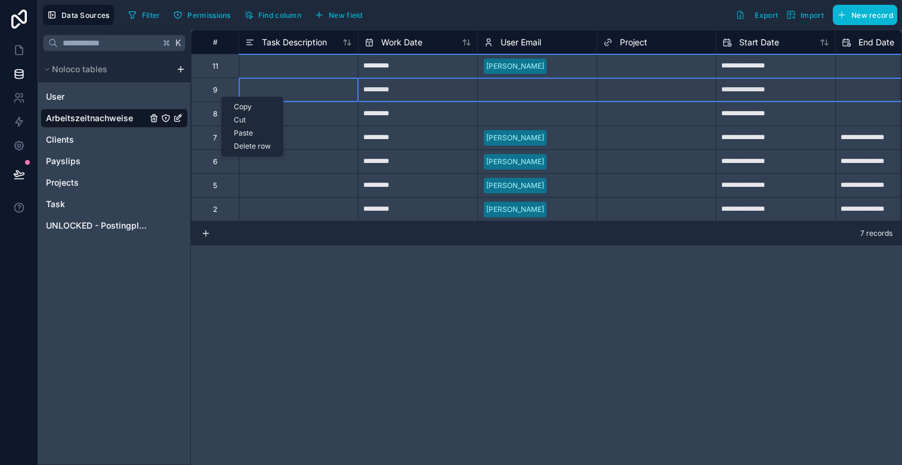
type input "**********"
type input "*********"
type input "**********"
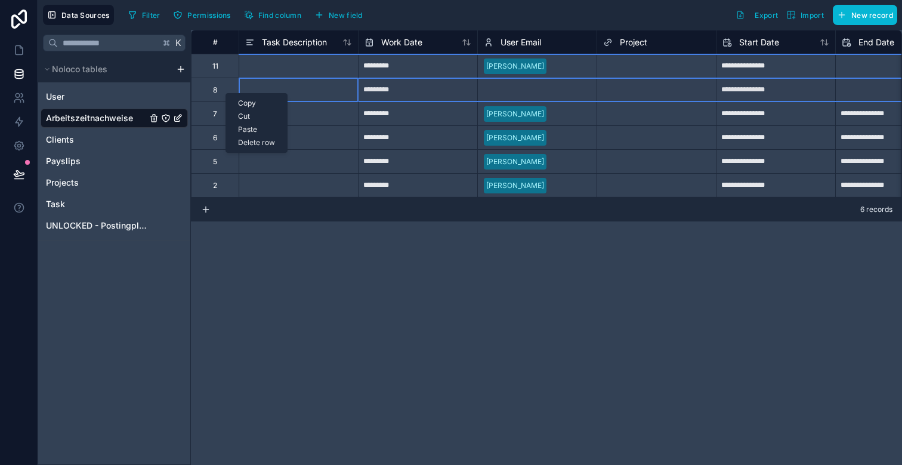
click at [248, 140] on div "Delete row" at bounding box center [256, 142] width 61 height 13
type input "*********"
type input "**********"
type input "*********"
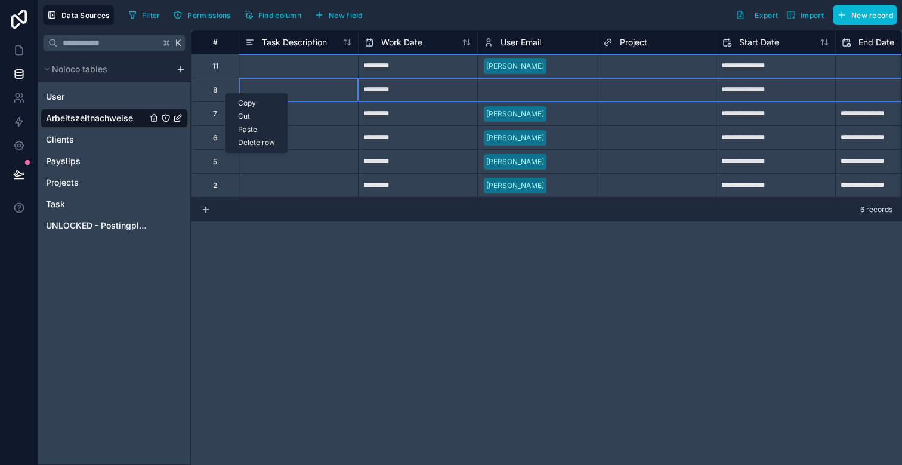
type input "**********"
type input "*********"
type input "**********"
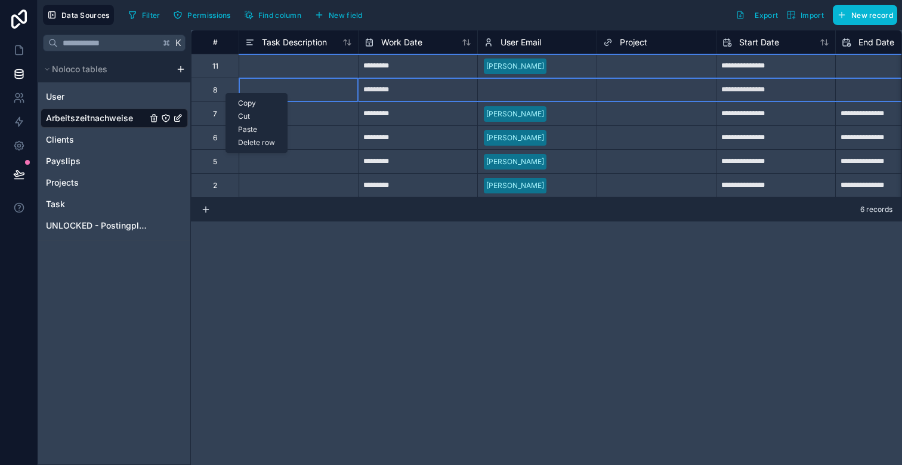
type input "*********"
type input "**********"
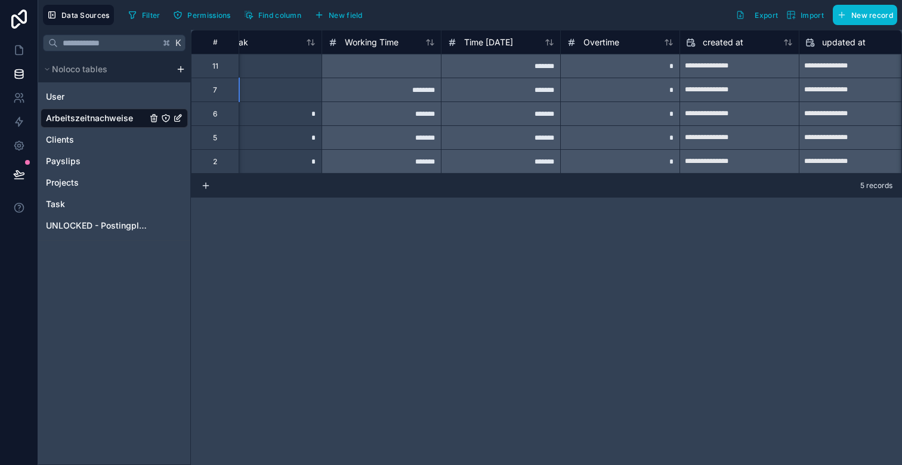
scroll to position [0, 754]
click at [495, 43] on span "Time [DATE]" at bounding box center [487, 42] width 49 height 12
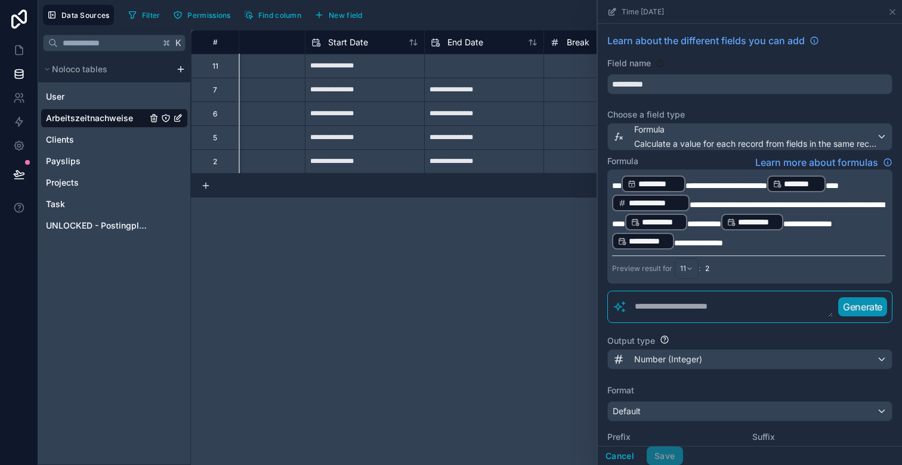
scroll to position [0, 442]
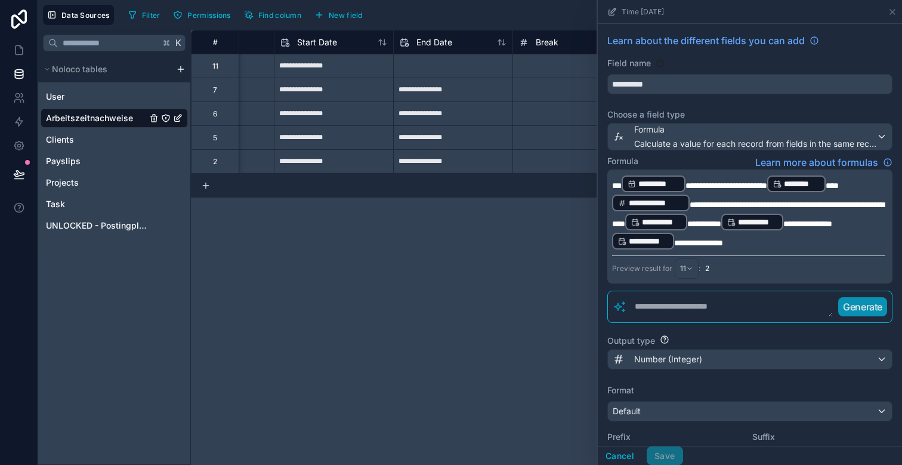
click at [685, 313] on textarea at bounding box center [730, 306] width 206 height 21
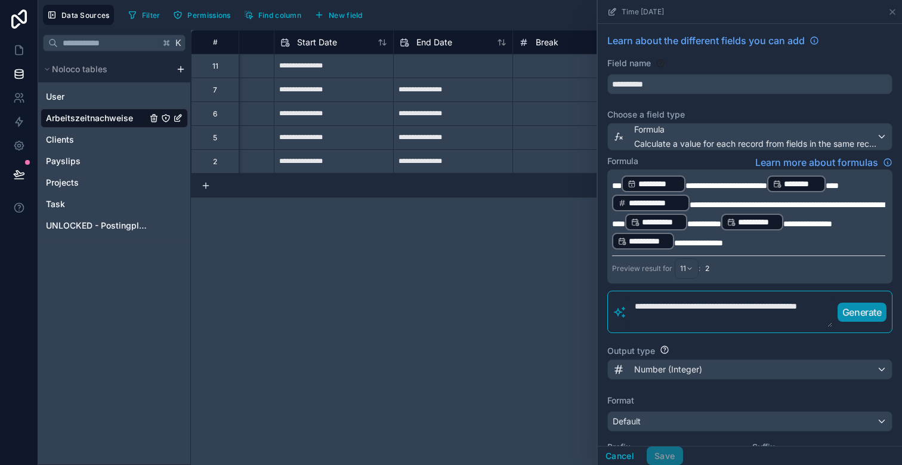
type textarea "**********"
click at [859, 309] on p "Generate" at bounding box center [862, 312] width 39 height 14
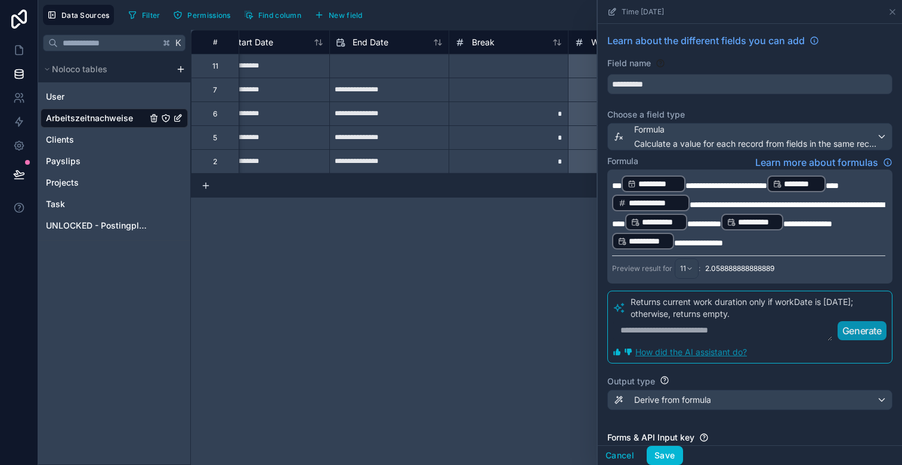
scroll to position [0, 592]
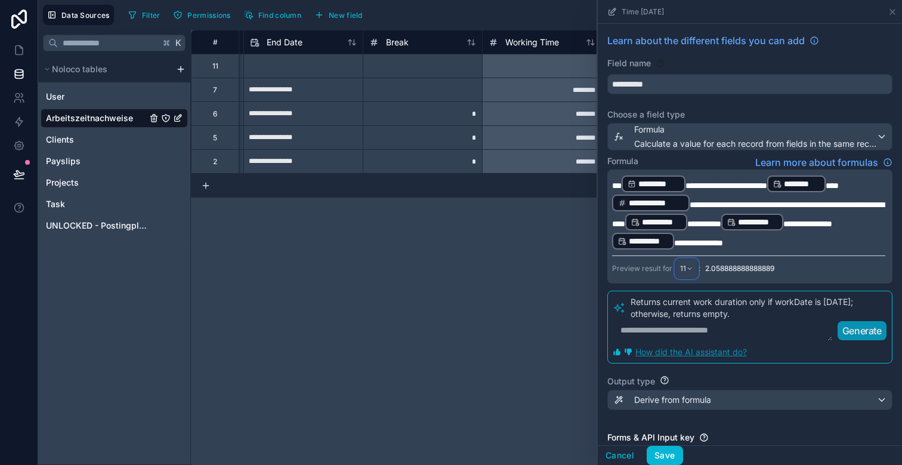
click at [686, 270] on div "11" at bounding box center [687, 268] width 23 height 19
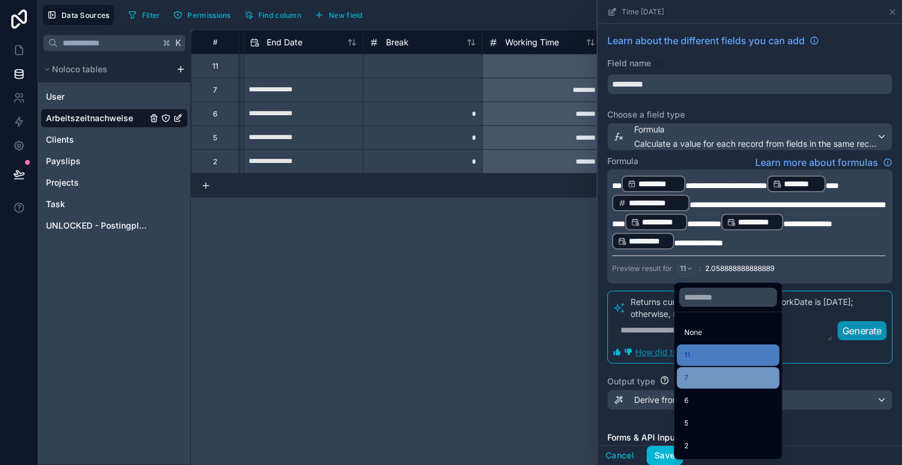
click at [697, 379] on div "7" at bounding box center [729, 378] width 88 height 14
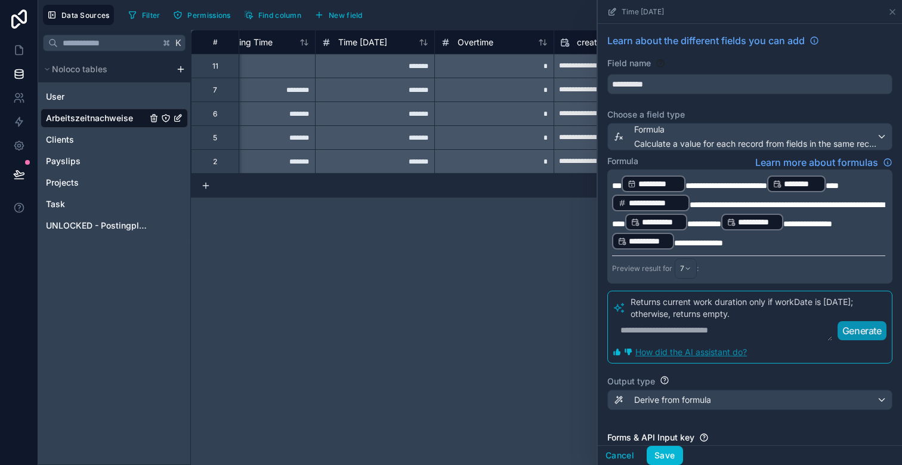
scroll to position [0, 889]
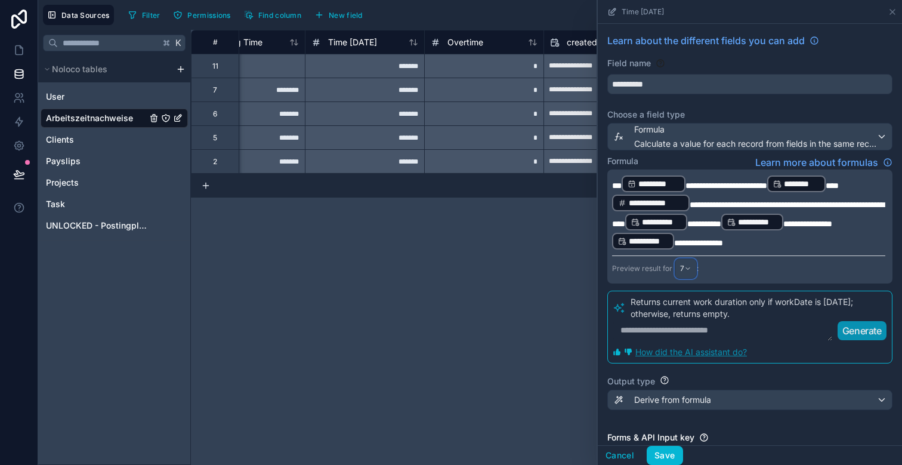
click at [682, 274] on div "7" at bounding box center [686, 268] width 21 height 19
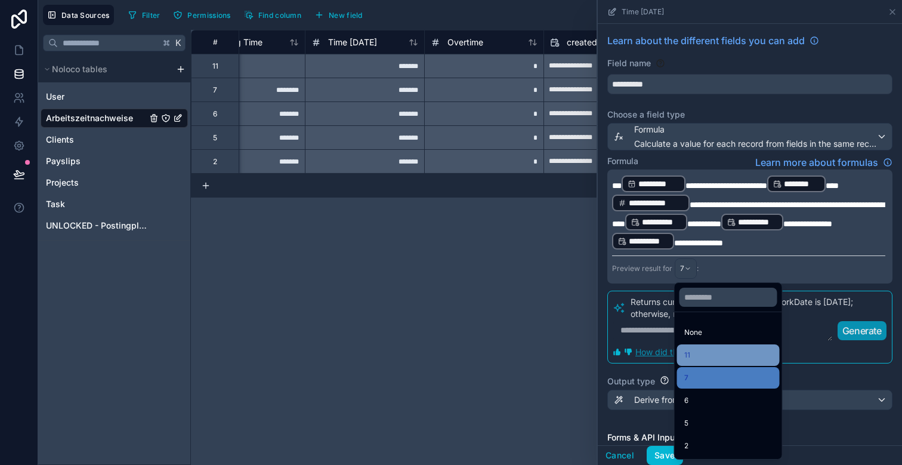
click at [696, 353] on div "11" at bounding box center [729, 355] width 88 height 14
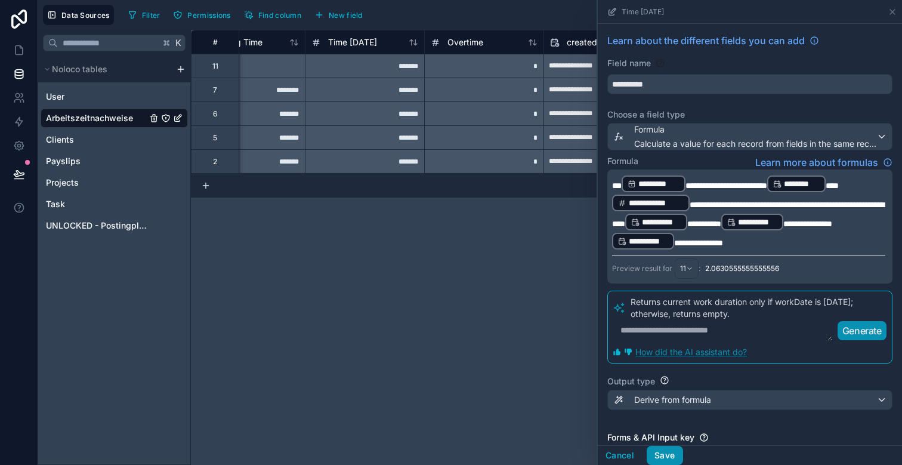
click at [662, 452] on button "Save" at bounding box center [665, 455] width 36 height 19
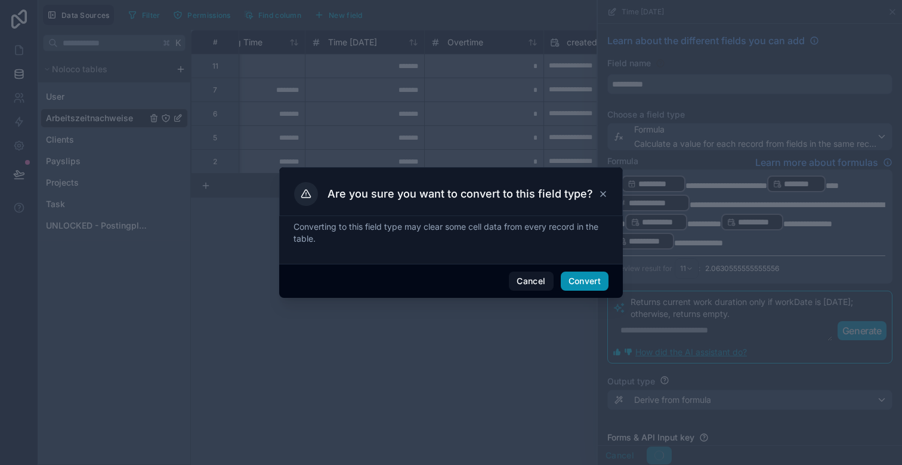
click at [584, 284] on button "Convert" at bounding box center [585, 281] width 48 height 19
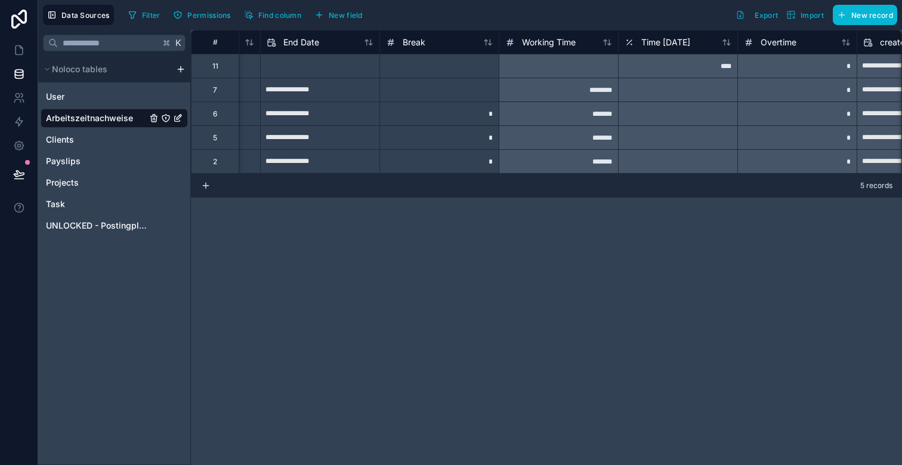
scroll to position [0, 640]
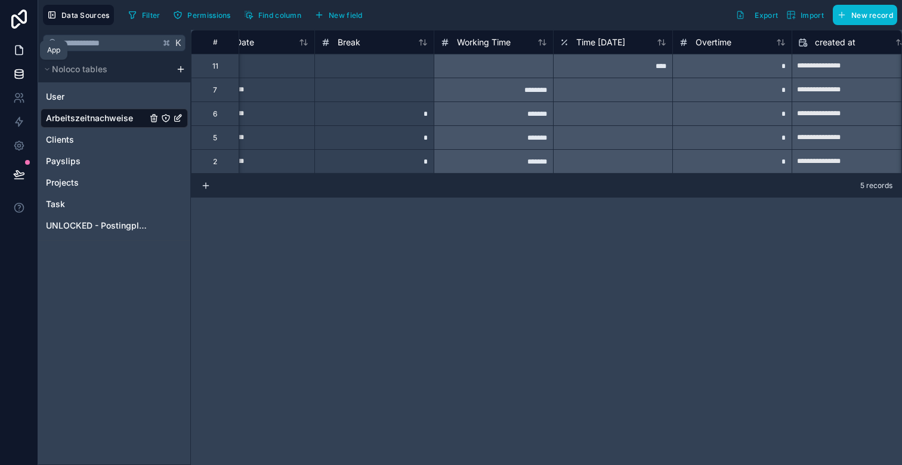
click at [20, 47] on icon at bounding box center [21, 47] width 2 height 2
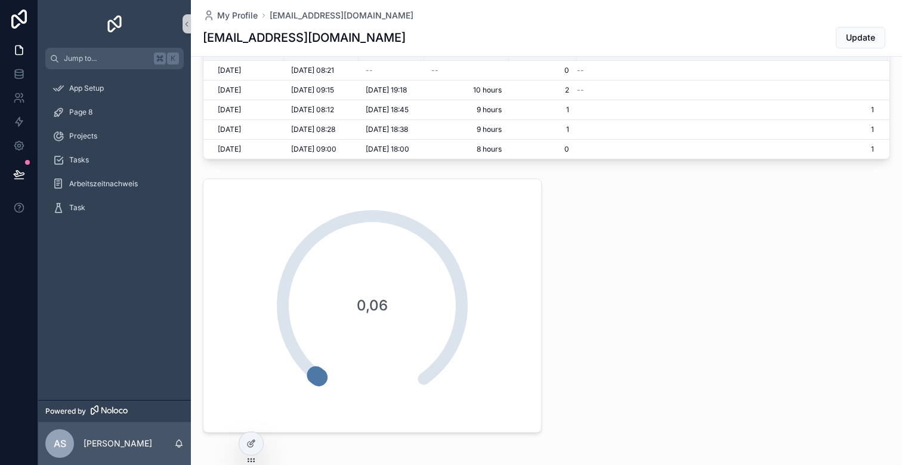
scroll to position [449, 0]
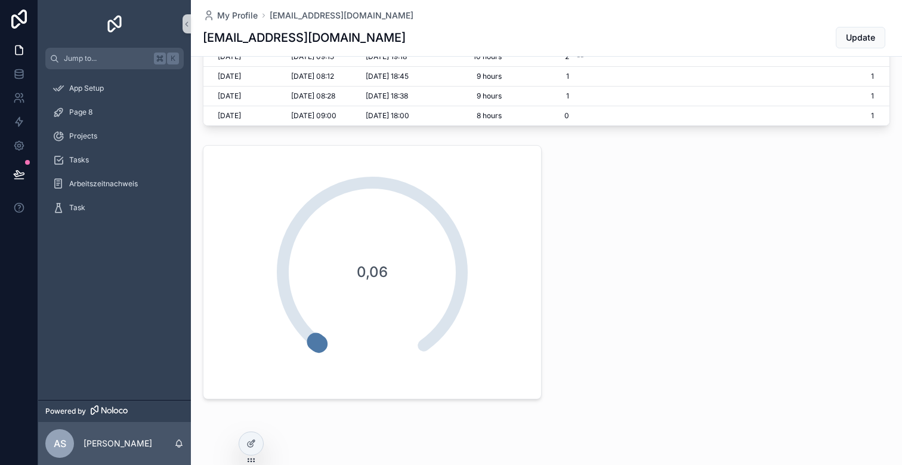
click at [498, 247] on icon "scrollable content" at bounding box center [372, 272] width 334 height 334
click at [118, 445] on p "[PERSON_NAME]" at bounding box center [118, 443] width 69 height 12
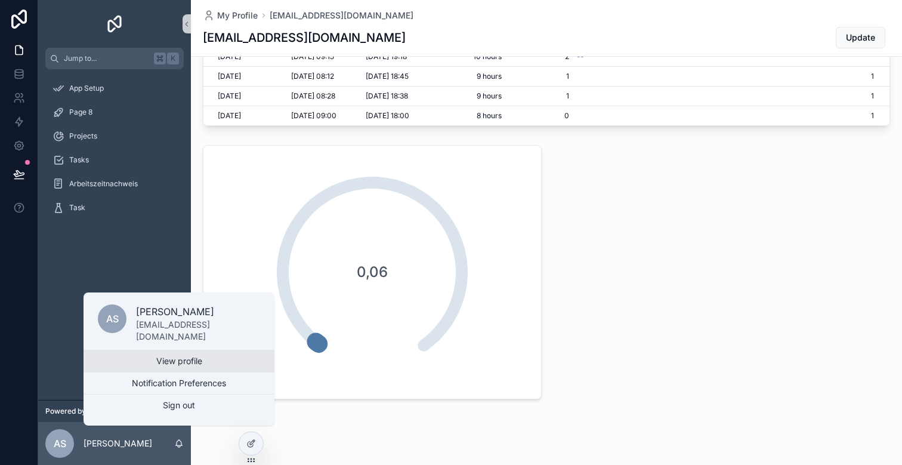
click at [141, 365] on link "View profile" at bounding box center [179, 360] width 191 height 21
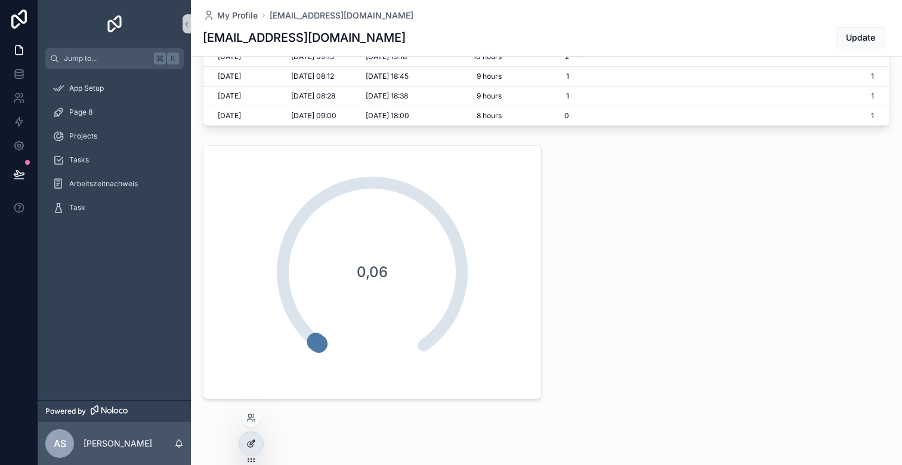
click at [249, 451] on div at bounding box center [251, 443] width 24 height 23
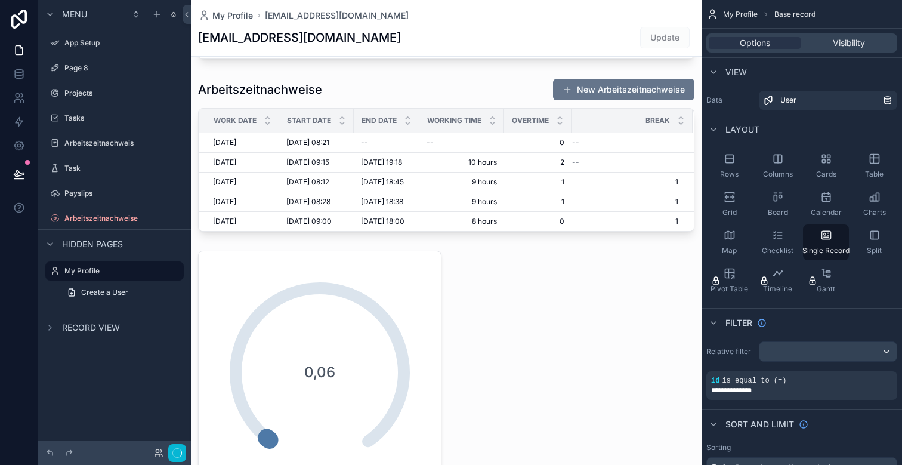
scroll to position [424, 0]
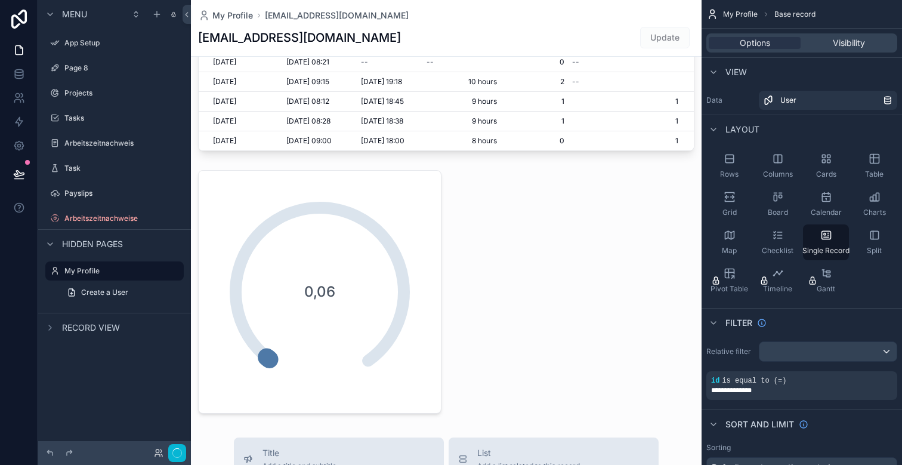
click at [533, 252] on div "scrollable content" at bounding box center [446, 267] width 511 height 1382
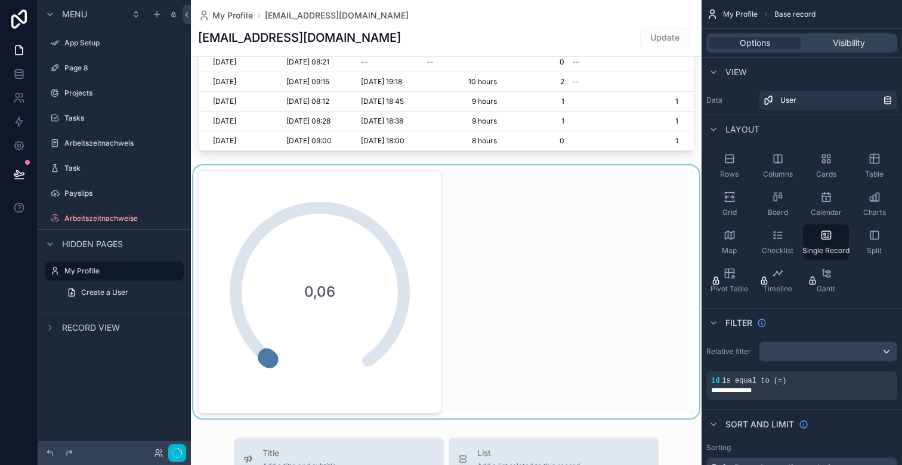
click at [534, 269] on div "scrollable content" at bounding box center [446, 291] width 511 height 253
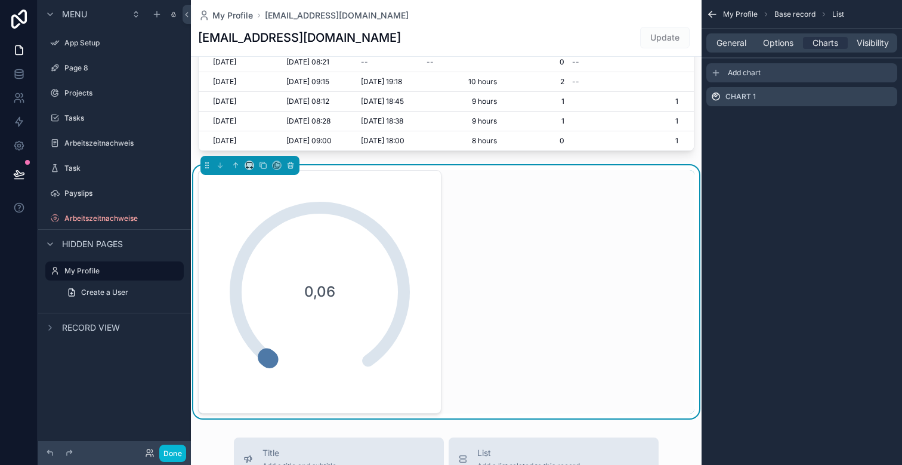
click at [741, 79] on div "Add chart" at bounding box center [802, 72] width 191 height 19
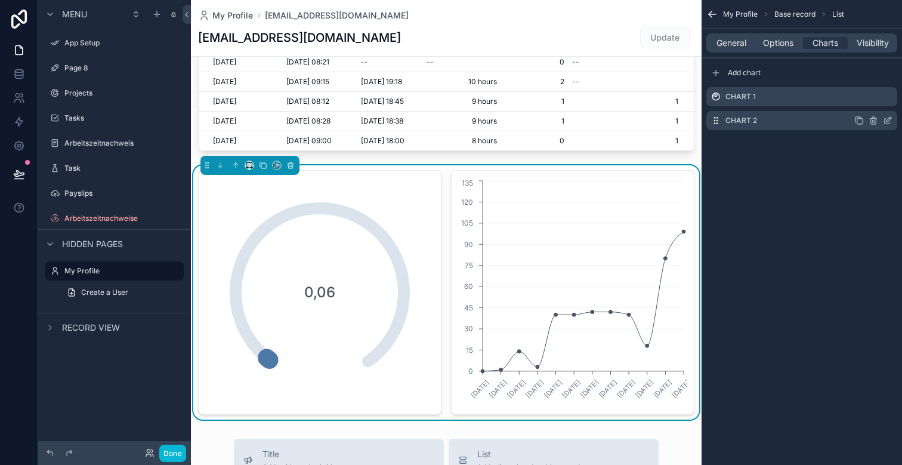
click at [890, 119] on icon "scrollable content" at bounding box center [889, 119] width 5 height 5
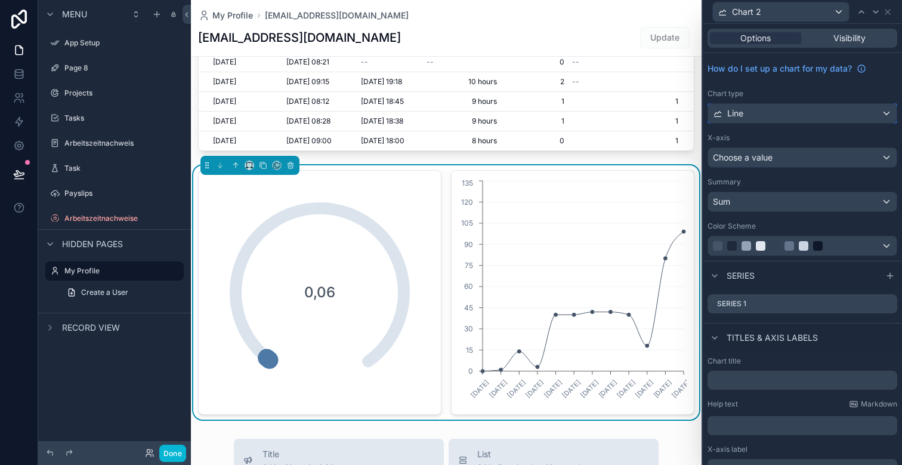
click at [765, 115] on div "Line" at bounding box center [802, 113] width 189 height 19
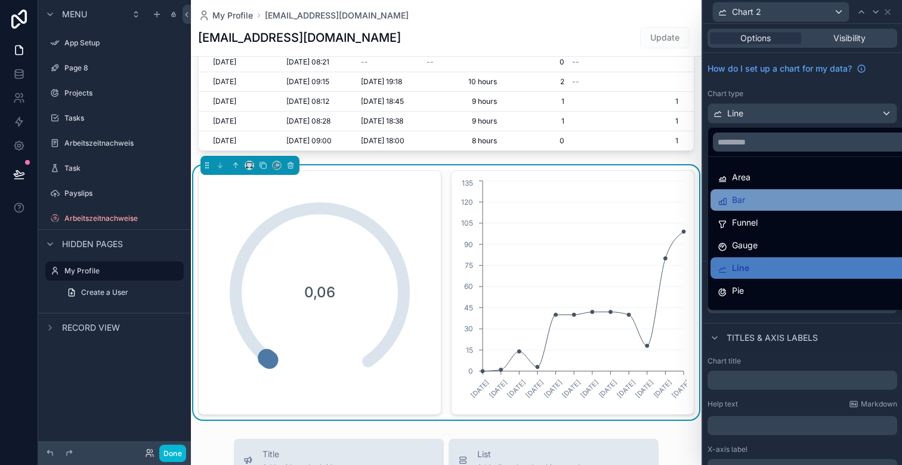
click at [769, 202] on div "Bar" at bounding box center [816, 200] width 197 height 14
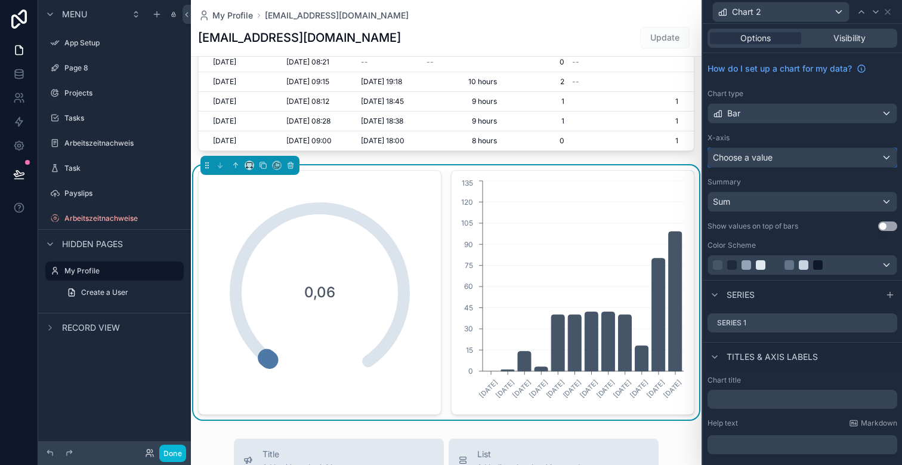
click at [766, 157] on span "Choose a value" at bounding box center [743, 157] width 60 height 10
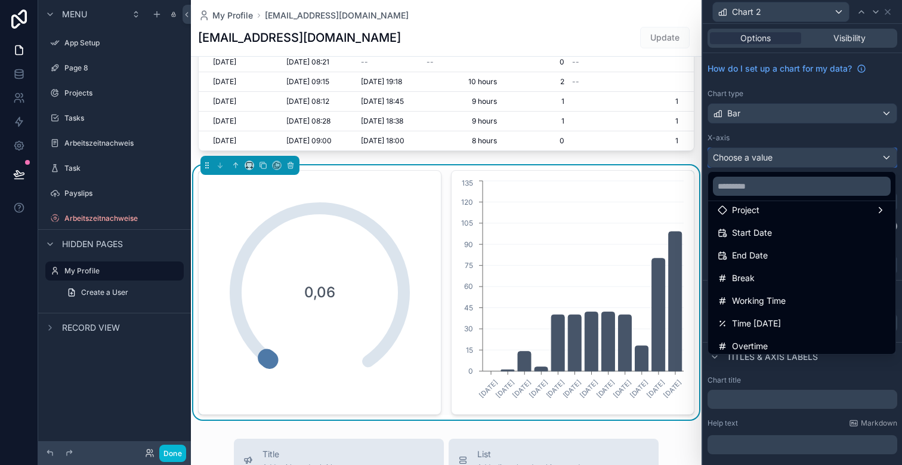
scroll to position [162, 0]
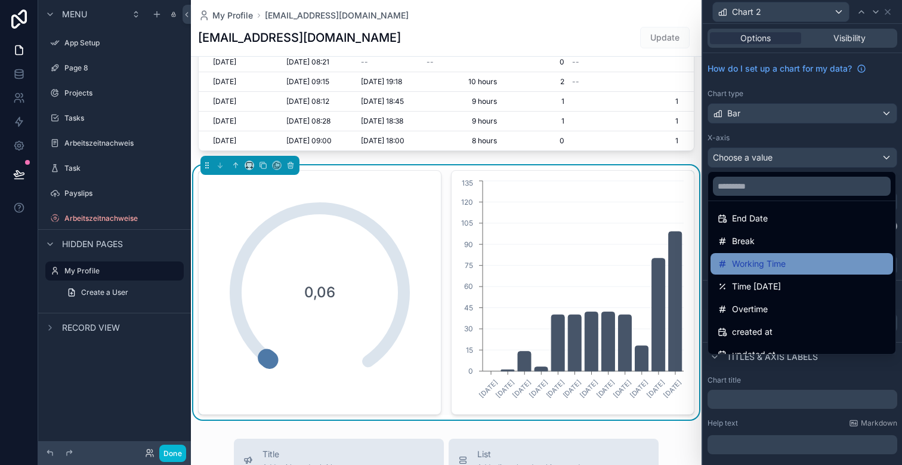
click at [772, 261] on span "Working Time" at bounding box center [759, 264] width 54 height 14
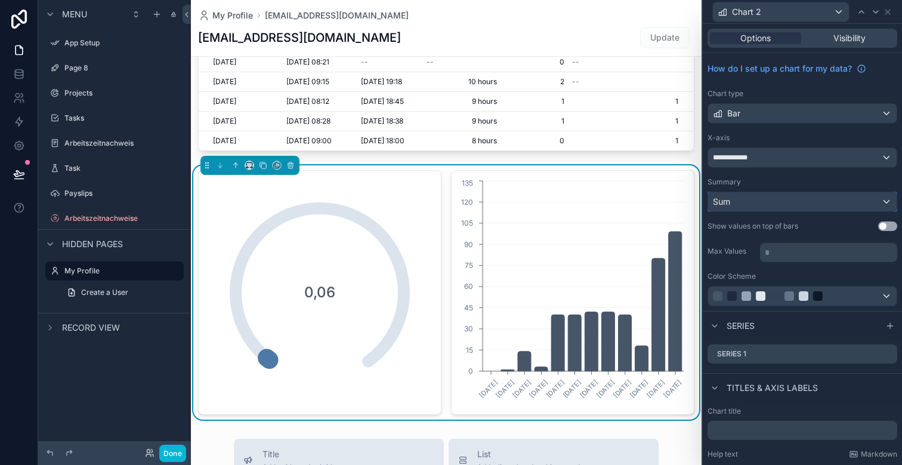
click at [759, 205] on div "Sum" at bounding box center [802, 201] width 189 height 19
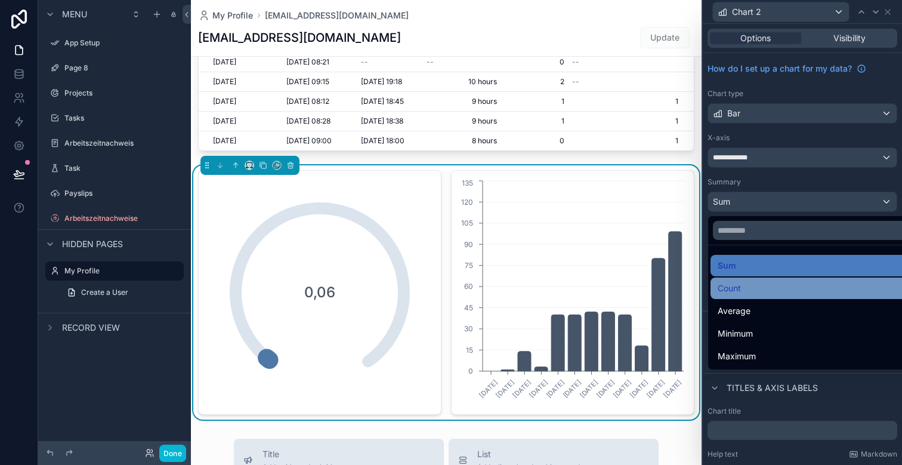
click at [765, 291] on div "Count" at bounding box center [816, 288] width 197 height 14
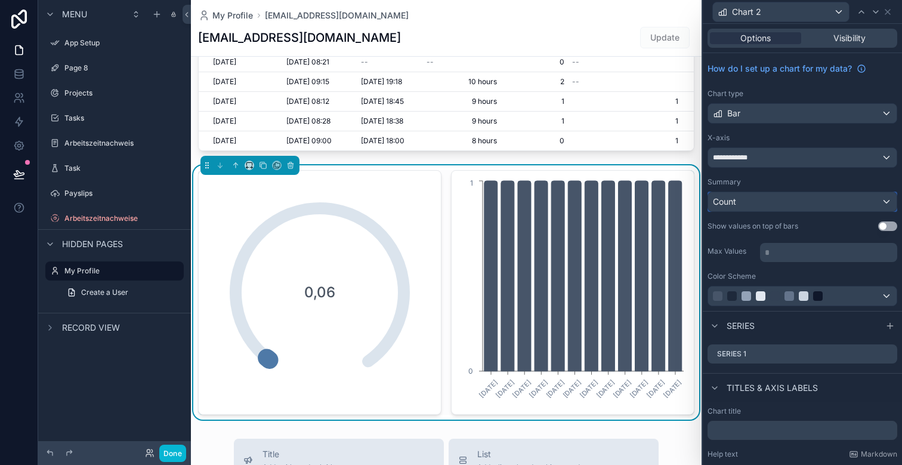
click at [757, 206] on div "Count" at bounding box center [802, 201] width 189 height 19
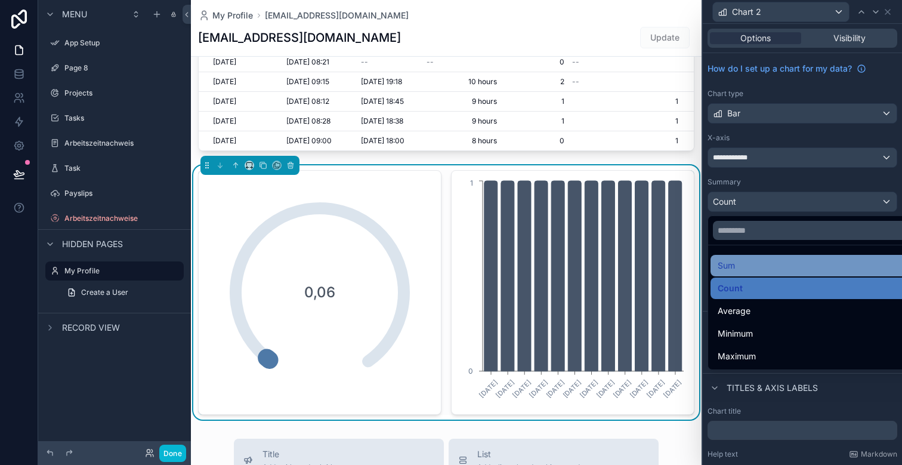
click at [757, 264] on div "Sum" at bounding box center [816, 265] width 197 height 14
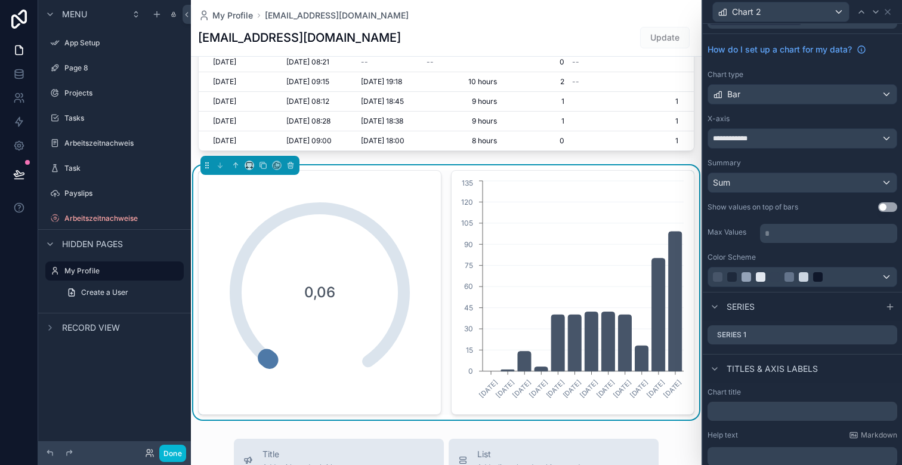
scroll to position [32, 0]
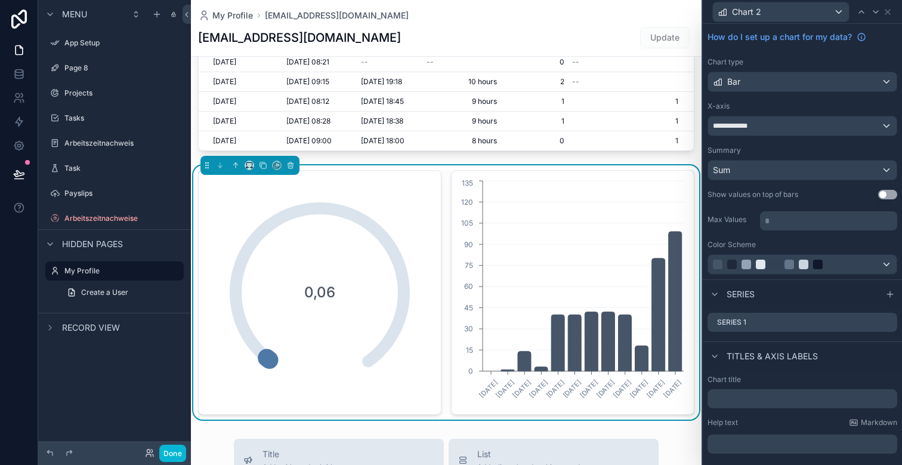
click at [890, 194] on button "Use setting" at bounding box center [888, 195] width 19 height 10
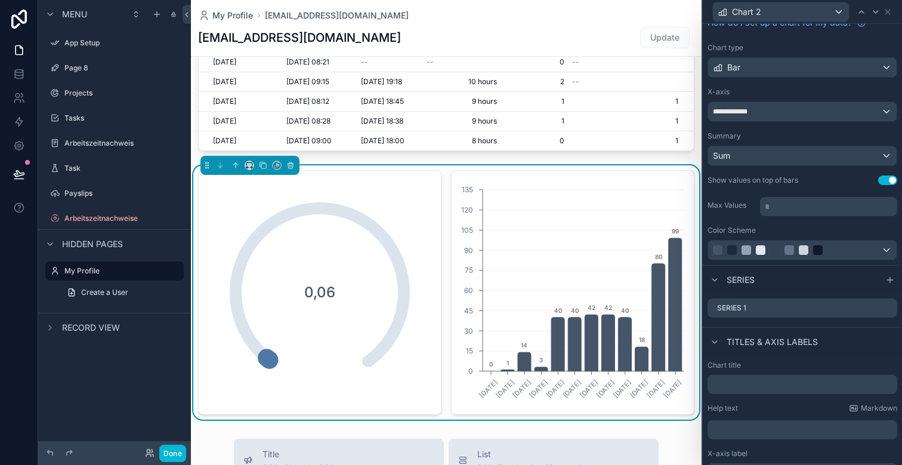
scroll to position [0, 0]
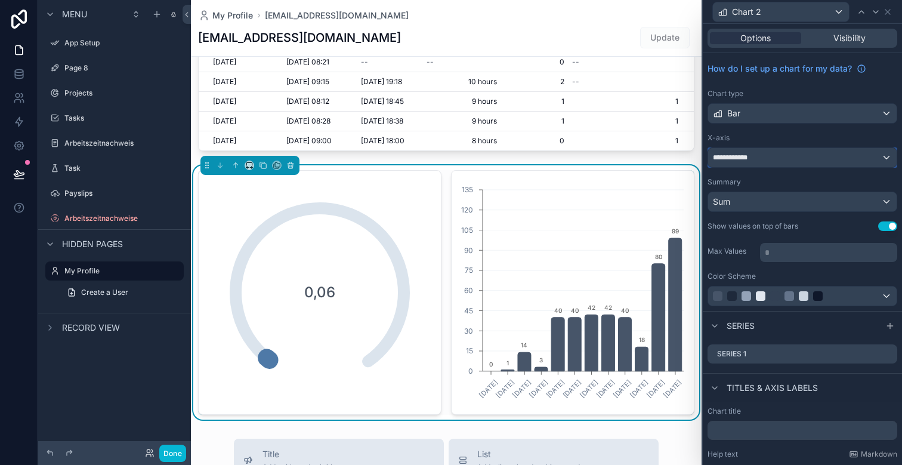
click at [775, 156] on div "**********" at bounding box center [802, 157] width 189 height 19
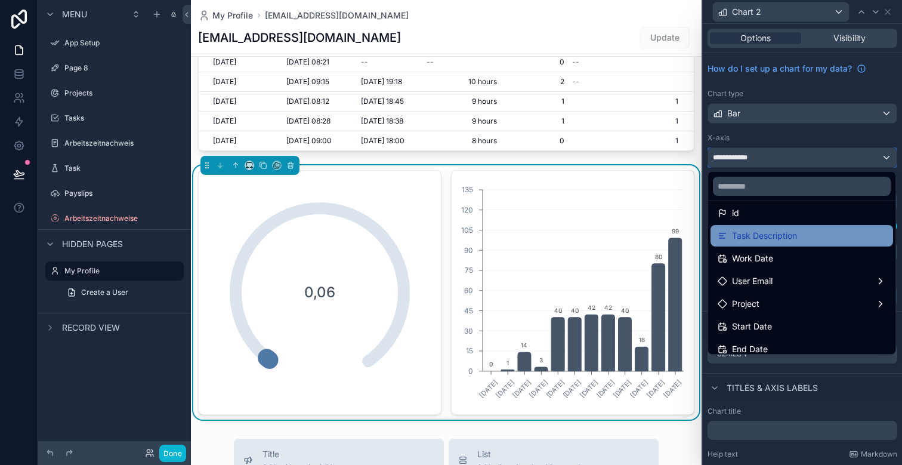
scroll to position [30, 0]
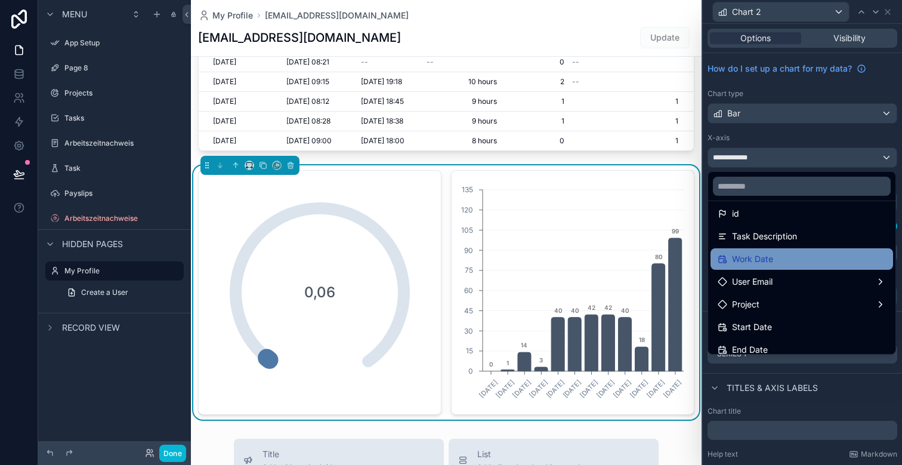
click at [760, 257] on span "Work Date" at bounding box center [752, 259] width 41 height 14
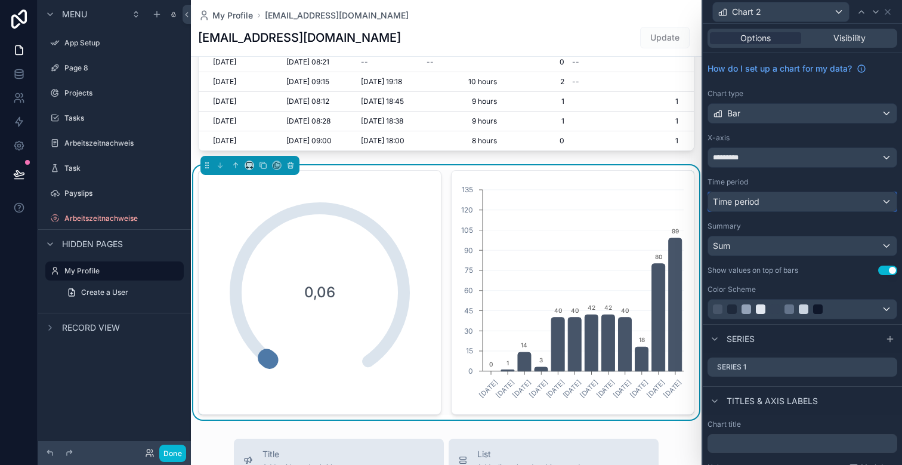
click at [769, 200] on div "Time period" at bounding box center [802, 201] width 189 height 19
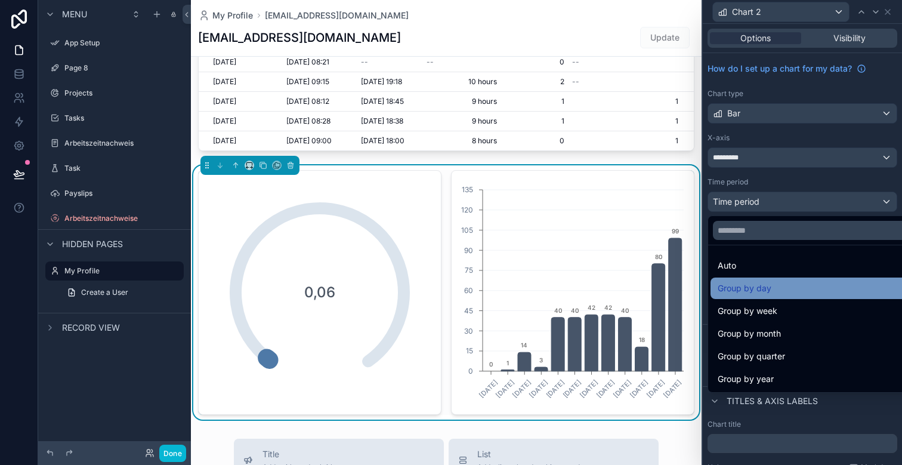
click at [771, 289] on div "Group by day" at bounding box center [816, 288] width 197 height 14
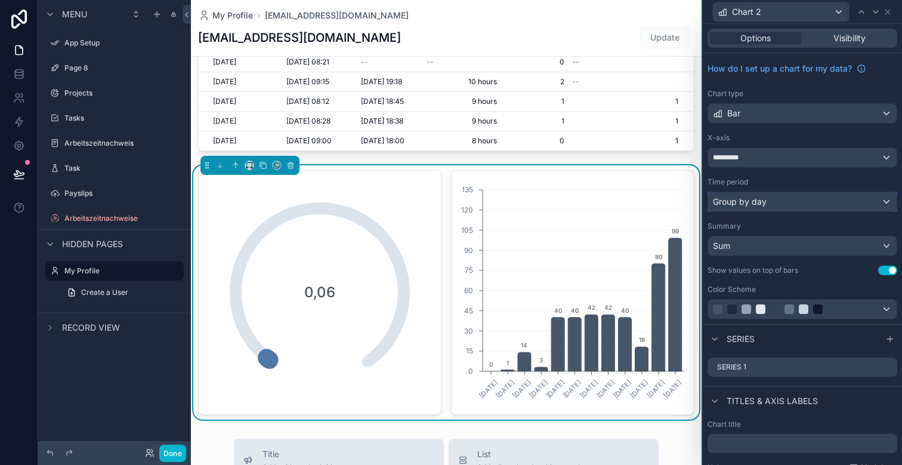
click at [757, 204] on span "Group by day" at bounding box center [740, 202] width 54 height 12
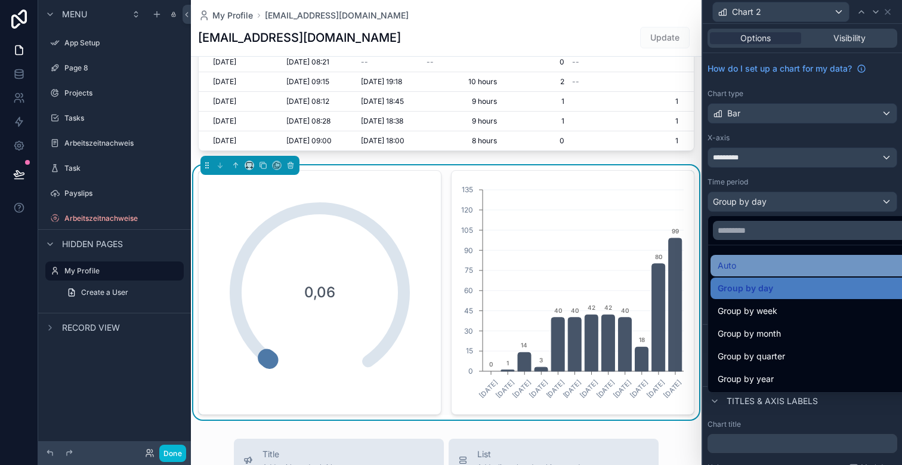
click at [755, 265] on div "Auto" at bounding box center [816, 265] width 197 height 14
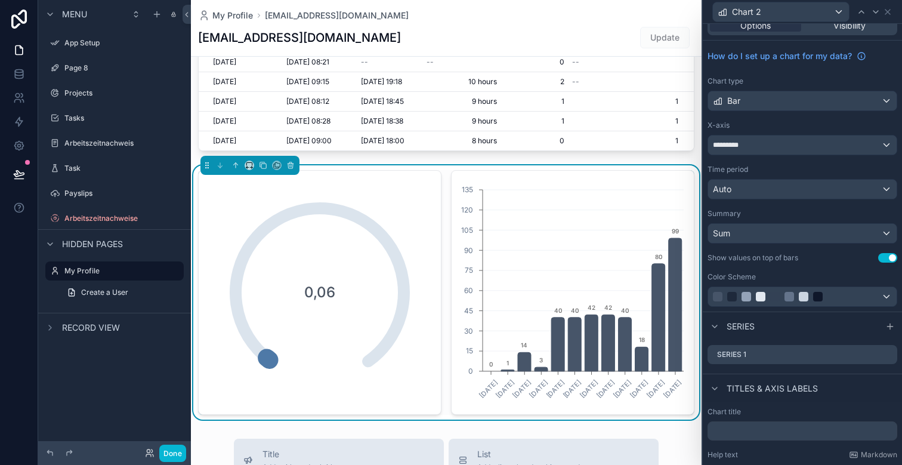
scroll to position [0, 0]
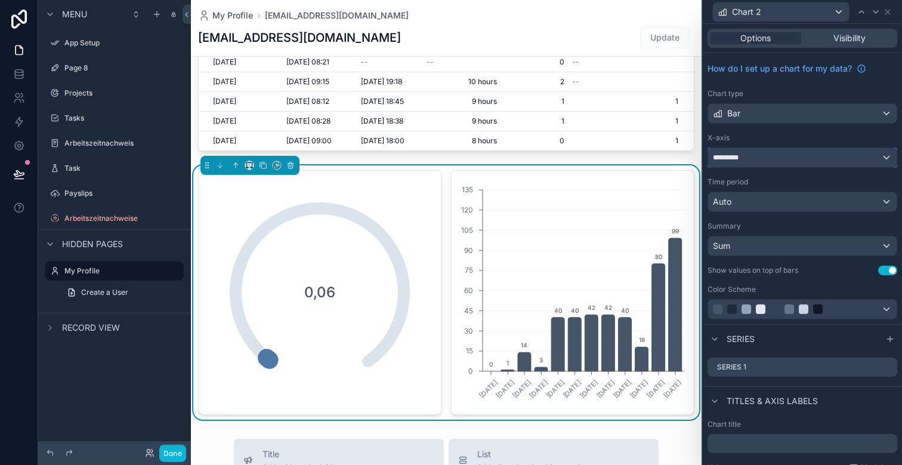
click at [764, 158] on div "*********" at bounding box center [802, 157] width 189 height 19
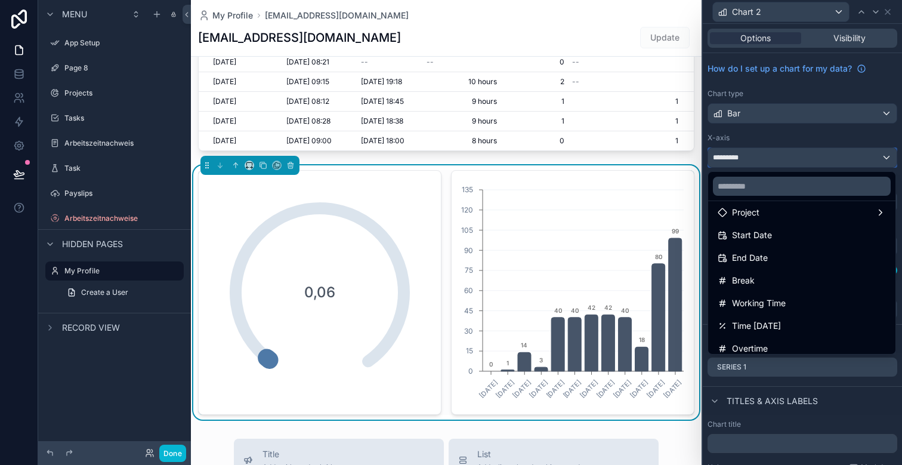
scroll to position [127, 0]
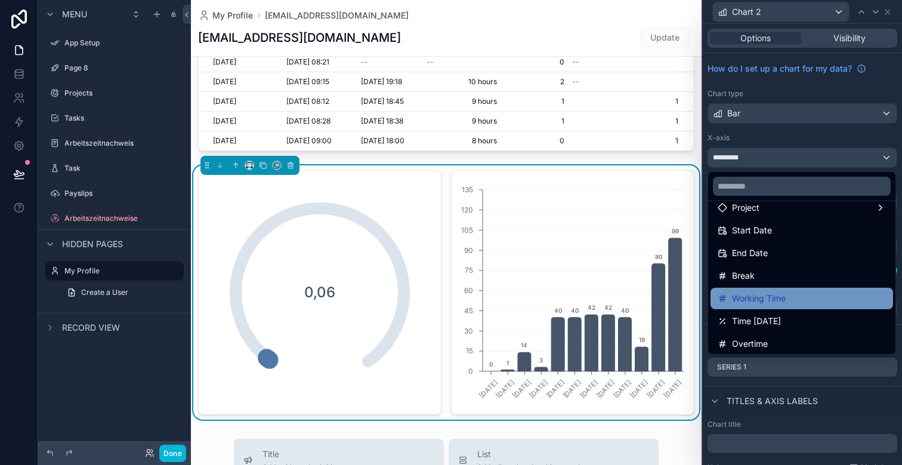
click at [775, 292] on span "Working Time" at bounding box center [759, 298] width 54 height 14
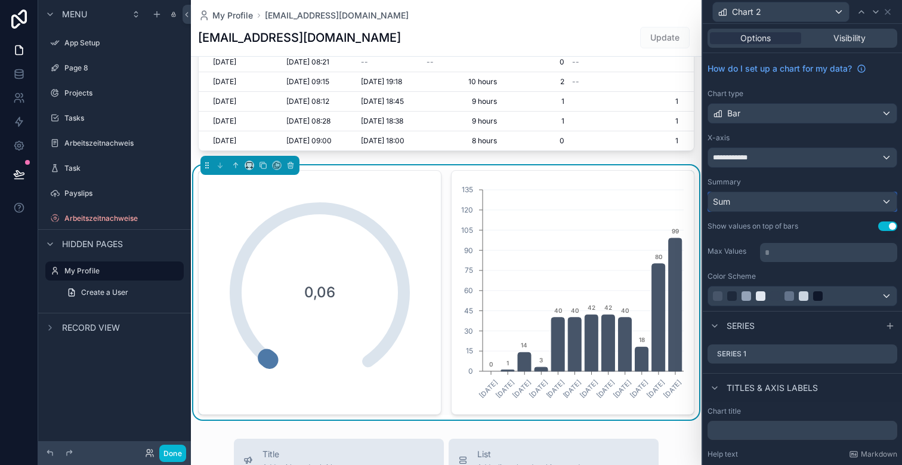
click at [767, 203] on div "Sum" at bounding box center [802, 201] width 189 height 19
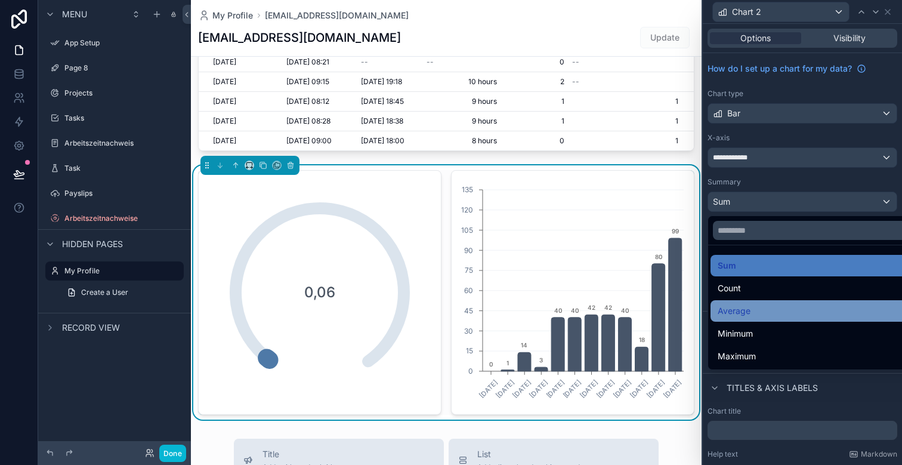
click at [760, 317] on div "Average" at bounding box center [816, 311] width 197 height 14
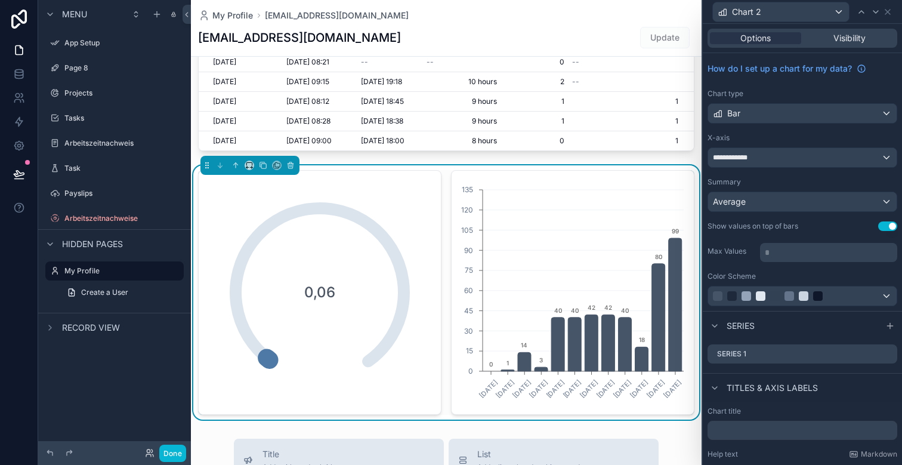
click at [808, 255] on p "* ﻿" at bounding box center [830, 252] width 130 height 12
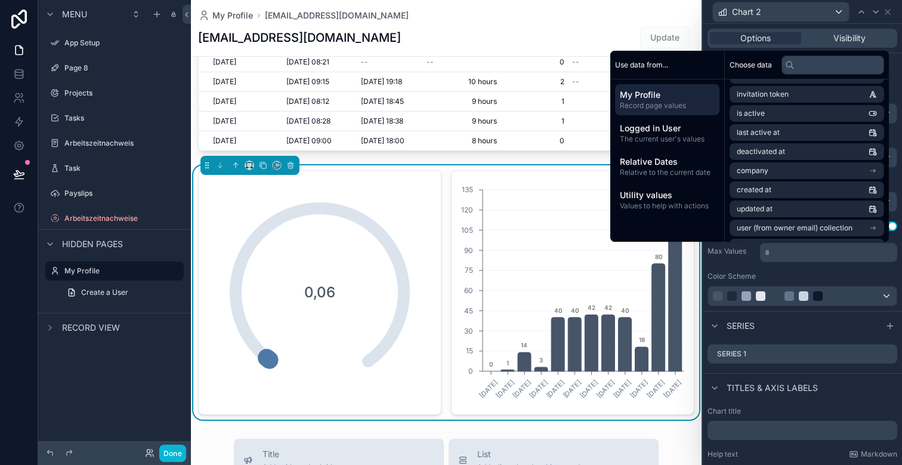
scroll to position [175, 0]
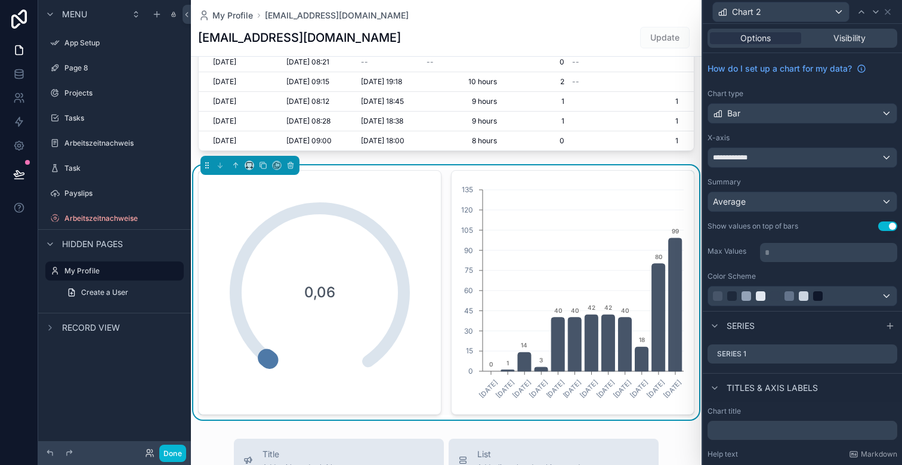
click at [793, 269] on div "**********" at bounding box center [802, 182] width 199 height 258
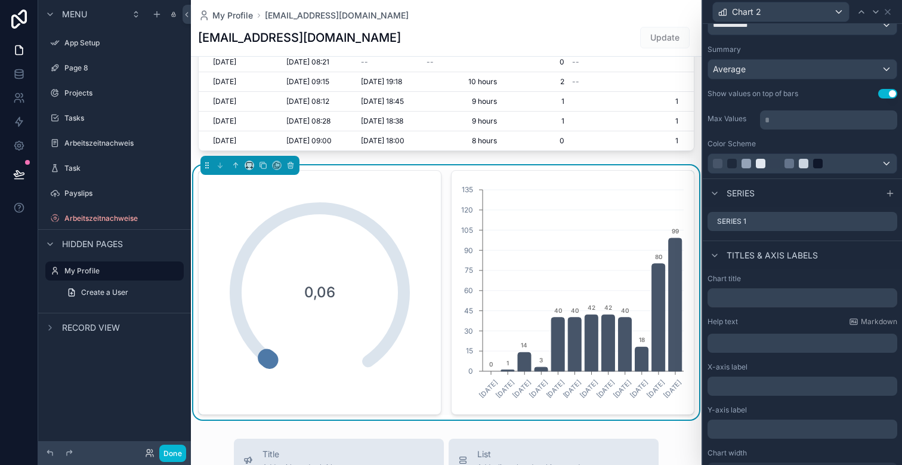
scroll to position [152, 0]
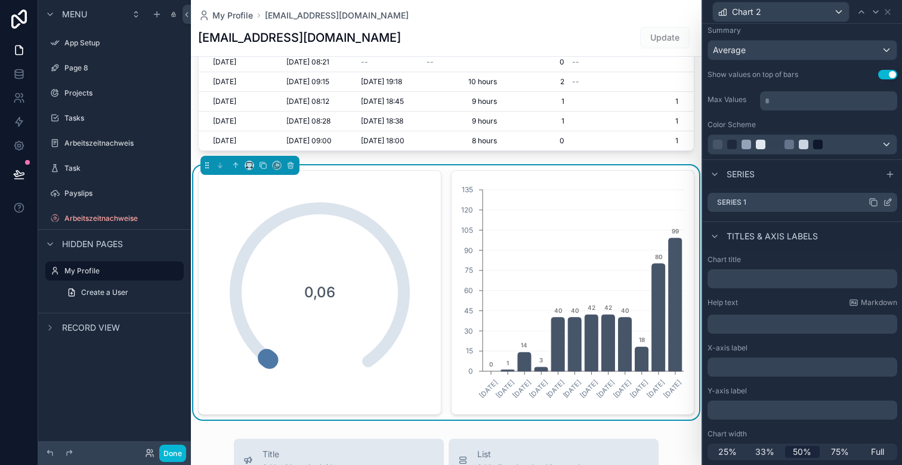
click at [887, 204] on icon at bounding box center [888, 203] width 10 height 10
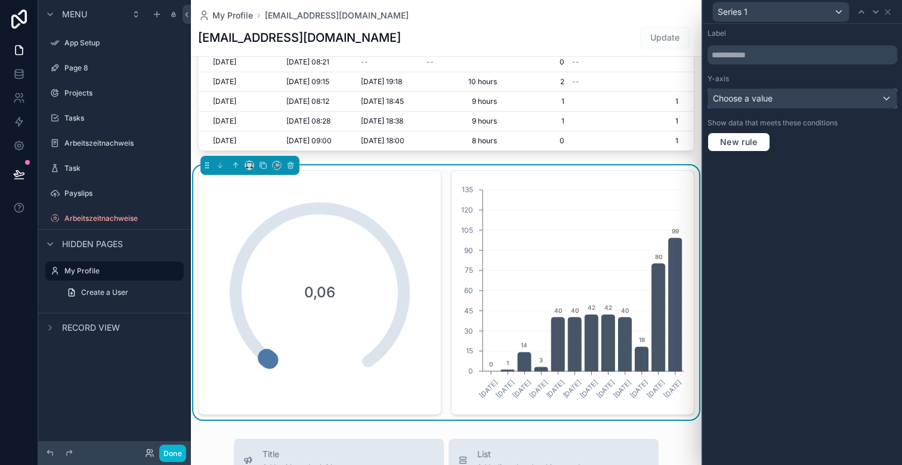
click at [738, 93] on span "Choose a value" at bounding box center [743, 99] width 60 height 12
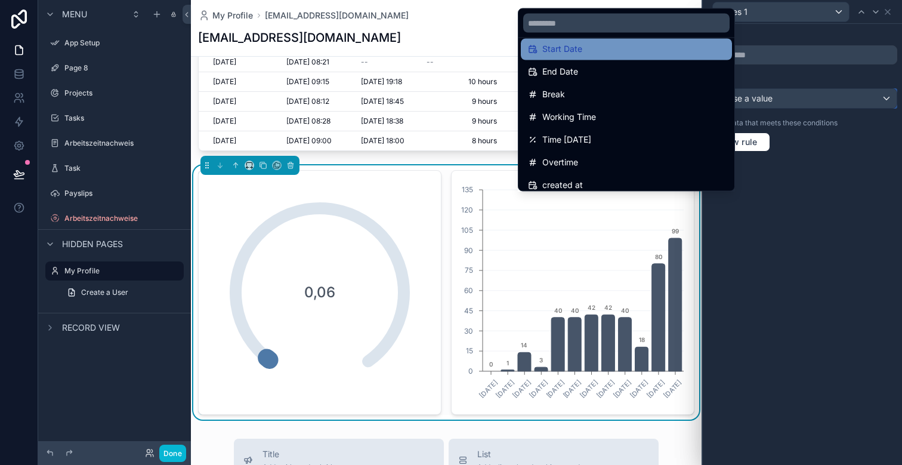
scroll to position [101, 0]
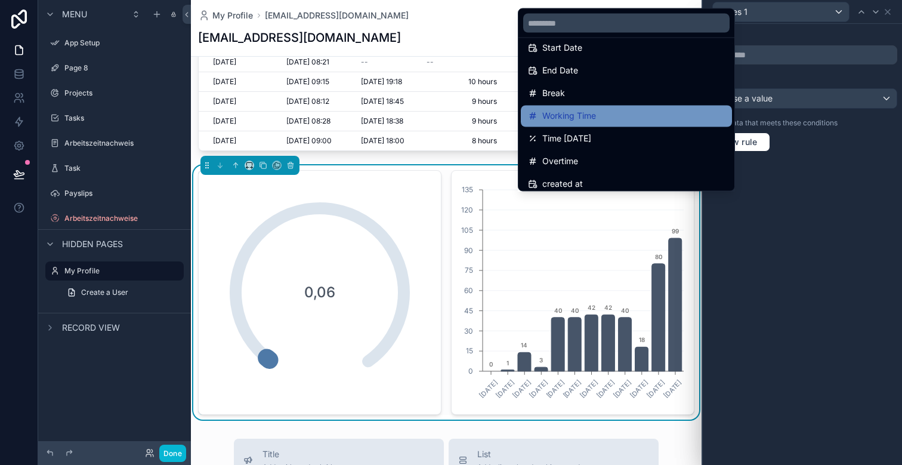
click at [585, 121] on span "Working Time" at bounding box center [569, 116] width 54 height 14
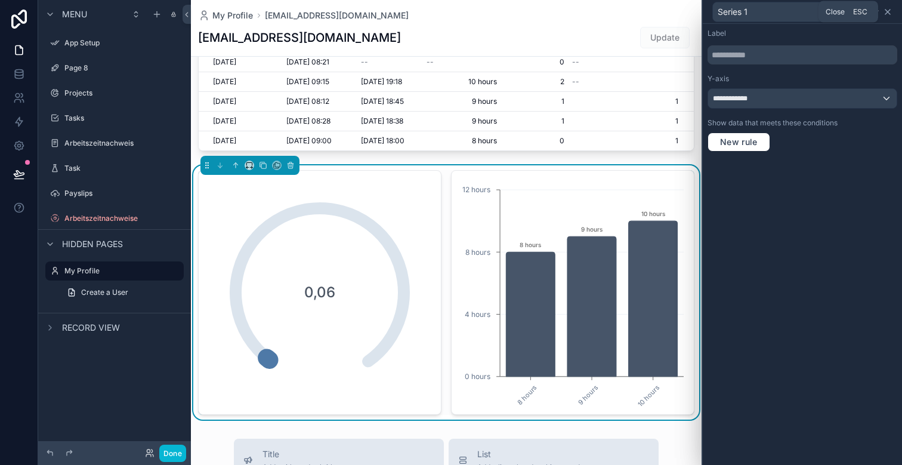
click at [890, 10] on icon at bounding box center [888, 12] width 10 height 10
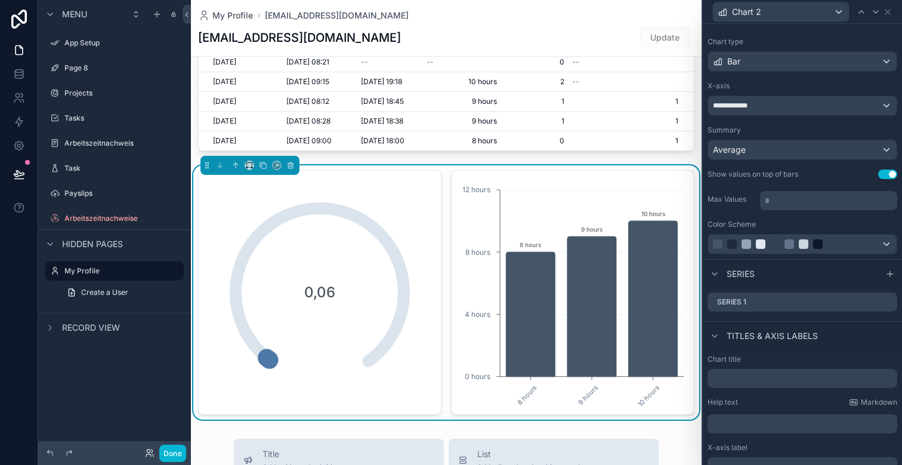
scroll to position [0, 0]
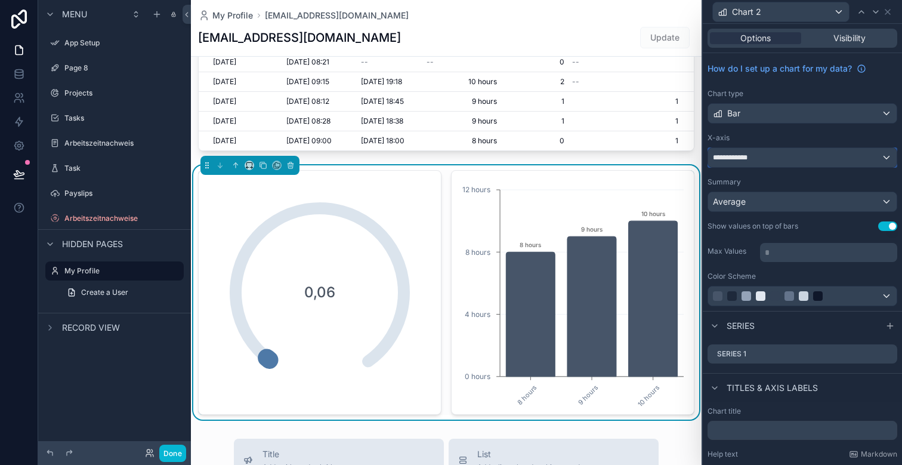
click at [786, 162] on div "**********" at bounding box center [802, 157] width 189 height 19
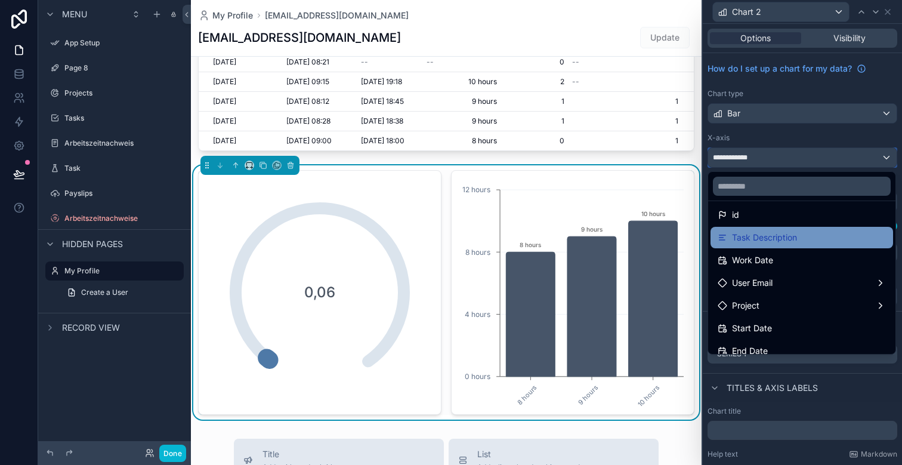
scroll to position [30, 0]
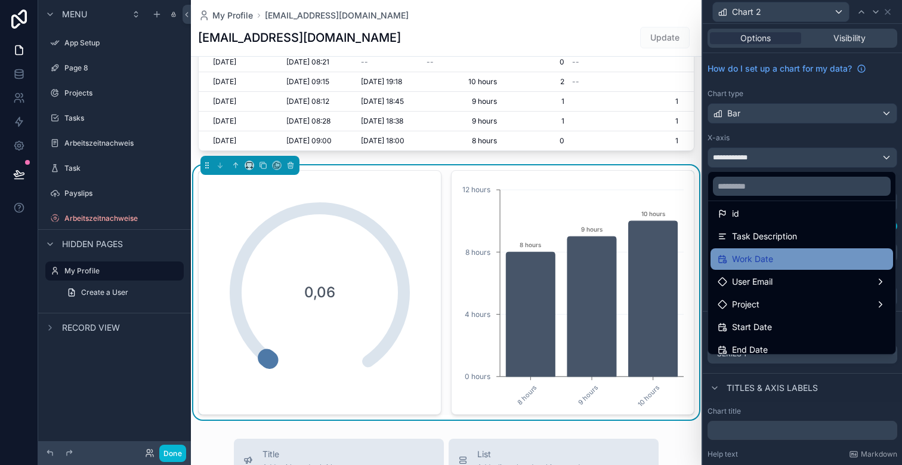
click at [767, 260] on span "Work Date" at bounding box center [752, 259] width 41 height 14
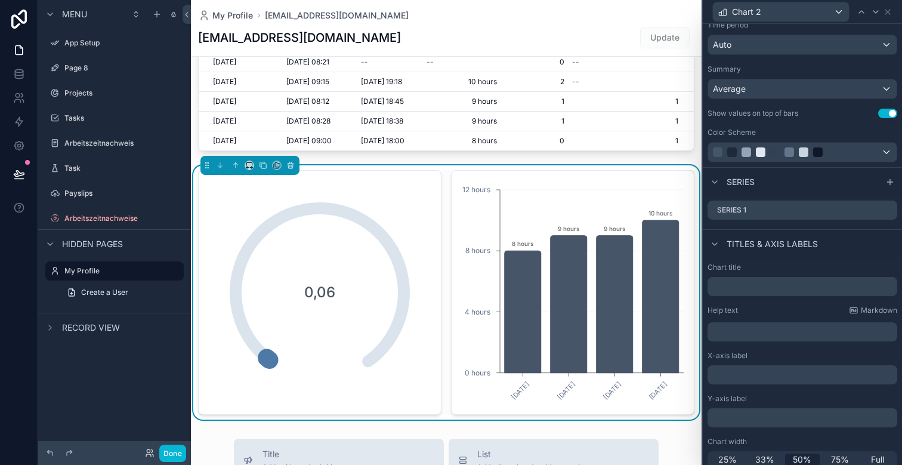
scroll to position [165, 0]
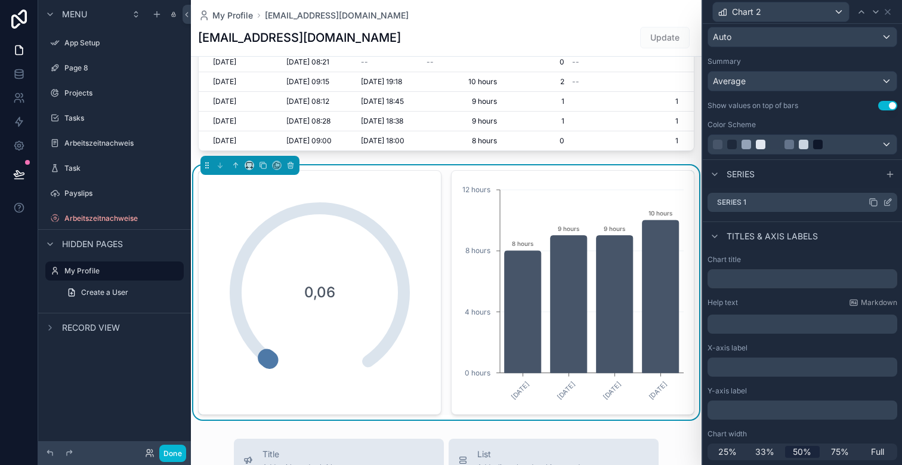
click at [888, 204] on icon at bounding box center [888, 203] width 10 height 10
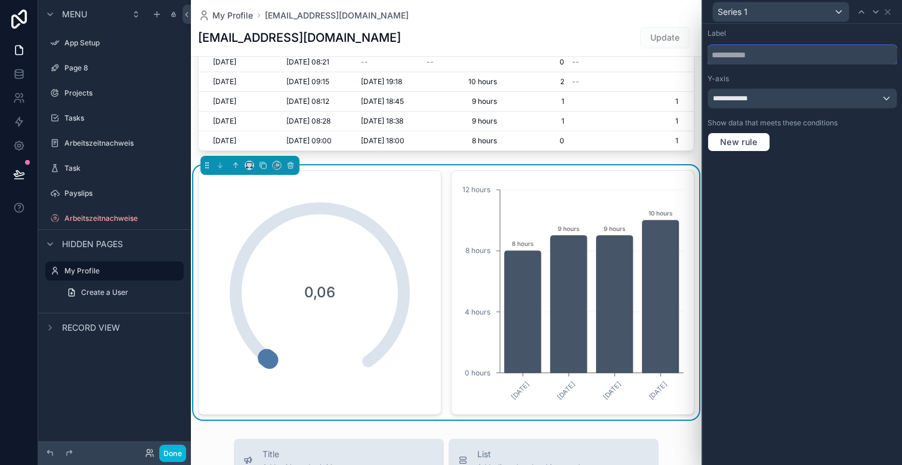
click at [749, 59] on input "text" at bounding box center [803, 54] width 190 height 19
type input "*****"
click at [803, 178] on div "**********" at bounding box center [802, 244] width 199 height 441
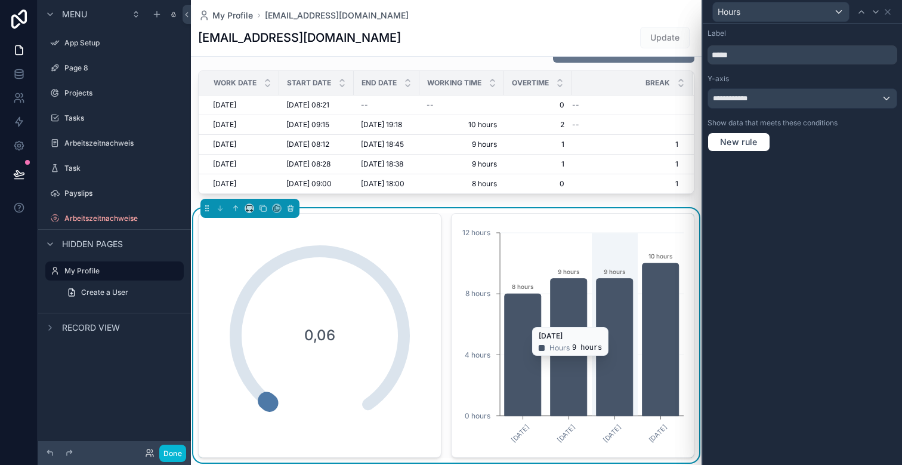
scroll to position [393, 0]
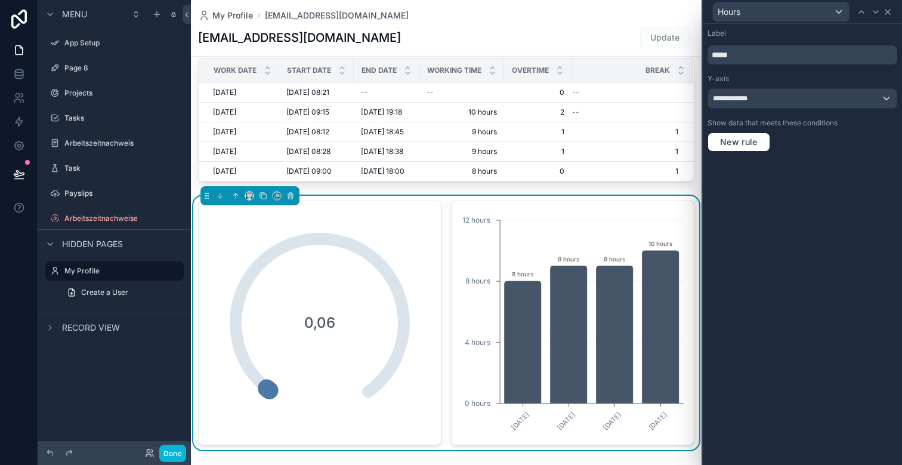
click at [890, 13] on icon at bounding box center [888, 12] width 10 height 10
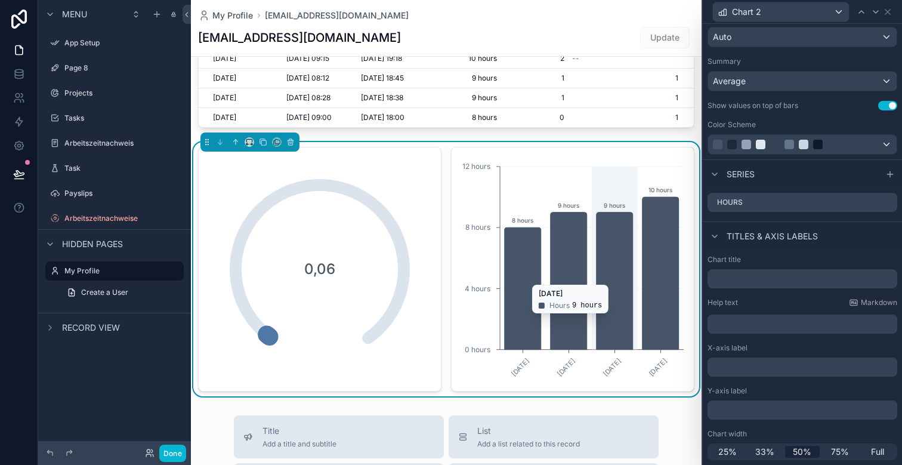
scroll to position [485, 0]
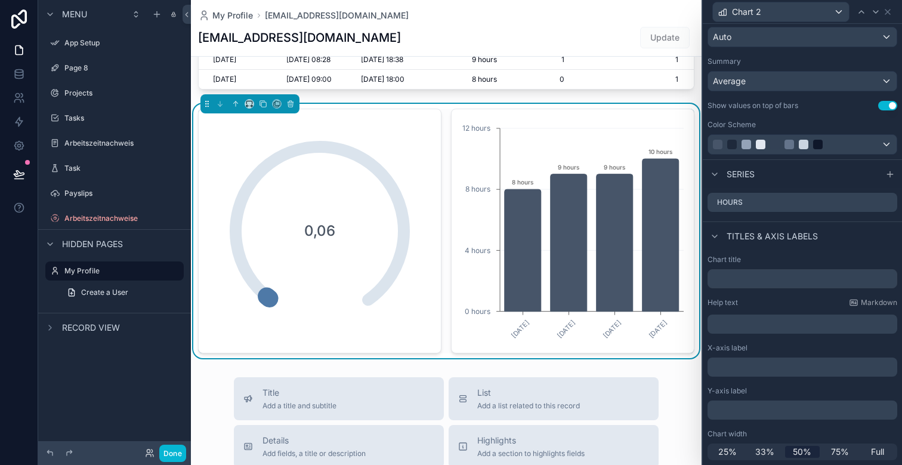
click at [337, 214] on div "0,06" at bounding box center [320, 231] width 228 height 228
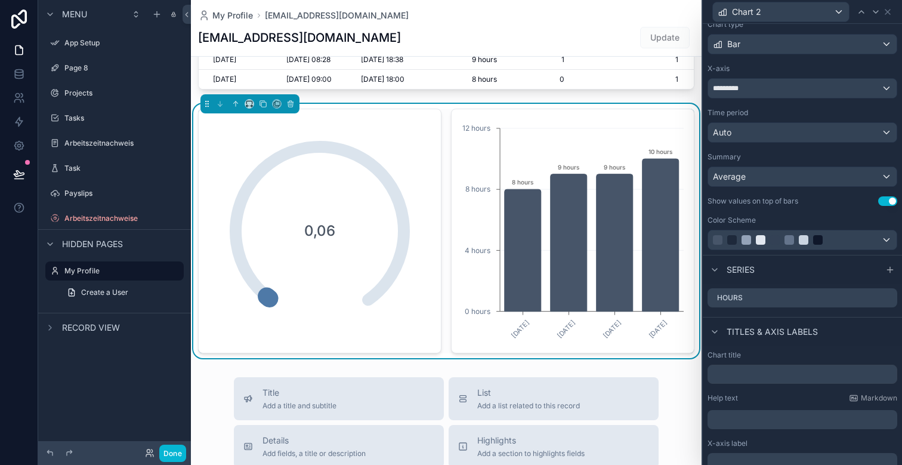
scroll to position [0, 0]
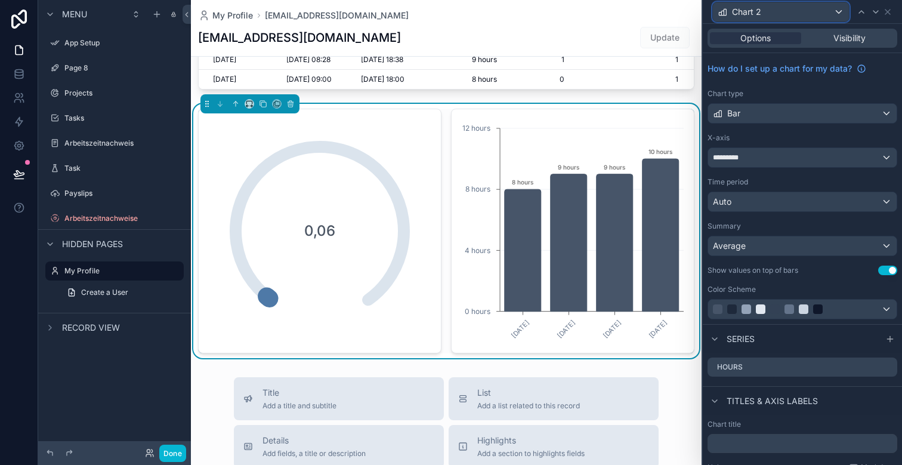
click at [758, 12] on span "Chart 2" at bounding box center [746, 12] width 29 height 12
click at [890, 12] on icon at bounding box center [888, 12] width 10 height 10
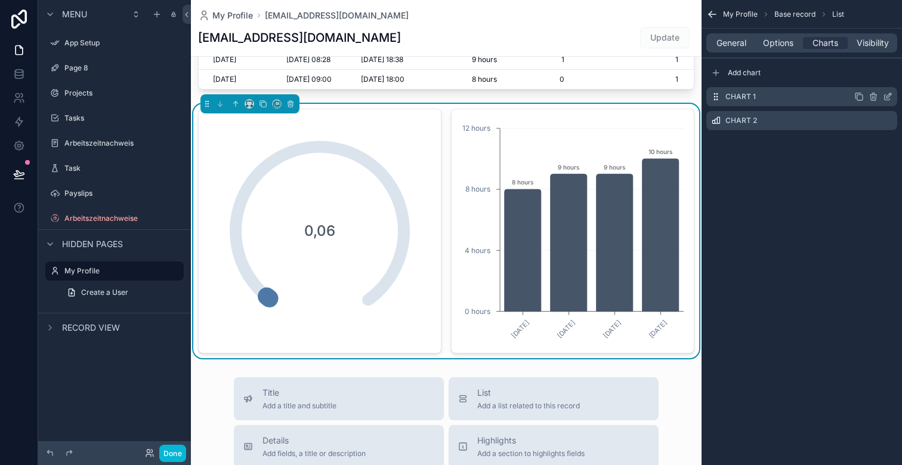
click at [886, 96] on icon "scrollable content" at bounding box center [888, 97] width 10 height 10
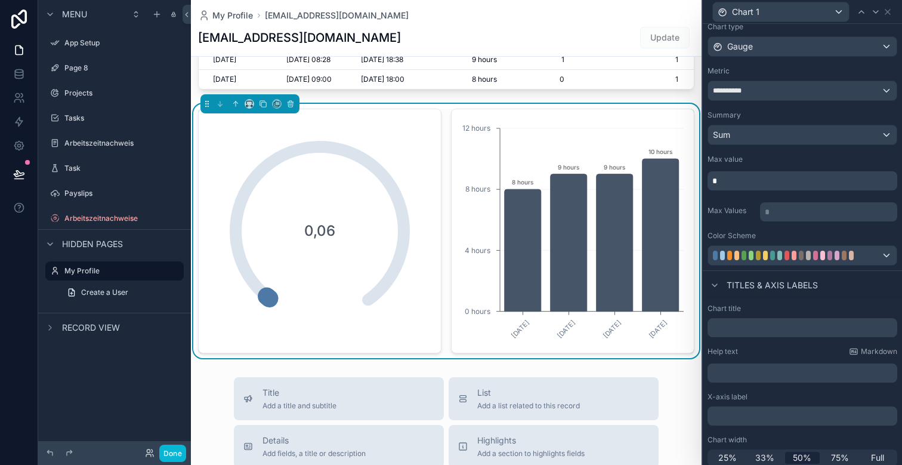
scroll to position [73, 0]
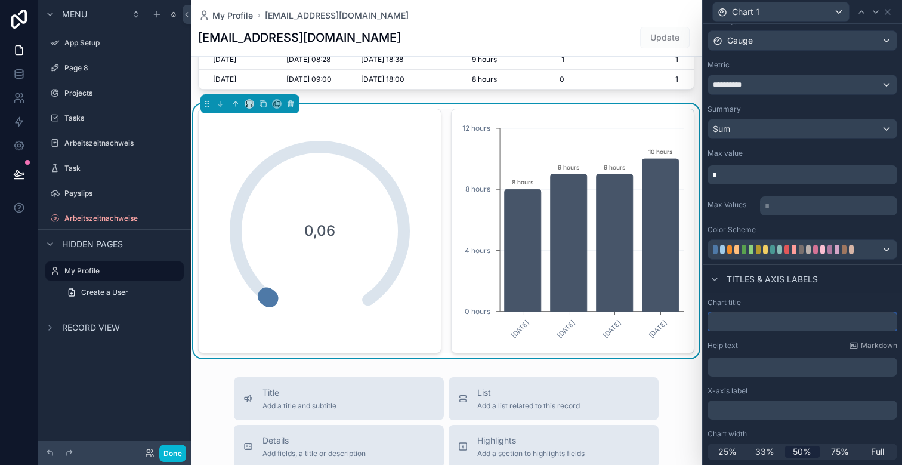
click at [736, 316] on input "text" at bounding box center [803, 321] width 190 height 19
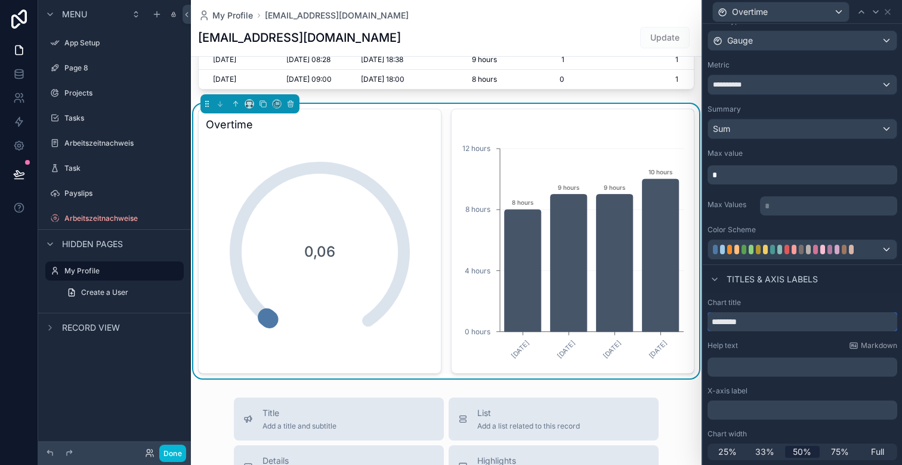
click at [730, 329] on input "********" at bounding box center [803, 321] width 190 height 19
type input "**********"
click at [893, 13] on div "Time [DATE]" at bounding box center [803, 11] width 190 height 23
click at [887, 13] on icon at bounding box center [888, 12] width 5 height 5
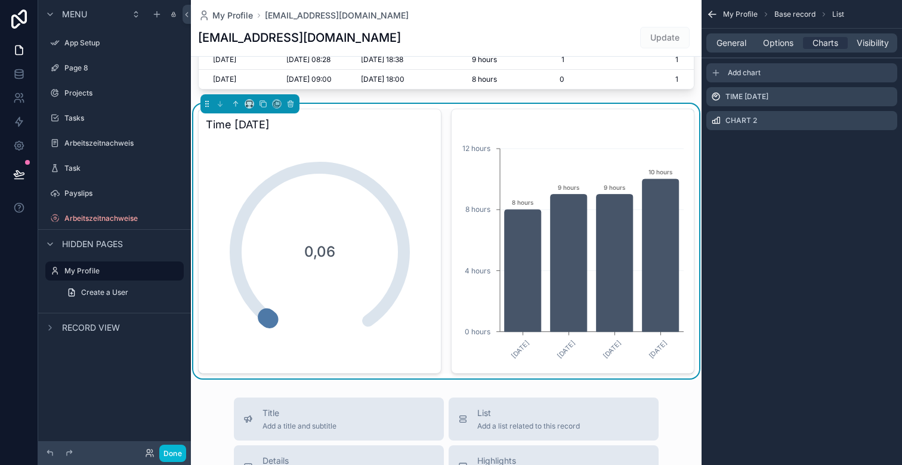
click at [830, 72] on div "Add chart" at bounding box center [802, 72] width 191 height 19
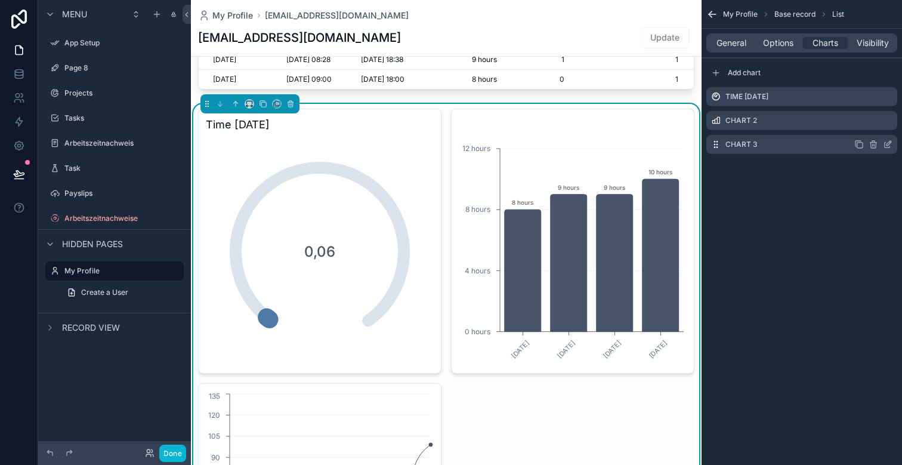
click at [888, 144] on icon "scrollable content" at bounding box center [889, 143] width 5 height 5
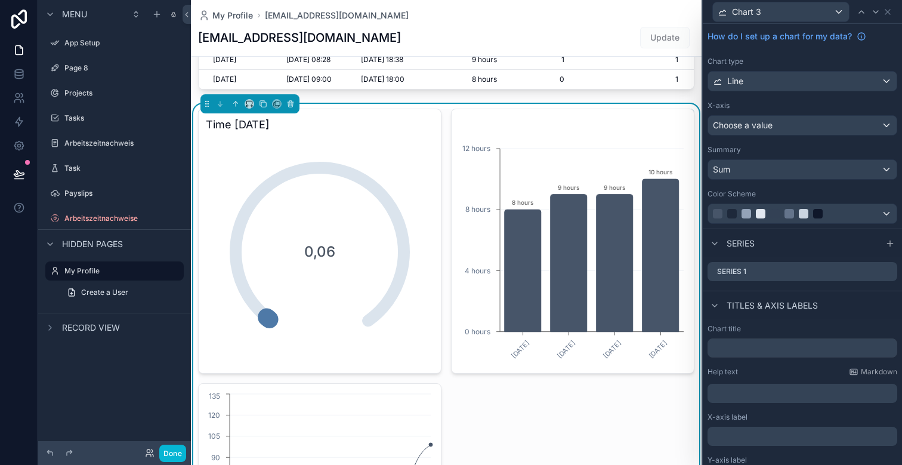
scroll to position [29, 0]
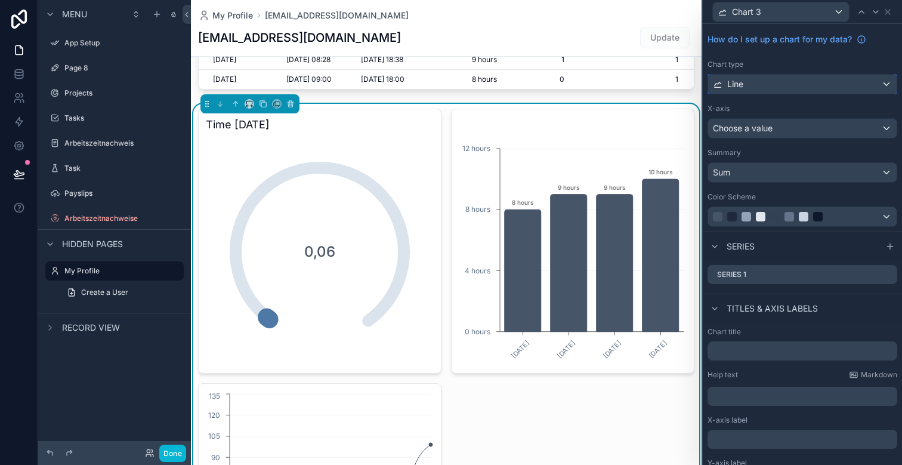
click at [767, 82] on div "Line" at bounding box center [802, 84] width 189 height 19
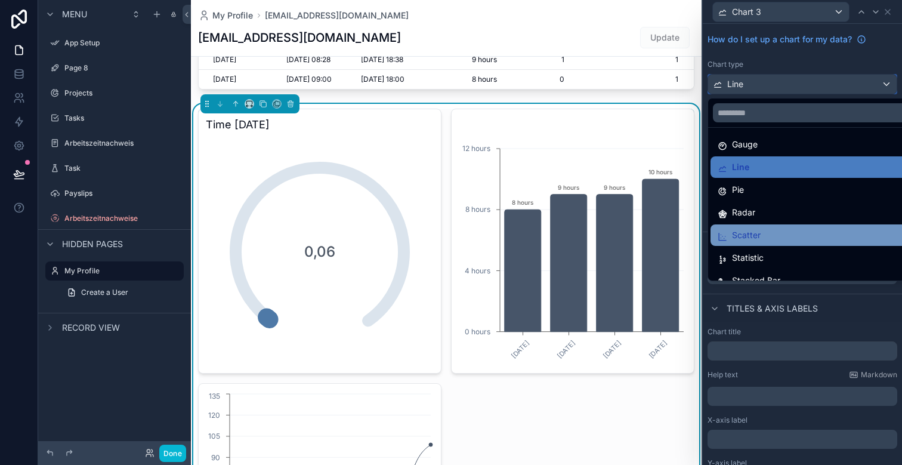
scroll to position [85, 0]
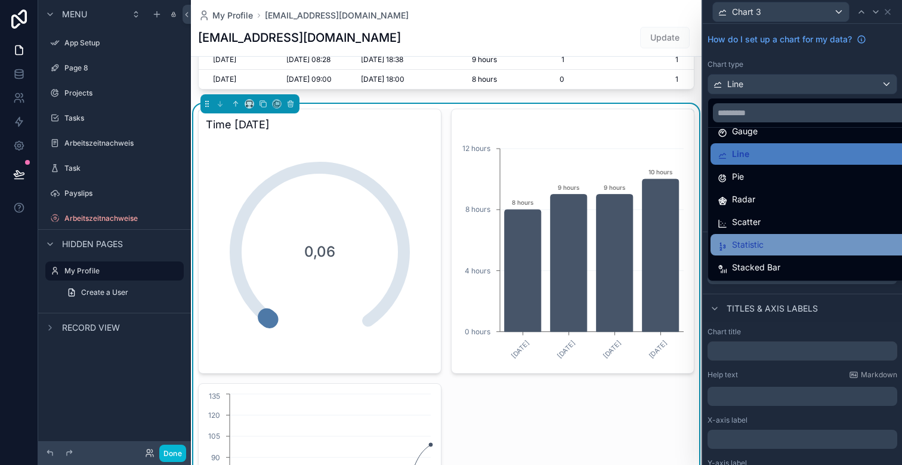
click at [759, 249] on span "Statistic" at bounding box center [748, 245] width 32 height 14
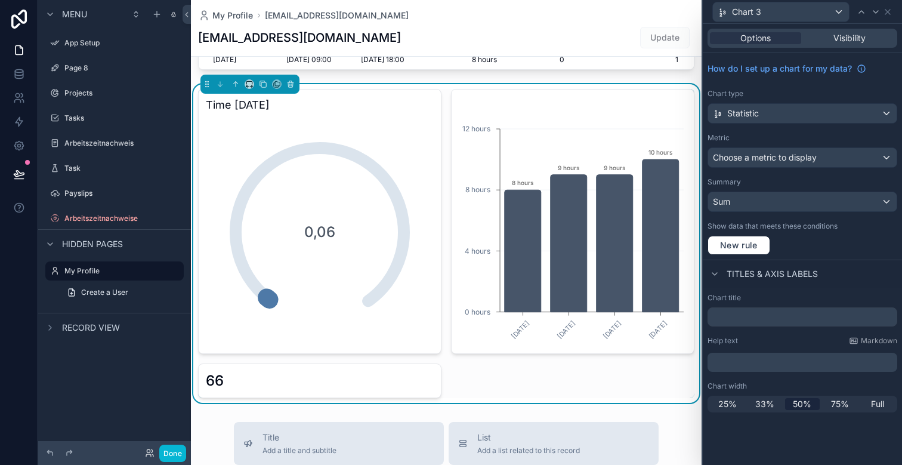
scroll to position [513, 0]
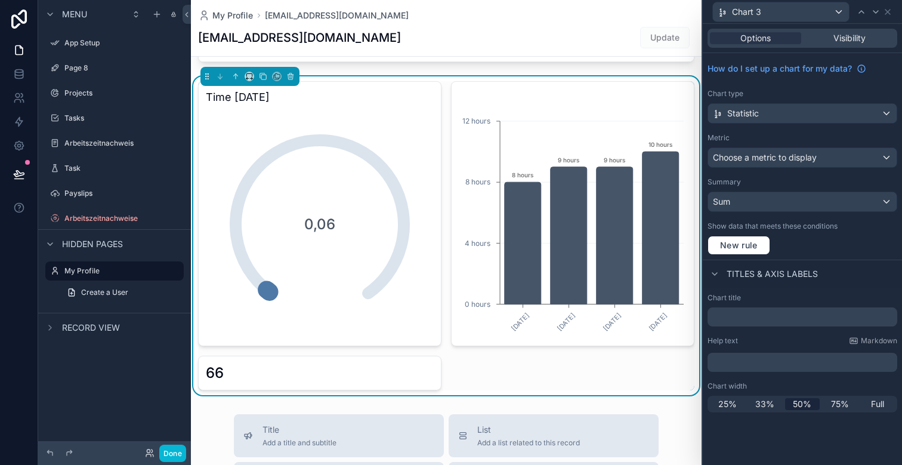
click at [379, 362] on div "66" at bounding box center [319, 373] width 243 height 35
click at [791, 154] on span "Choose a metric to display" at bounding box center [765, 157] width 104 height 10
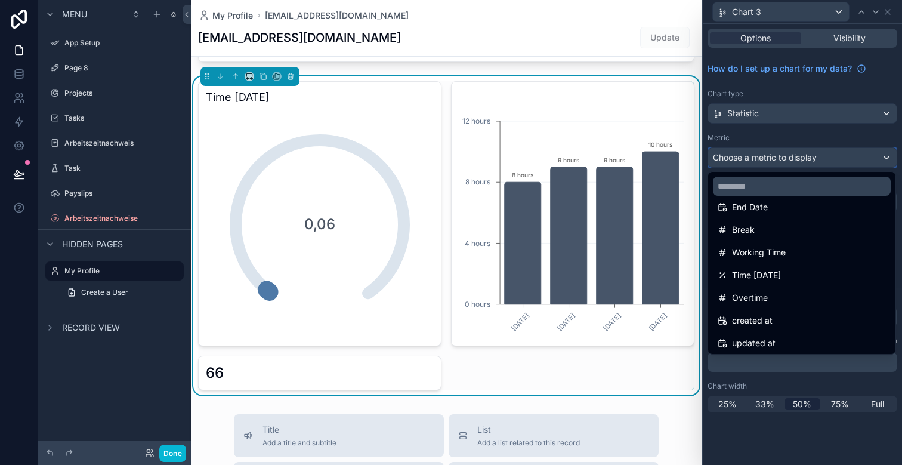
scroll to position [130, 0]
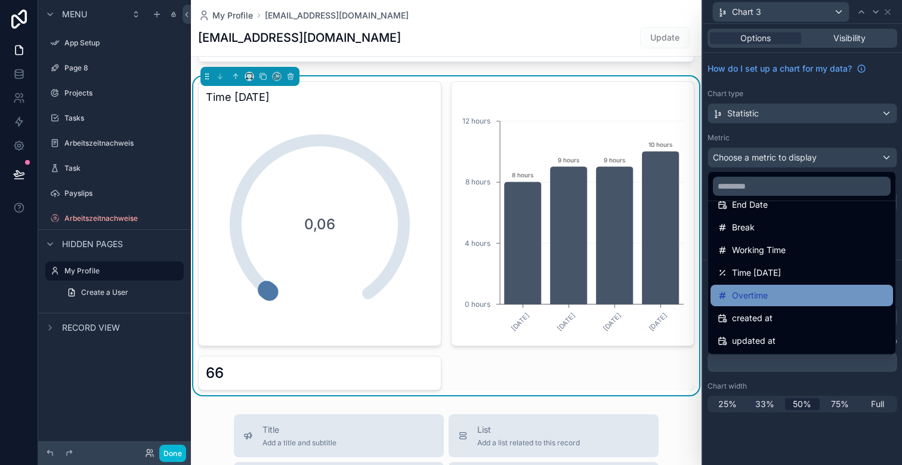
click at [778, 291] on div "Overtime" at bounding box center [802, 295] width 168 height 14
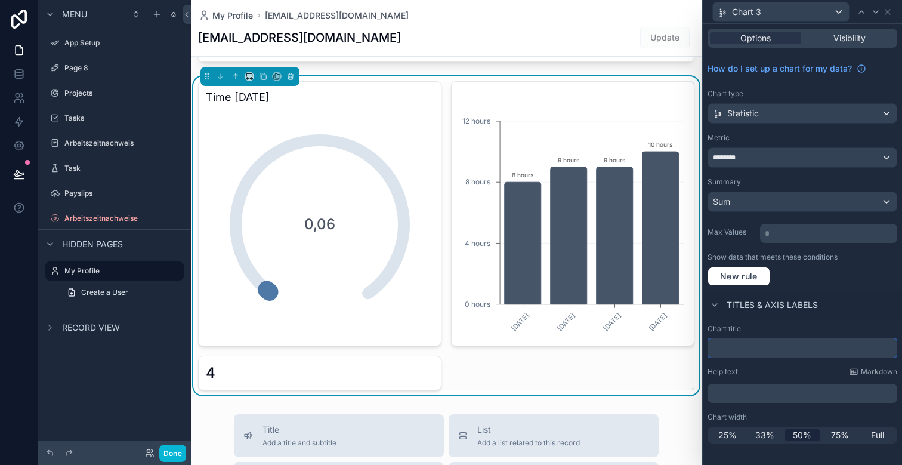
click at [750, 357] on input "text" at bounding box center [803, 347] width 190 height 19
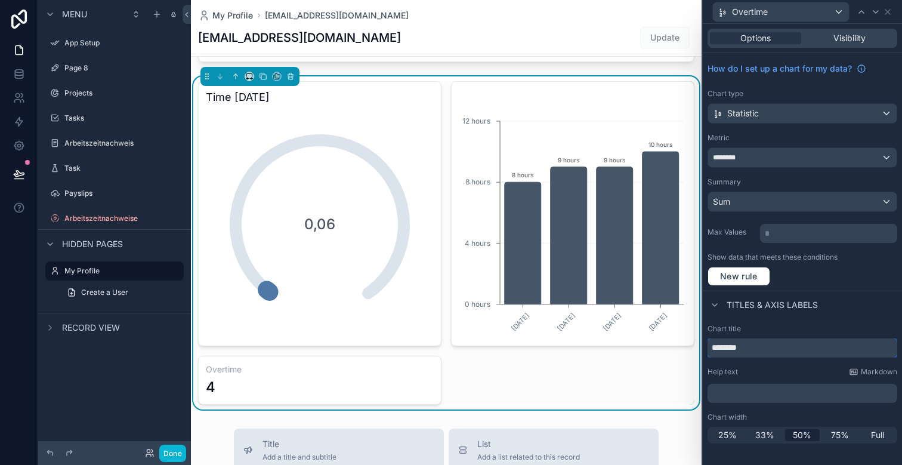
type input "********"
click at [602, 379] on div "Time [DATE] 0,06 [DATE] [DATE] [DATE] [DATE] 0 hours 4 hours 8 hours 12 hours 8…" at bounding box center [446, 242] width 497 height 323
click at [741, 274] on span "New rule" at bounding box center [739, 276] width 47 height 11
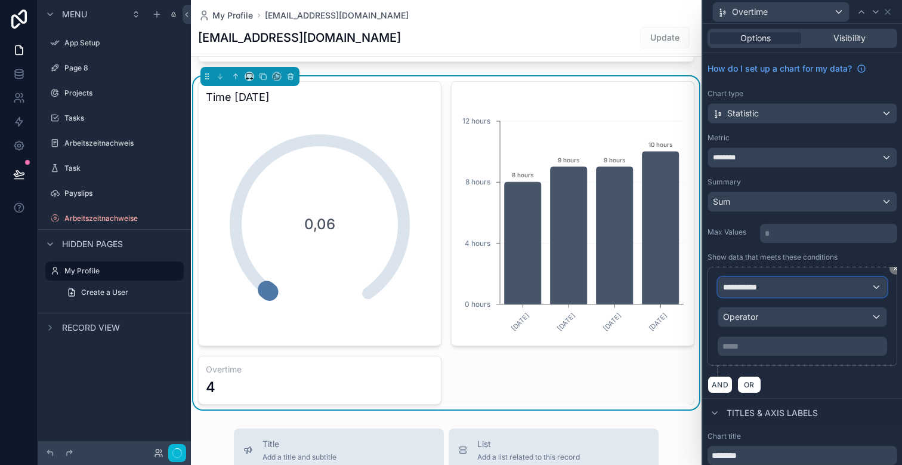
click at [767, 287] on div "**********" at bounding box center [803, 287] width 168 height 19
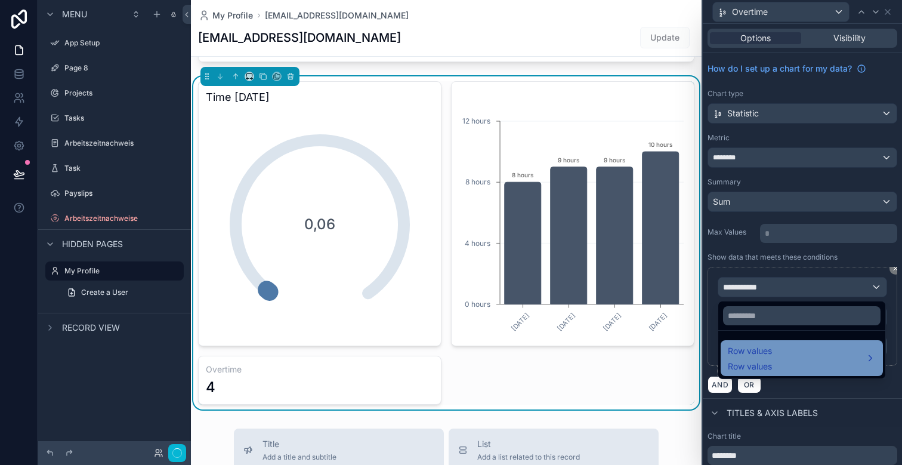
click at [767, 352] on span "Row values" at bounding box center [750, 351] width 44 height 14
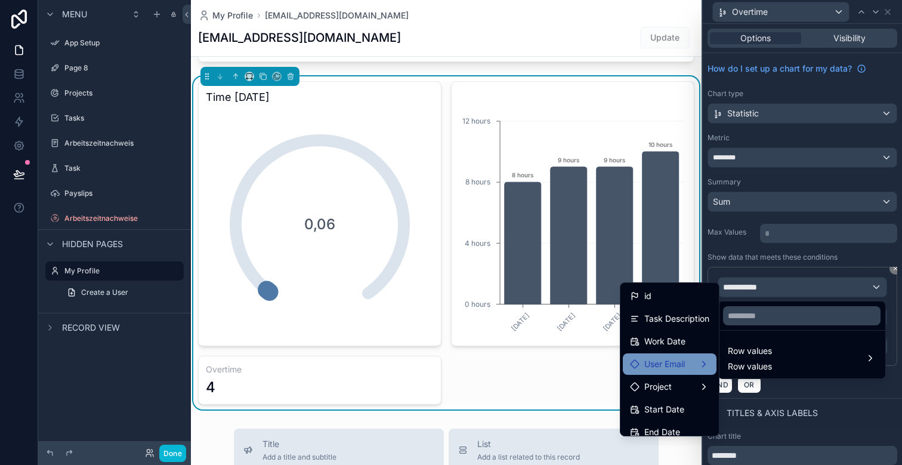
click at [677, 360] on span "User Email" at bounding box center [665, 364] width 41 height 14
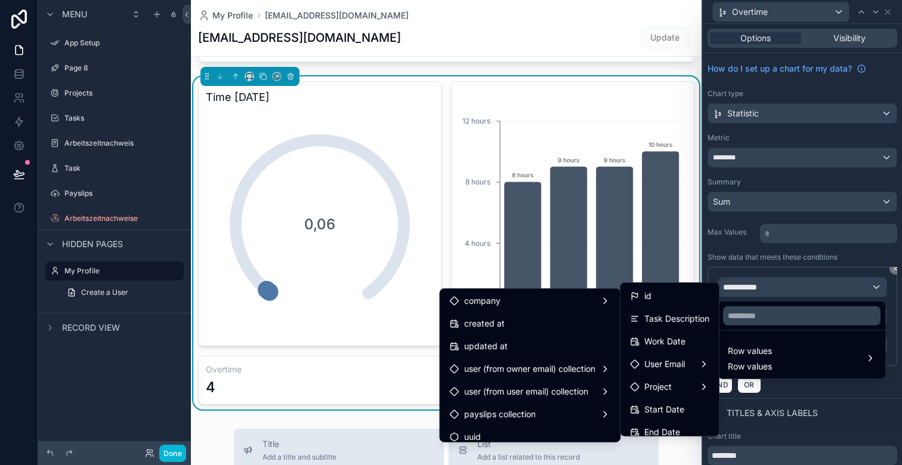
scroll to position [259, 0]
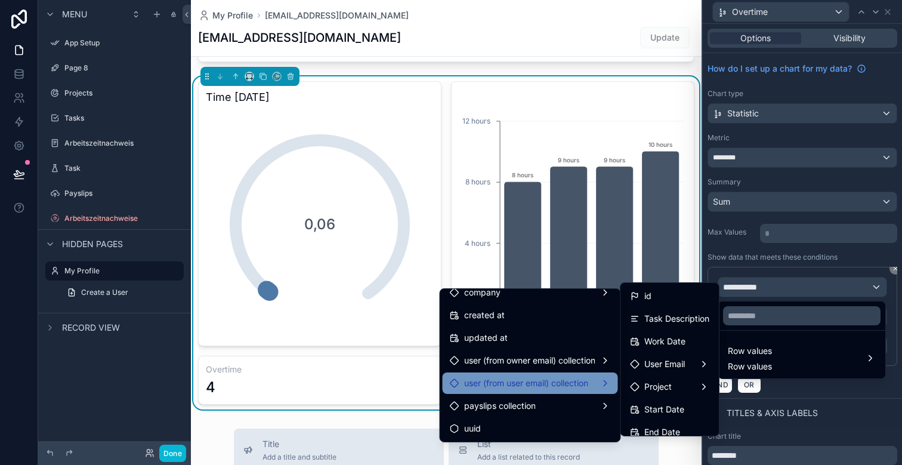
click at [534, 377] on span "user (from user email) collection" at bounding box center [526, 383] width 124 height 14
click at [696, 383] on span "user (from user email) collection count" at bounding box center [718, 384] width 149 height 14
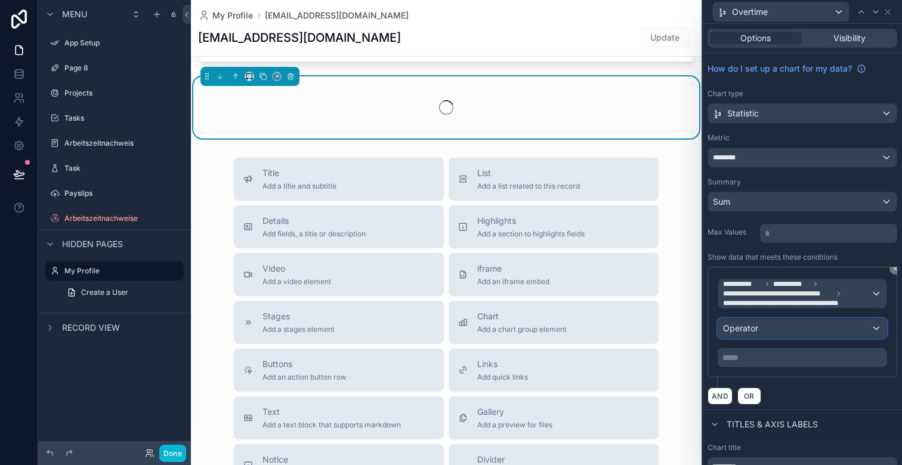
click at [778, 326] on div "Operator" at bounding box center [803, 328] width 168 height 19
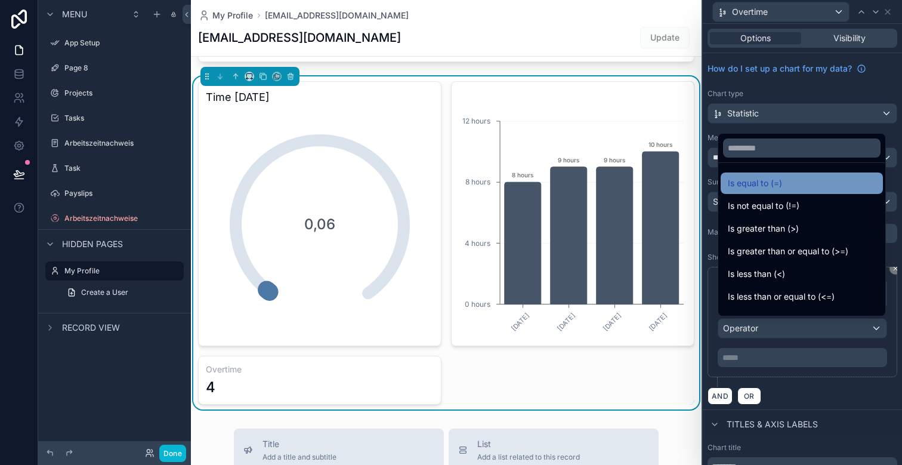
click at [768, 183] on span "Is equal to (=)" at bounding box center [755, 183] width 54 height 14
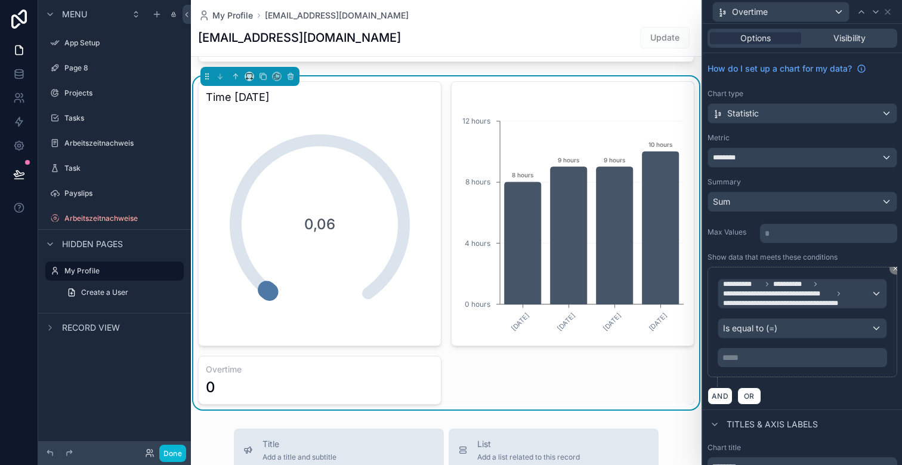
click at [747, 357] on p "***** ﻿" at bounding box center [804, 358] width 162 height 12
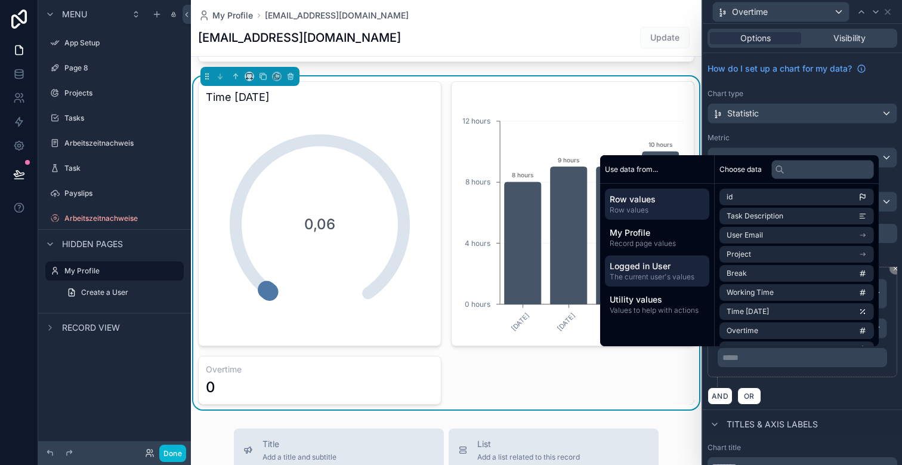
click at [661, 269] on span "Logged in User" at bounding box center [657, 266] width 95 height 12
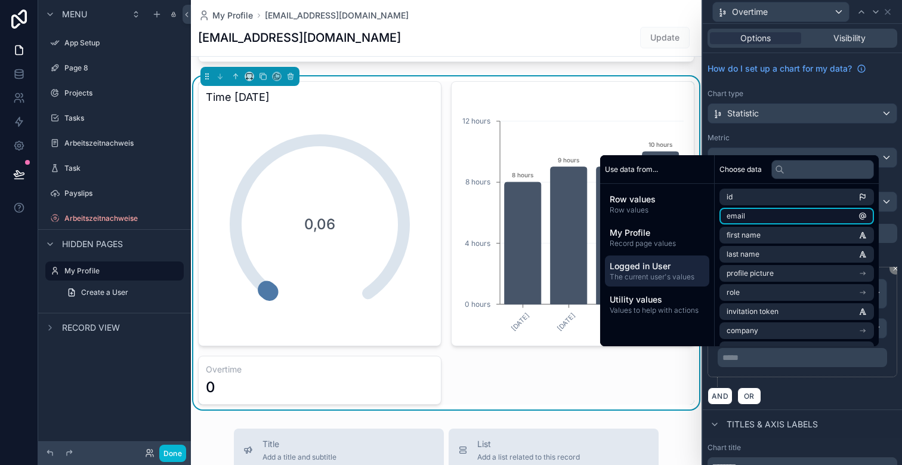
click at [764, 217] on li "email" at bounding box center [797, 216] width 155 height 17
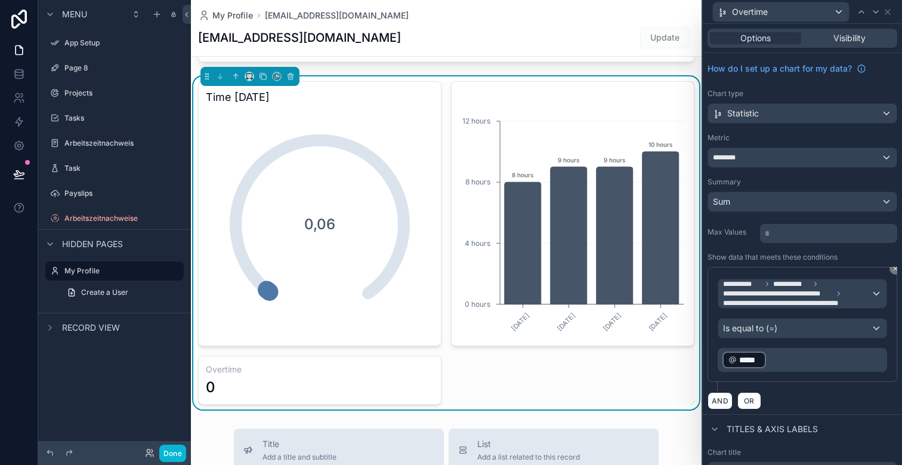
click at [822, 395] on div "AND OR" at bounding box center [803, 401] width 190 height 18
click at [805, 294] on span "**********" at bounding box center [778, 294] width 110 height 10
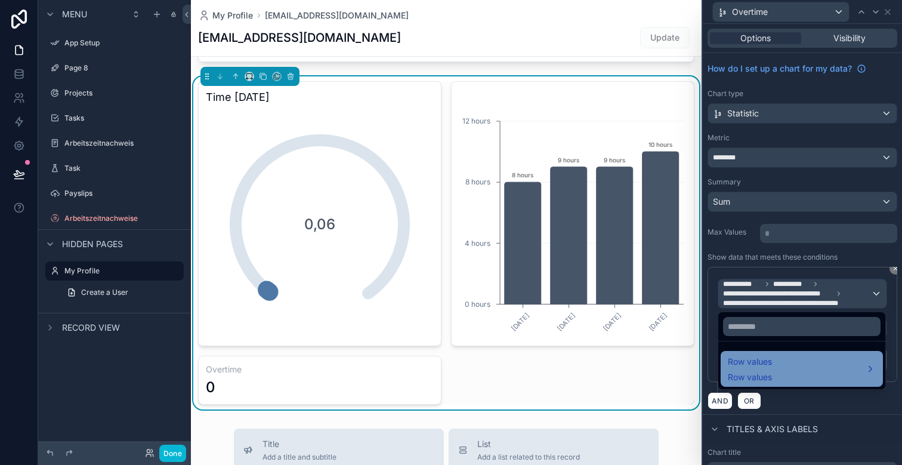
click at [794, 358] on div "Row values Row values" at bounding box center [802, 369] width 148 height 29
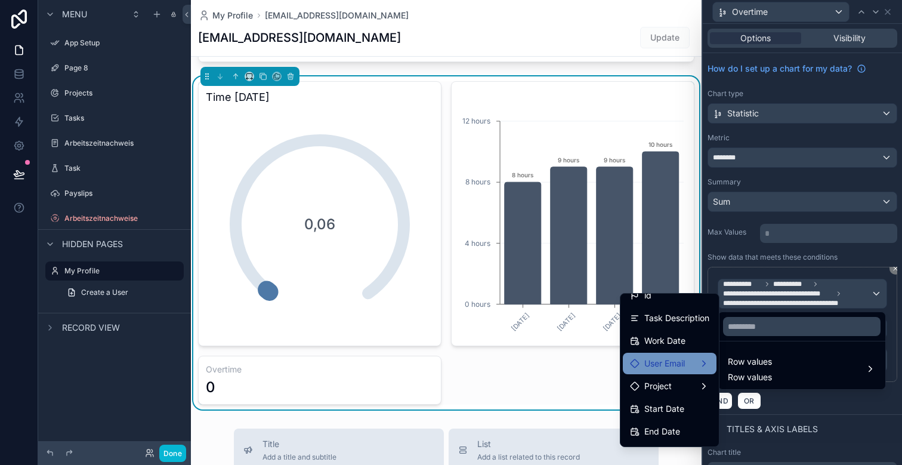
scroll to position [0, 0]
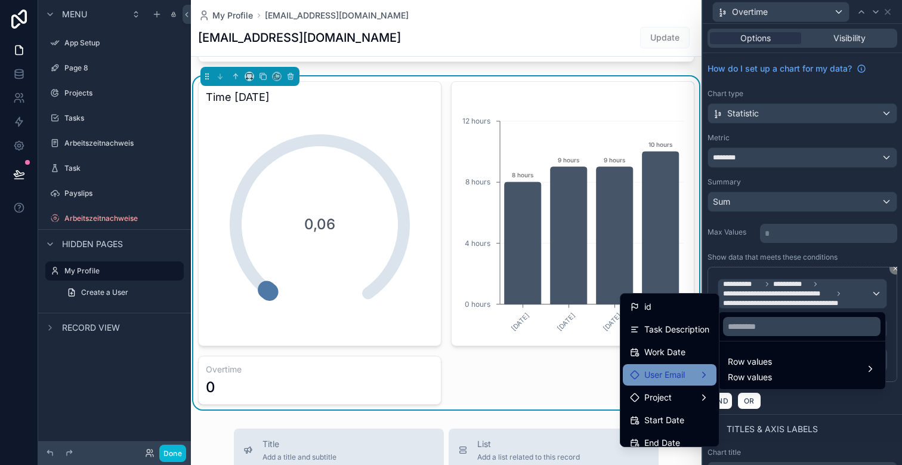
click at [669, 372] on span "User Email" at bounding box center [665, 375] width 41 height 14
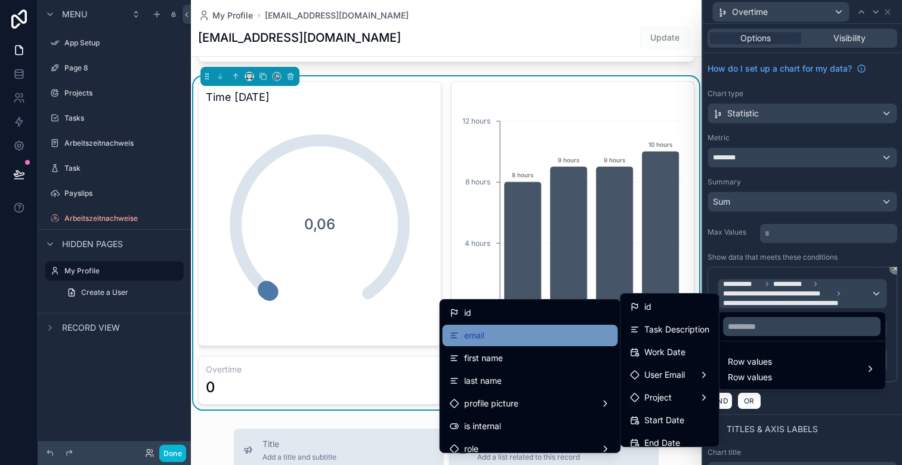
click at [535, 335] on div "email" at bounding box center [530, 335] width 161 height 14
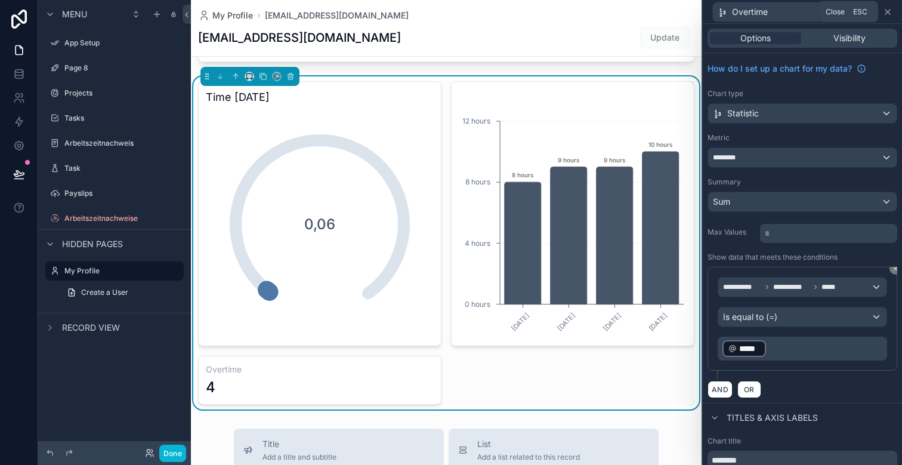
click at [889, 14] on icon at bounding box center [888, 12] width 10 height 10
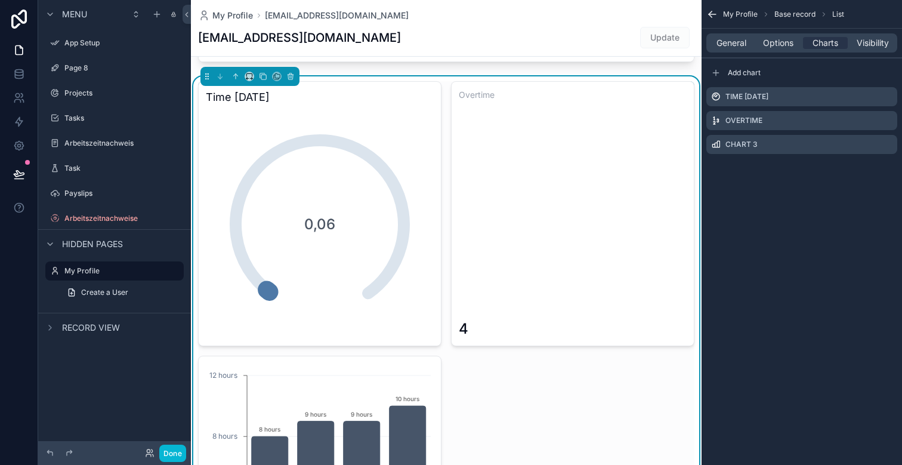
click at [619, 195] on div "4" at bounding box center [573, 220] width 228 height 235
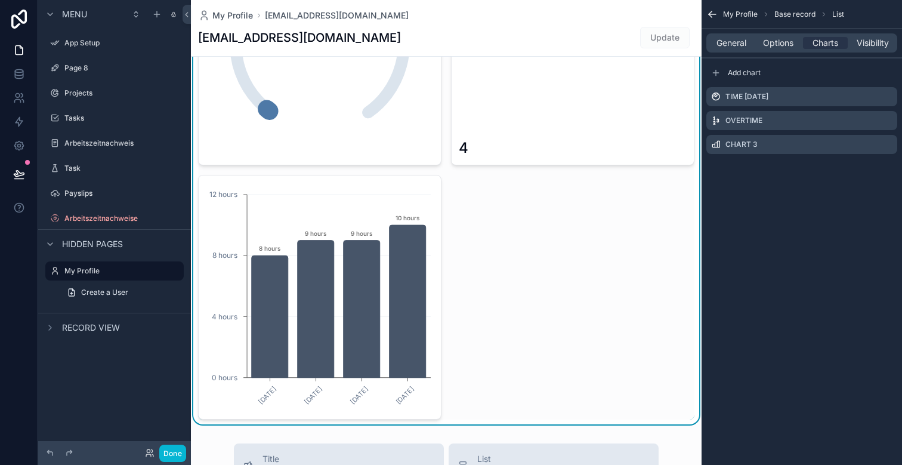
scroll to position [709, 0]
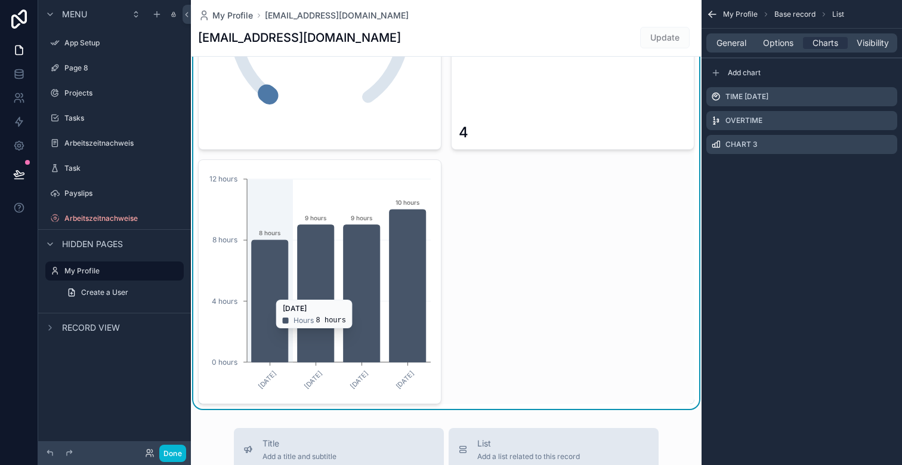
click at [409, 304] on icon "chart" at bounding box center [408, 285] width 36 height 153
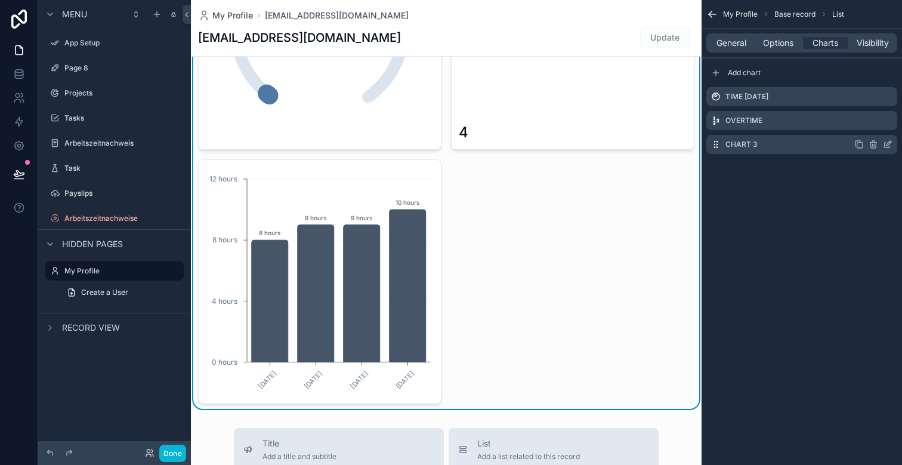
click at [889, 144] on icon "scrollable content" at bounding box center [888, 145] width 10 height 10
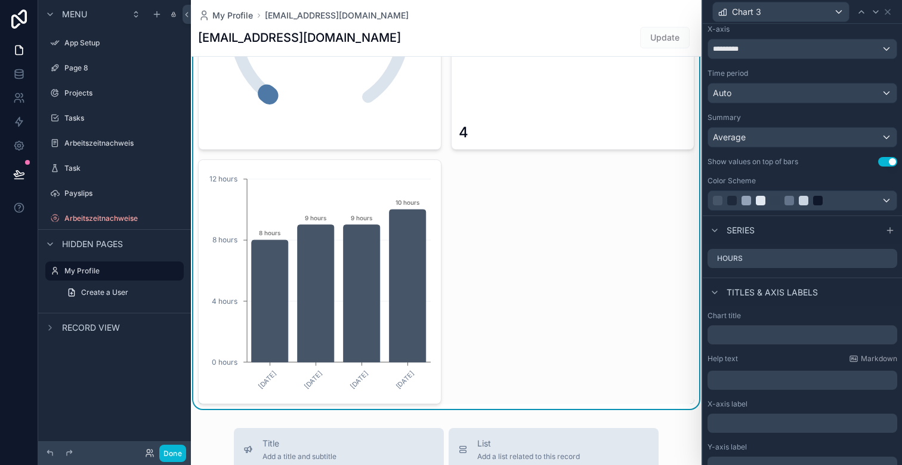
scroll to position [165, 0]
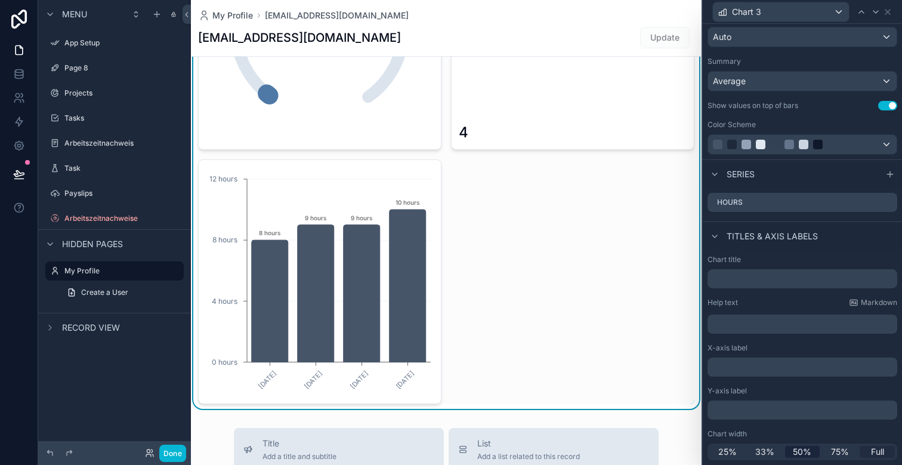
click at [881, 449] on span "Full" at bounding box center [877, 452] width 13 height 12
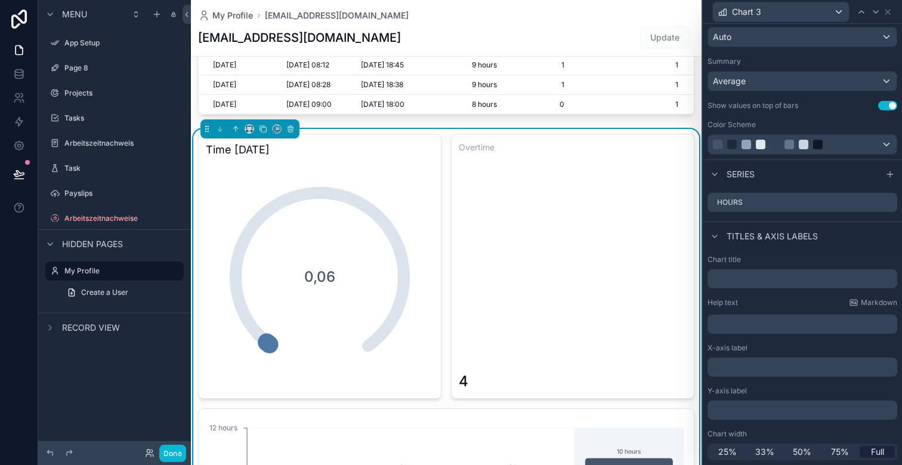
scroll to position [450, 0]
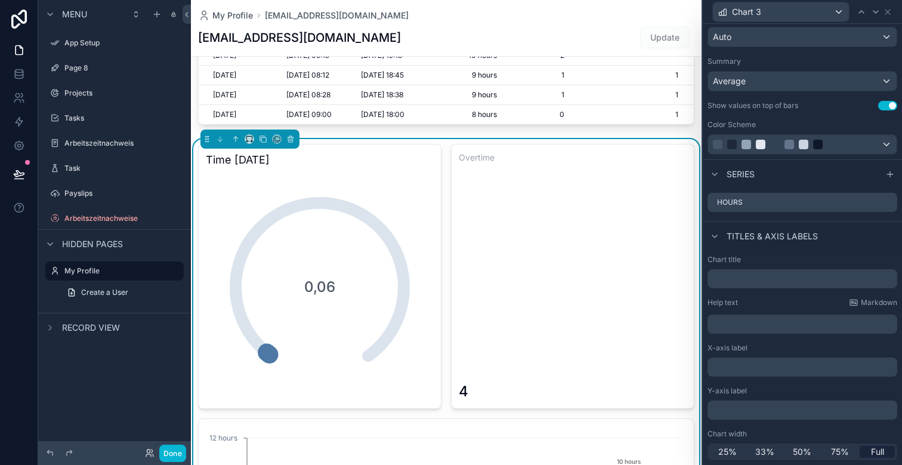
click at [599, 309] on div "4" at bounding box center [573, 283] width 228 height 235
click at [889, 16] on icon at bounding box center [888, 12] width 10 height 10
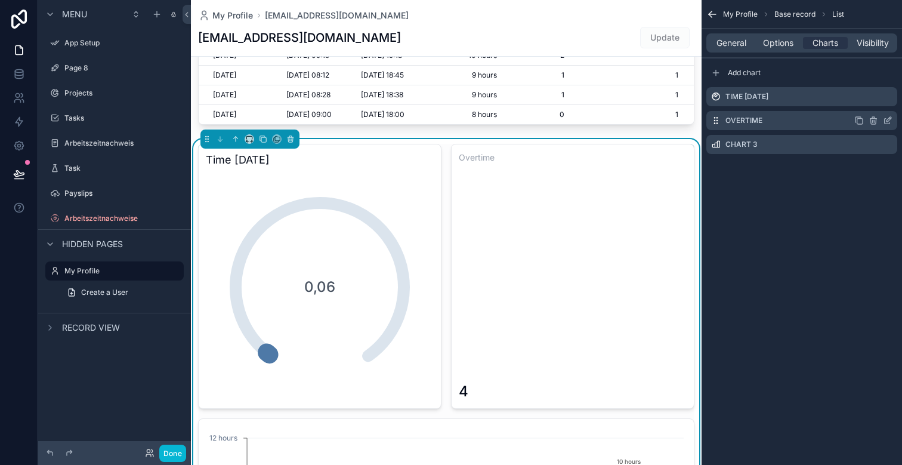
click at [889, 121] on icon "scrollable content" at bounding box center [888, 121] width 10 height 10
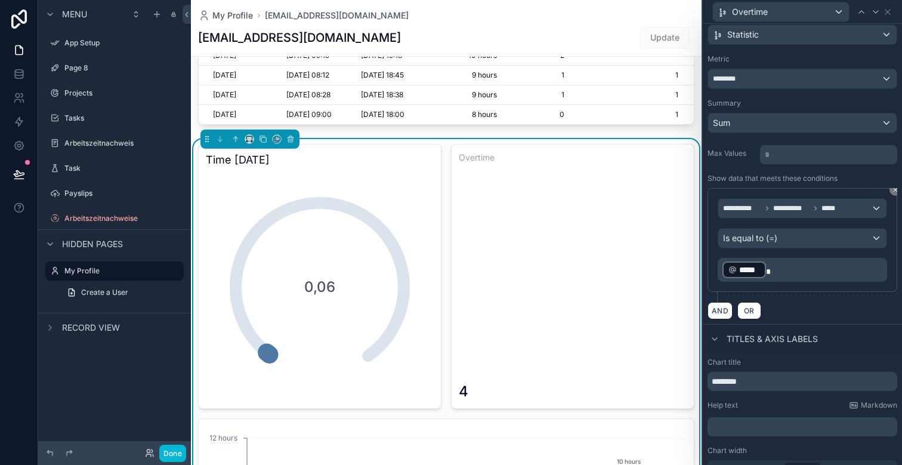
scroll to position [95, 0]
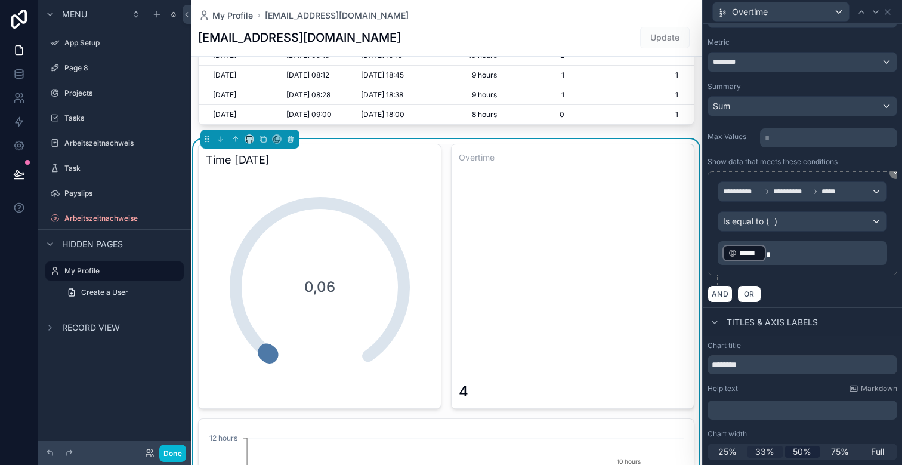
click at [762, 450] on span "33%" at bounding box center [765, 452] width 19 height 12
click at [802, 448] on span "50%" at bounding box center [802, 452] width 19 height 12
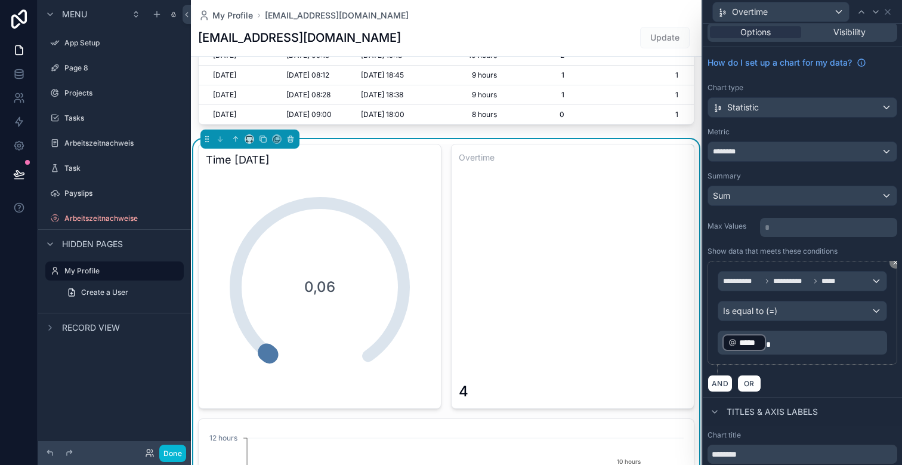
scroll to position [0, 0]
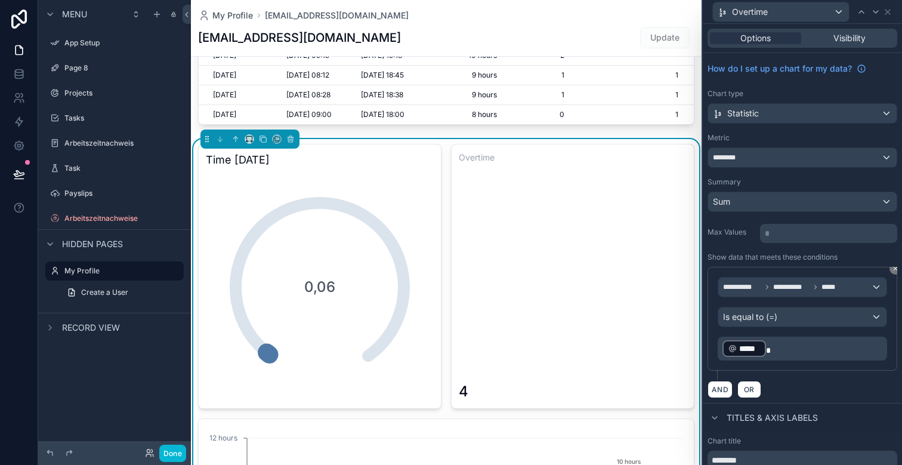
click at [670, 285] on div "4" at bounding box center [573, 283] width 228 height 235
click at [802, 114] on div "Statistic" at bounding box center [802, 113] width 189 height 19
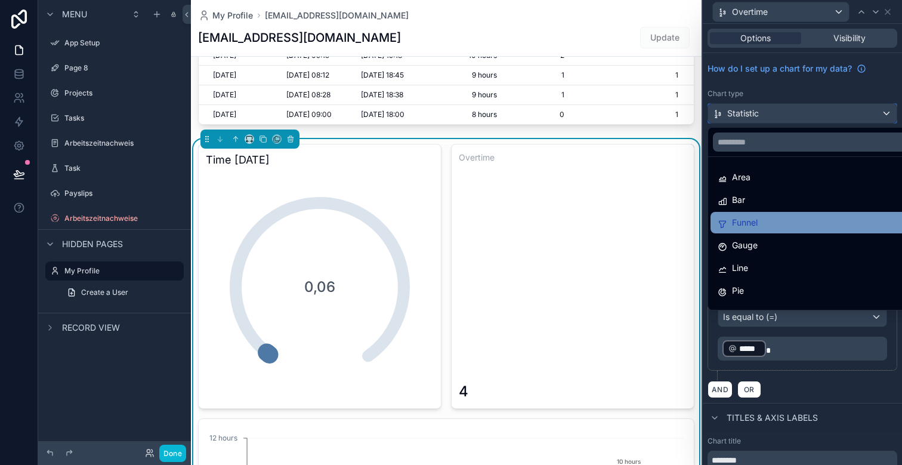
scroll to position [24, 0]
click at [773, 226] on div "Gauge" at bounding box center [816, 221] width 197 height 14
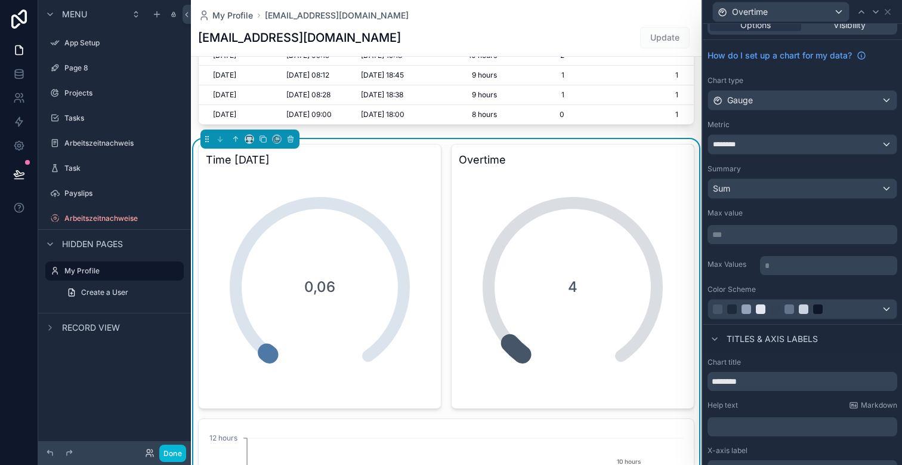
scroll to position [16, 0]
click at [765, 233] on p "*** ﻿" at bounding box center [804, 232] width 183 height 12
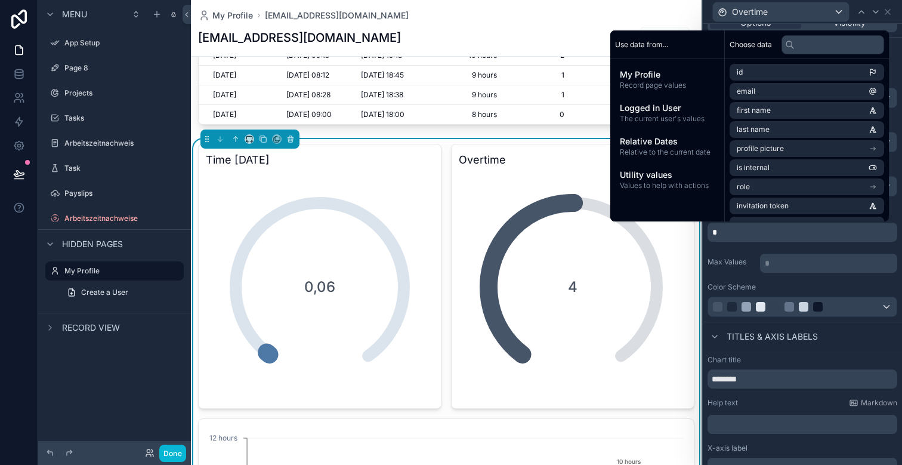
click at [742, 257] on label "Max Values" at bounding box center [732, 262] width 48 height 10
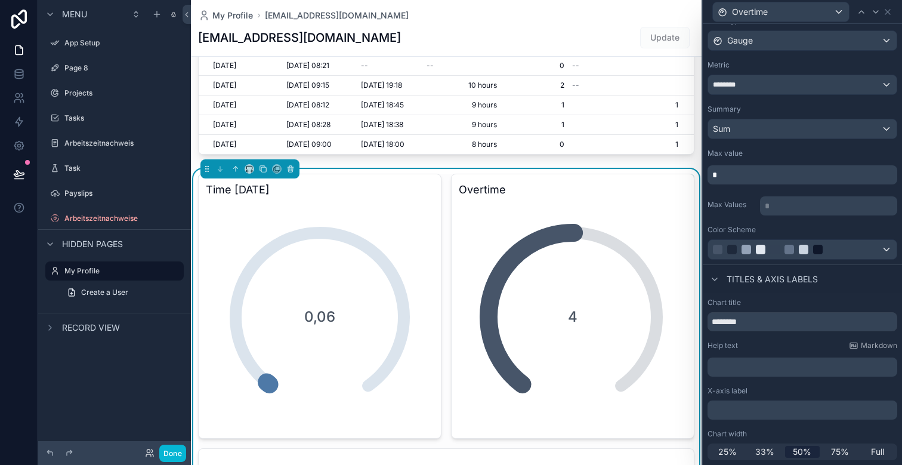
scroll to position [437, 0]
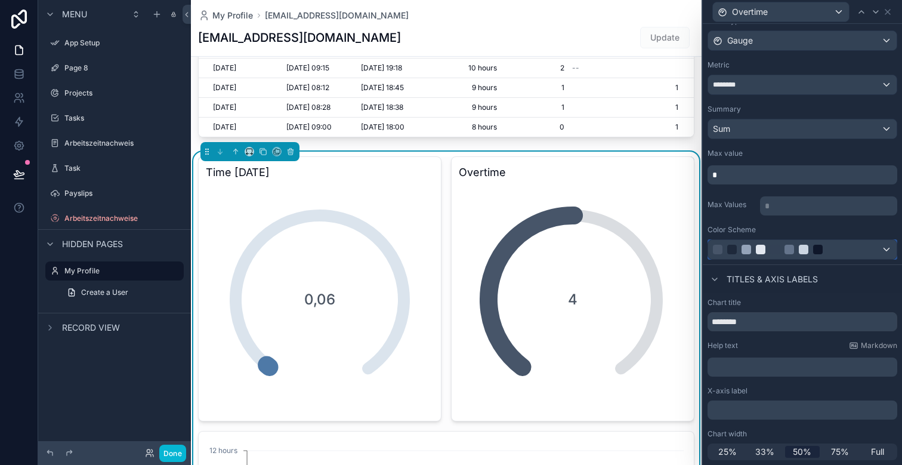
click at [840, 252] on div at bounding box center [789, 250] width 153 height 10
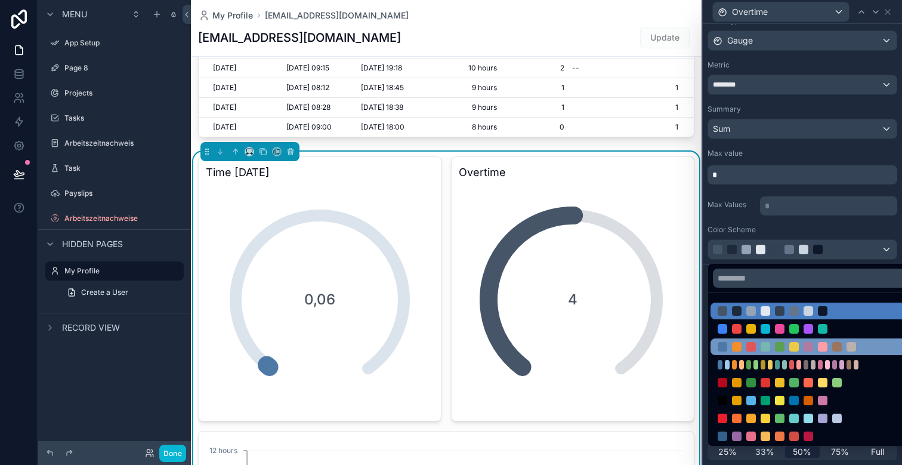
click at [767, 345] on div at bounding box center [766, 347] width 10 height 10
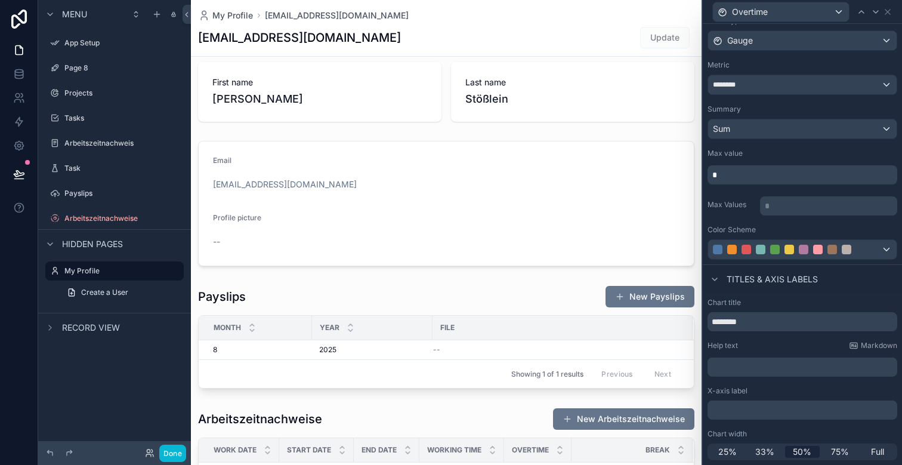
scroll to position [0, 0]
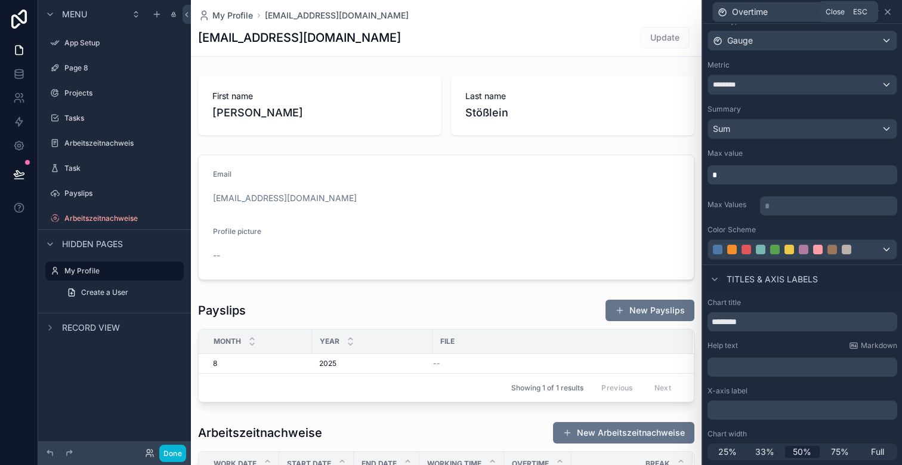
click at [886, 10] on icon at bounding box center [888, 12] width 10 height 10
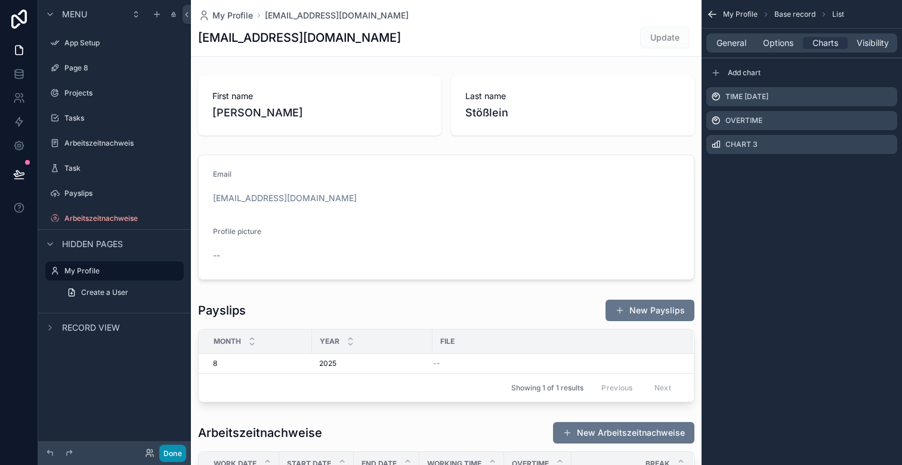
click at [175, 454] on button "Done" at bounding box center [172, 453] width 27 height 17
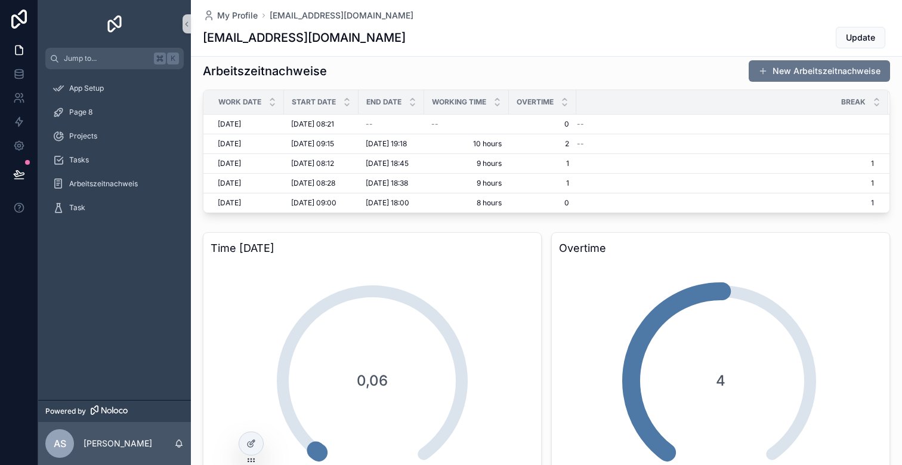
scroll to position [384, 0]
